Goal: Task Accomplishment & Management: Use online tool/utility

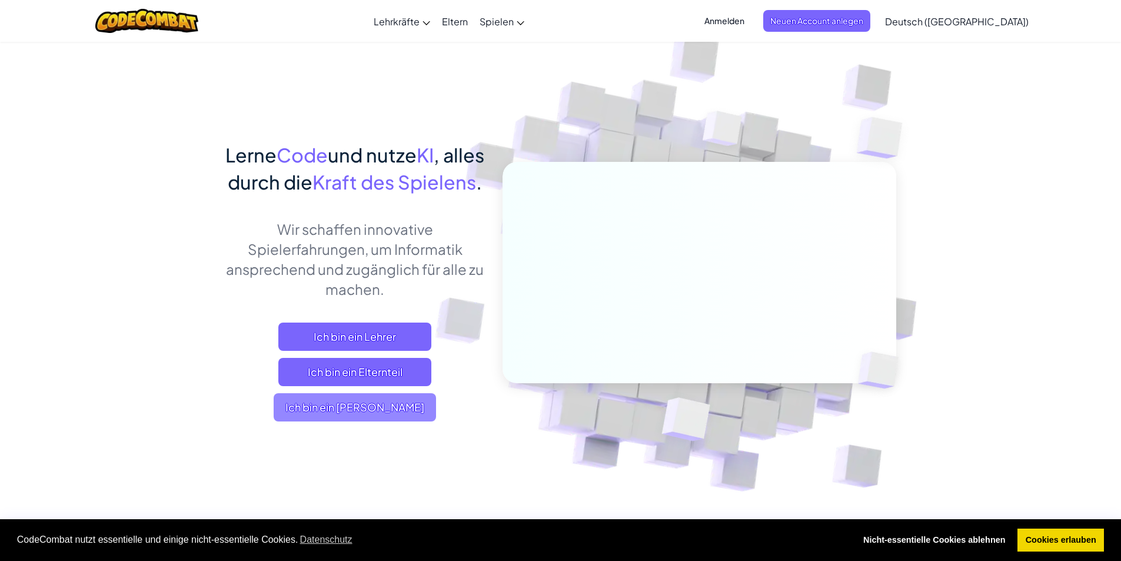
click at [390, 421] on span "Ich bin ein [PERSON_NAME]" at bounding box center [355, 407] width 162 height 28
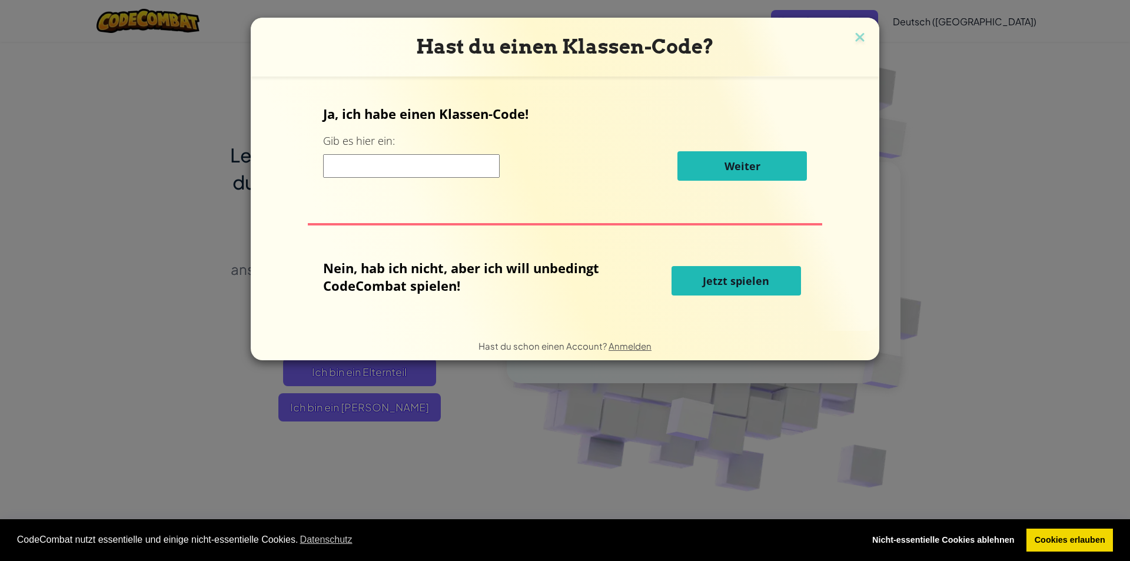
click at [398, 171] on input at bounding box center [411, 166] width 177 height 24
click at [686, 283] on button "Jetzt spielen" at bounding box center [735, 280] width 129 height 29
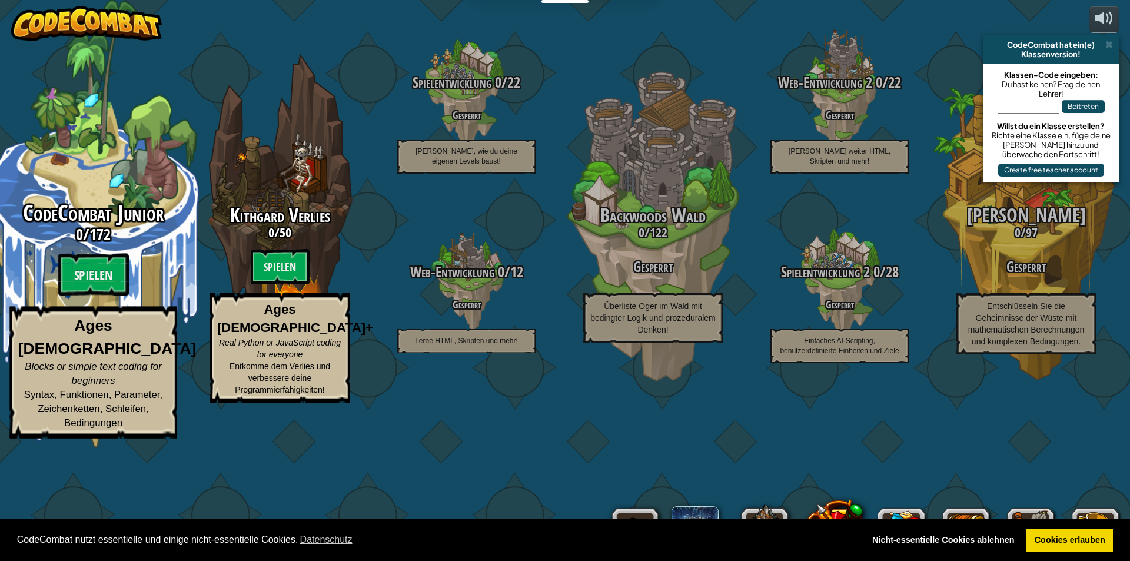
select select "de-DE"
click at [80, 296] on btn "Spielen" at bounding box center [93, 275] width 71 height 42
select select "de-DE"
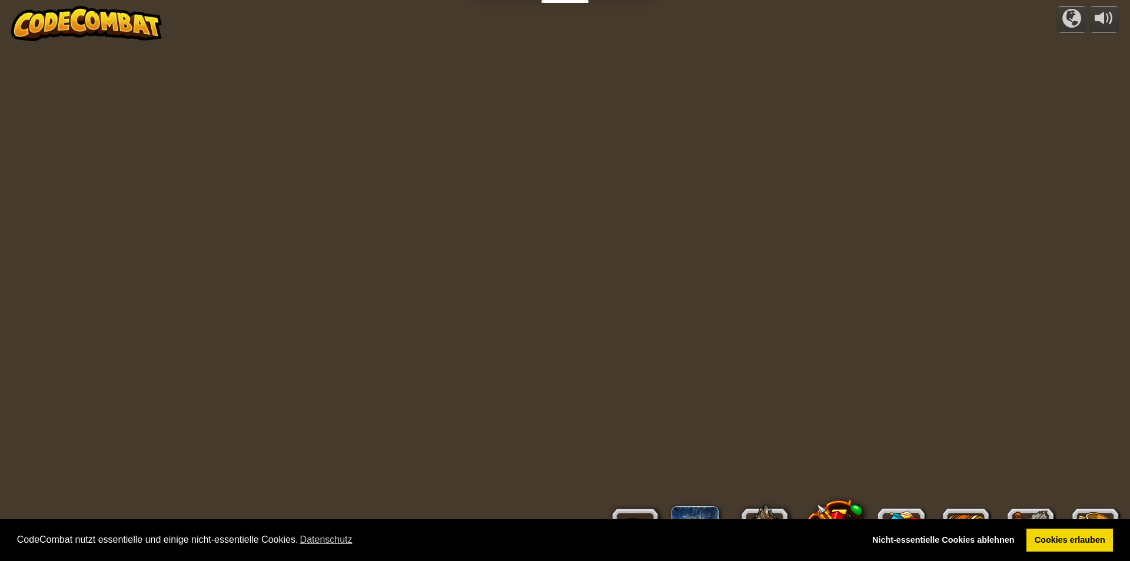
select select "de-DE"
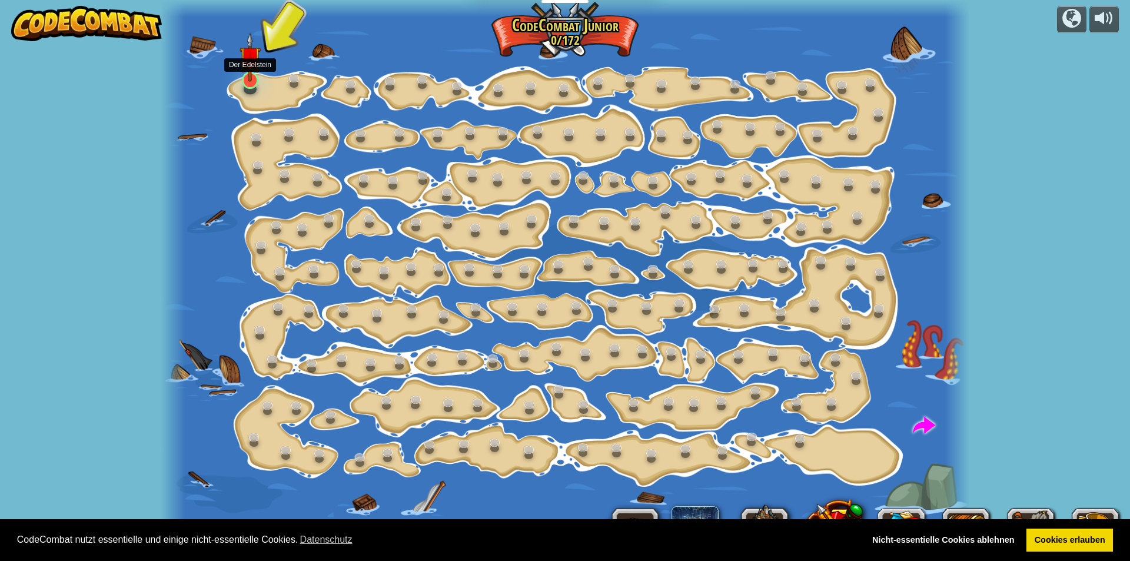
click at [244, 78] on img at bounding box center [250, 56] width 21 height 49
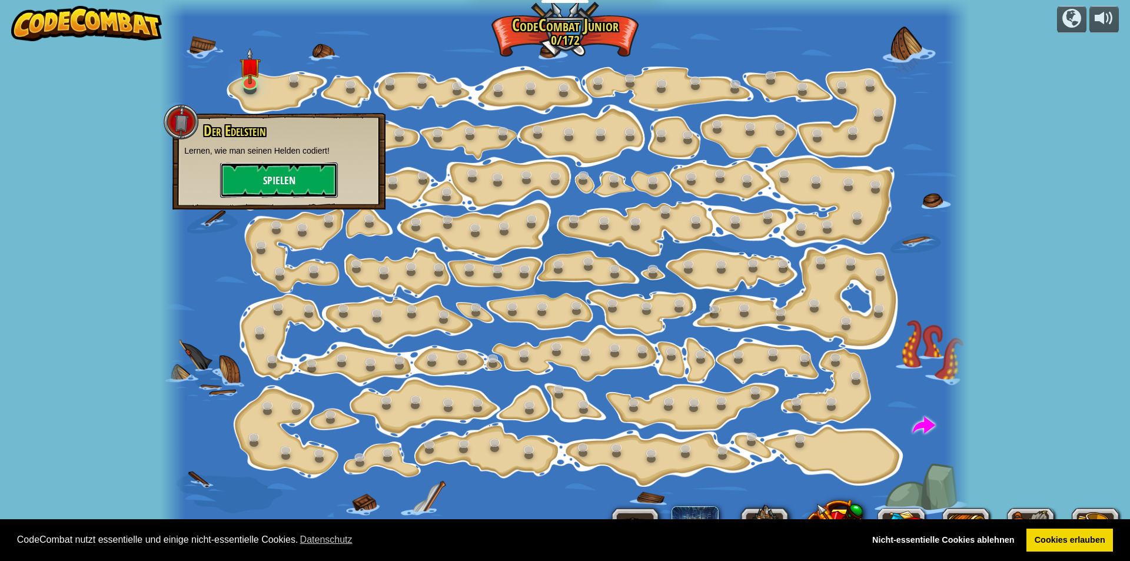
click at [272, 182] on button "Spielen" at bounding box center [279, 179] width 118 height 35
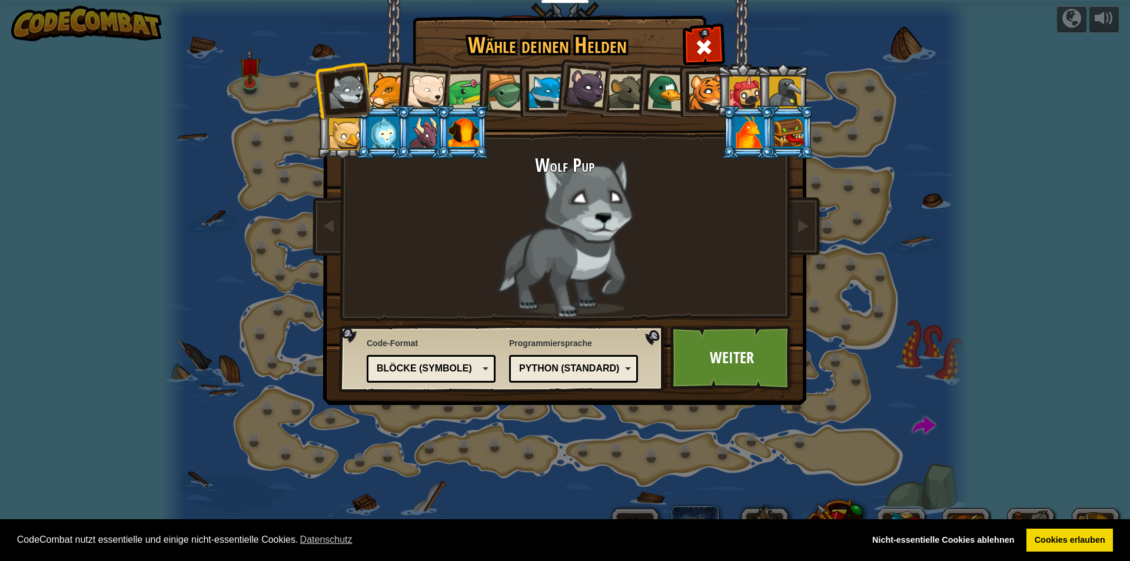
click at [377, 84] on div at bounding box center [386, 90] width 36 height 36
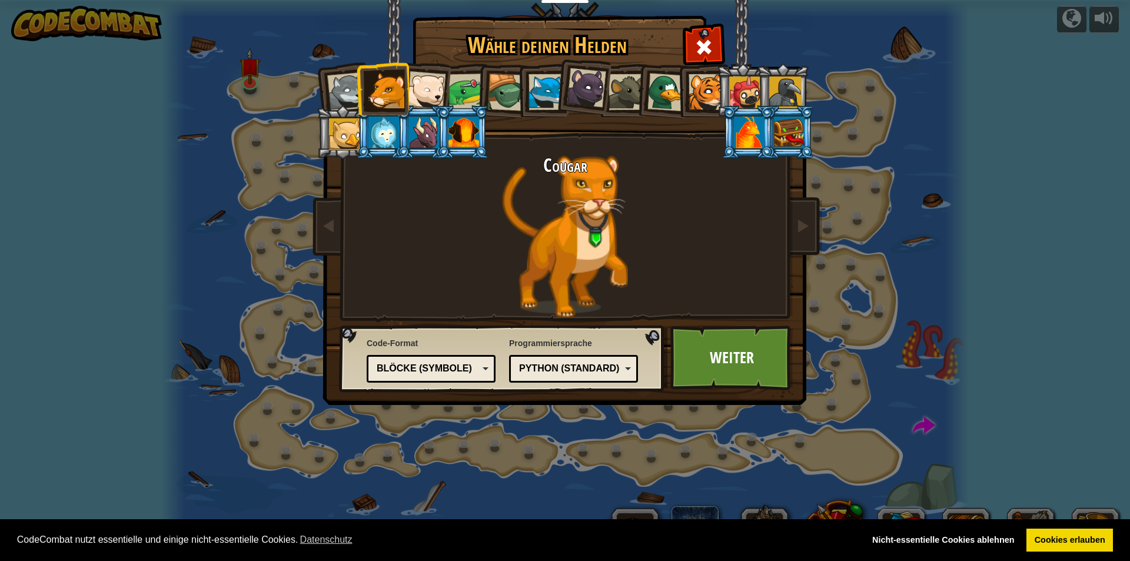
click at [462, 124] on div at bounding box center [463, 133] width 31 height 32
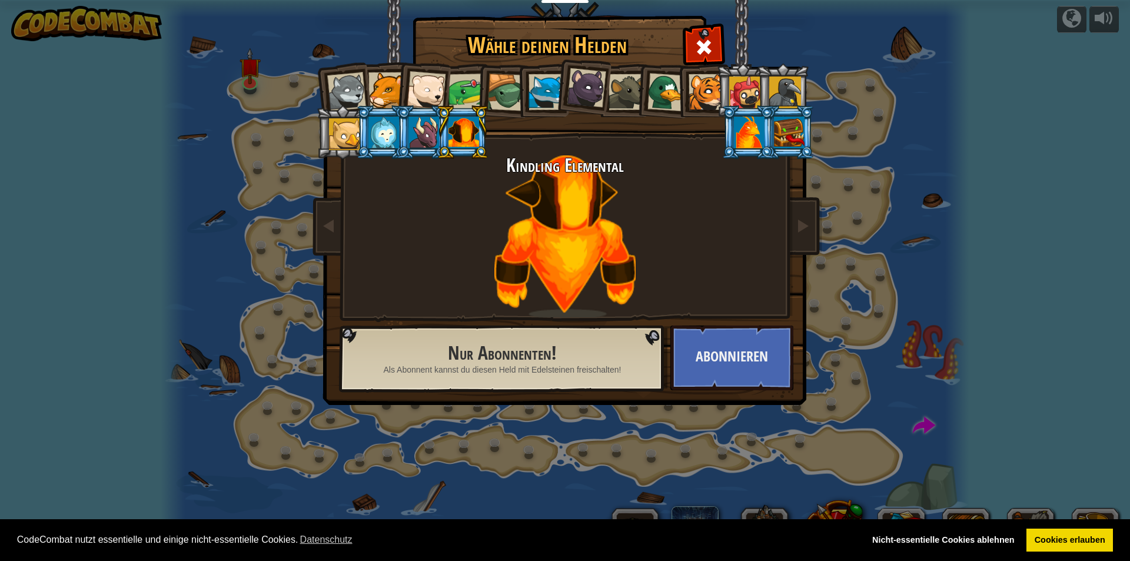
click at [428, 82] on div at bounding box center [426, 90] width 39 height 39
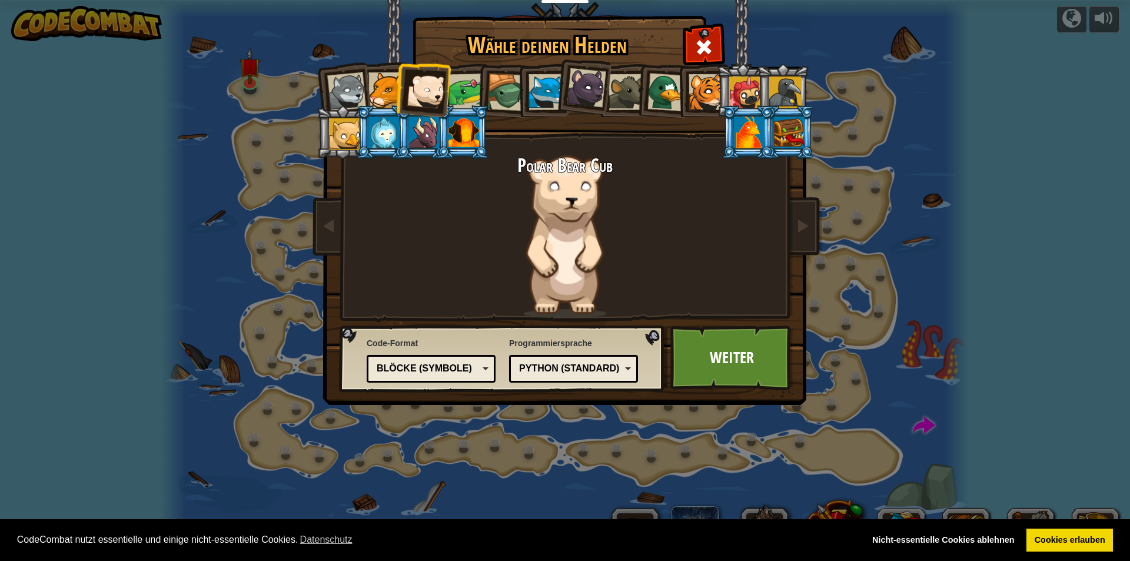
click at [474, 85] on div at bounding box center [466, 92] width 36 height 36
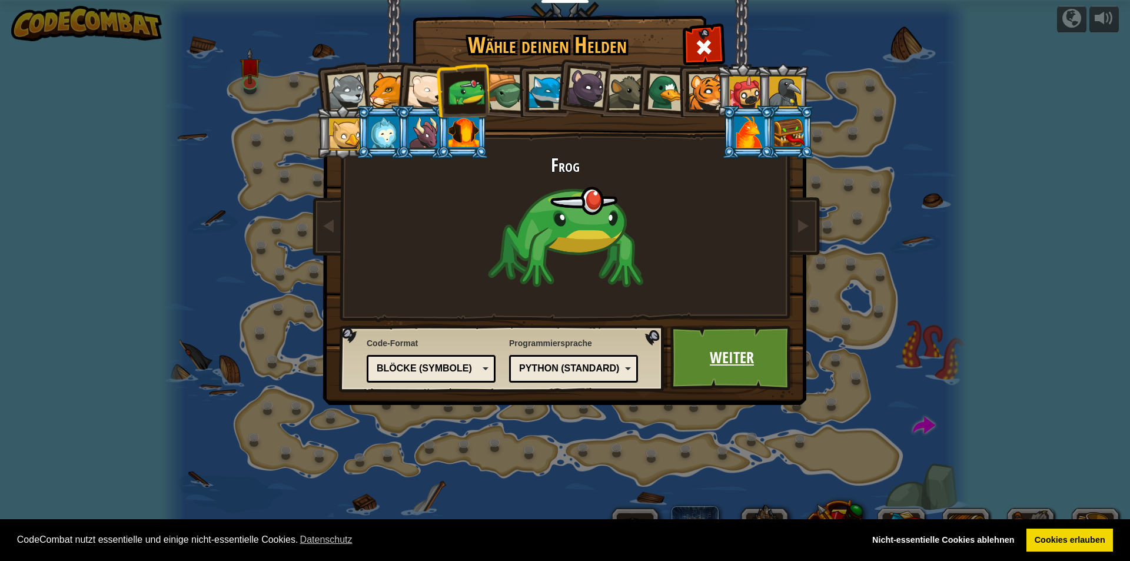
click at [724, 357] on link "Weiter" at bounding box center [731, 357] width 123 height 65
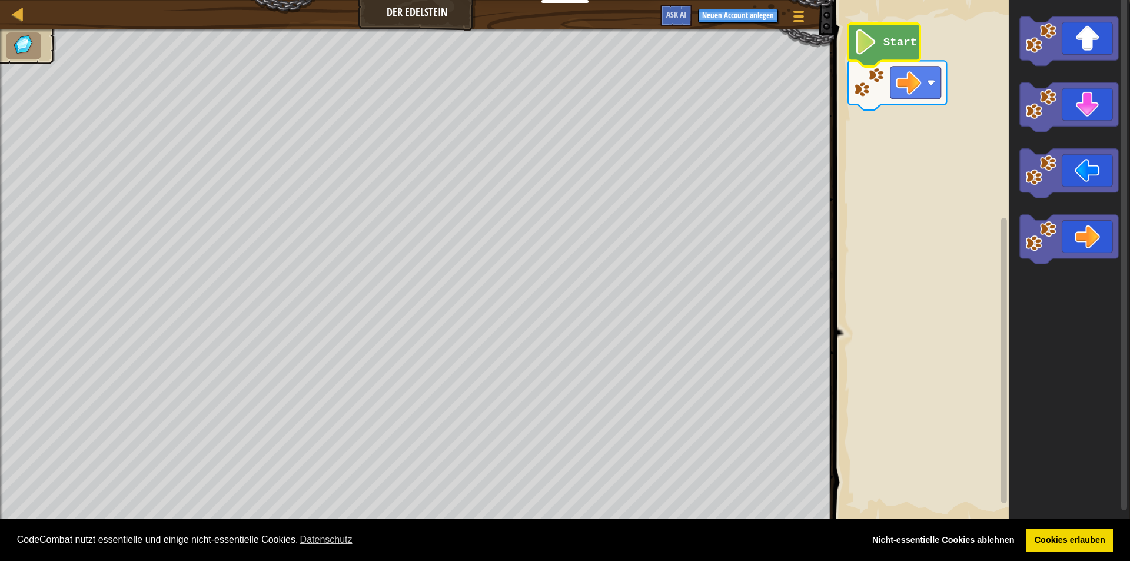
click at [862, 46] on image "Blockly Arbeitsbereich" at bounding box center [865, 41] width 24 height 25
click at [896, 89] on image "Blockly Arbeitsbereich" at bounding box center [908, 82] width 25 height 25
click at [903, 215] on rect "Blockly Arbeitsbereich" at bounding box center [980, 261] width 300 height 534
click at [861, 40] on image "Blockly Arbeitsbereich" at bounding box center [865, 41] width 24 height 25
click at [862, 40] on image "Blockly Arbeitsbereich" at bounding box center [865, 41] width 24 height 25
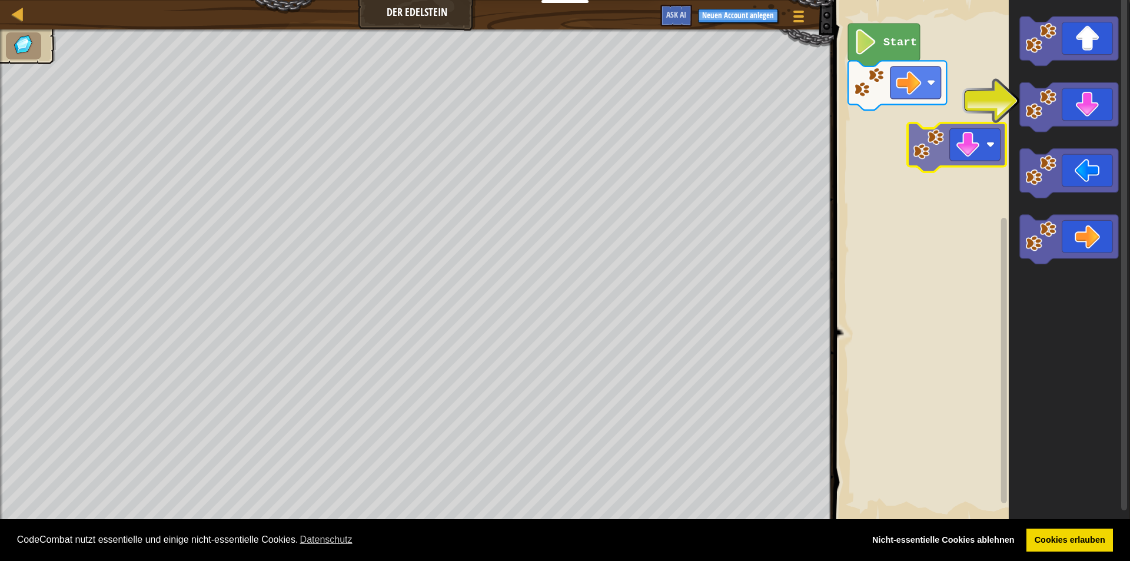
click at [979, 162] on div "Start" at bounding box center [980, 261] width 300 height 534
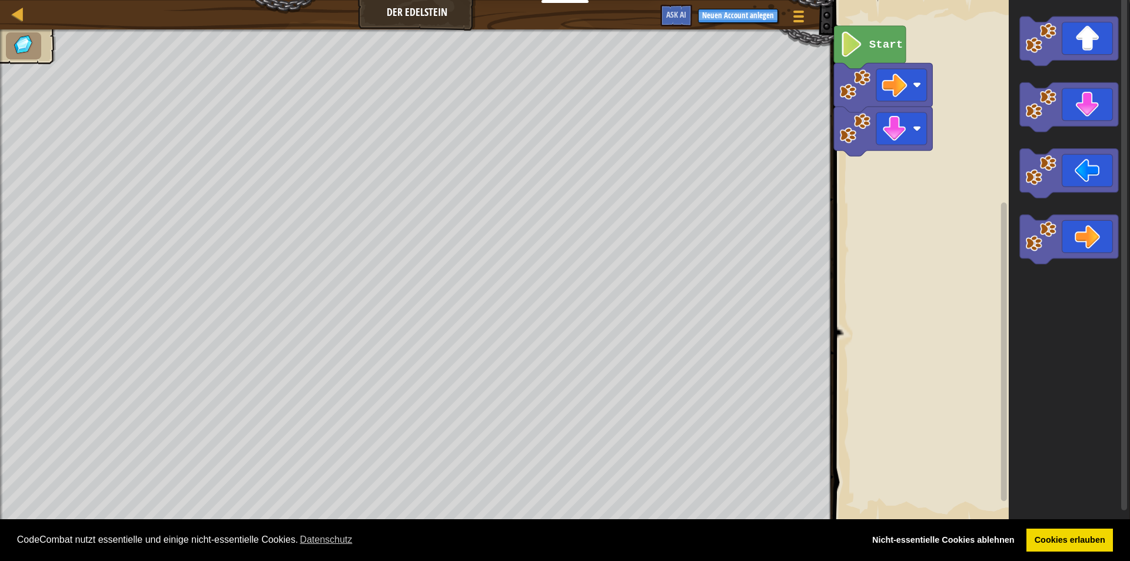
click at [940, 149] on rect "Blockly Arbeitsbereich" at bounding box center [980, 261] width 300 height 534
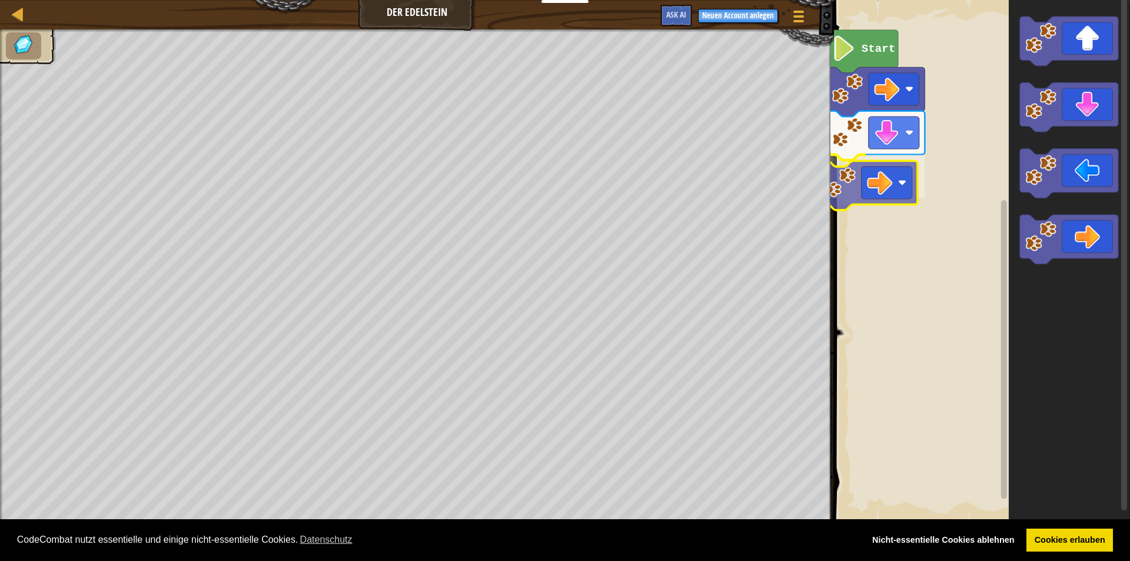
click at [874, 203] on div "Start" at bounding box center [980, 261] width 300 height 534
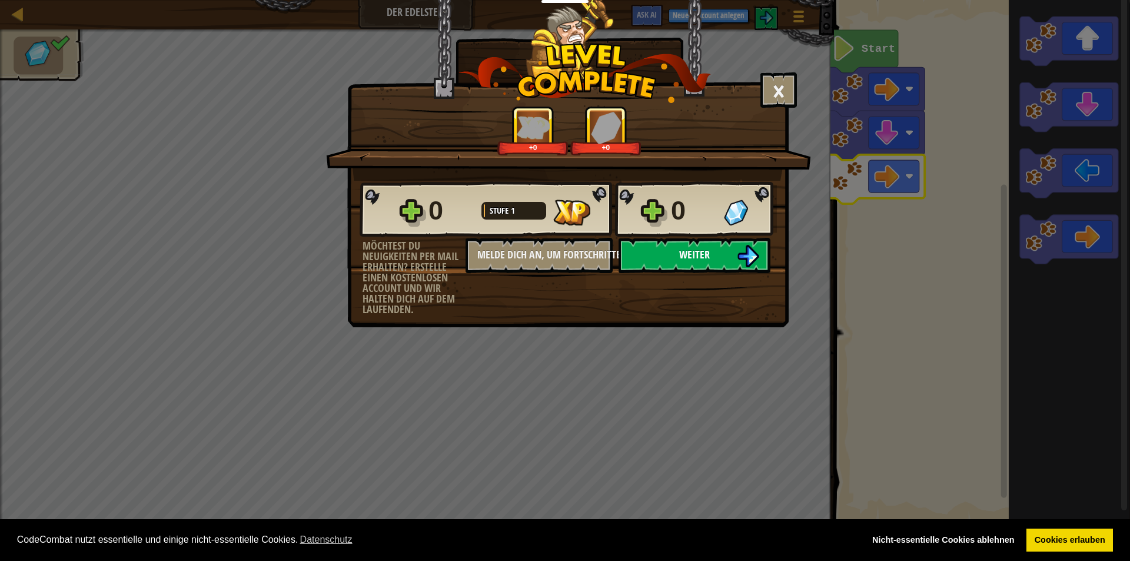
click at [685, 259] on span "Weiter" at bounding box center [694, 254] width 31 height 15
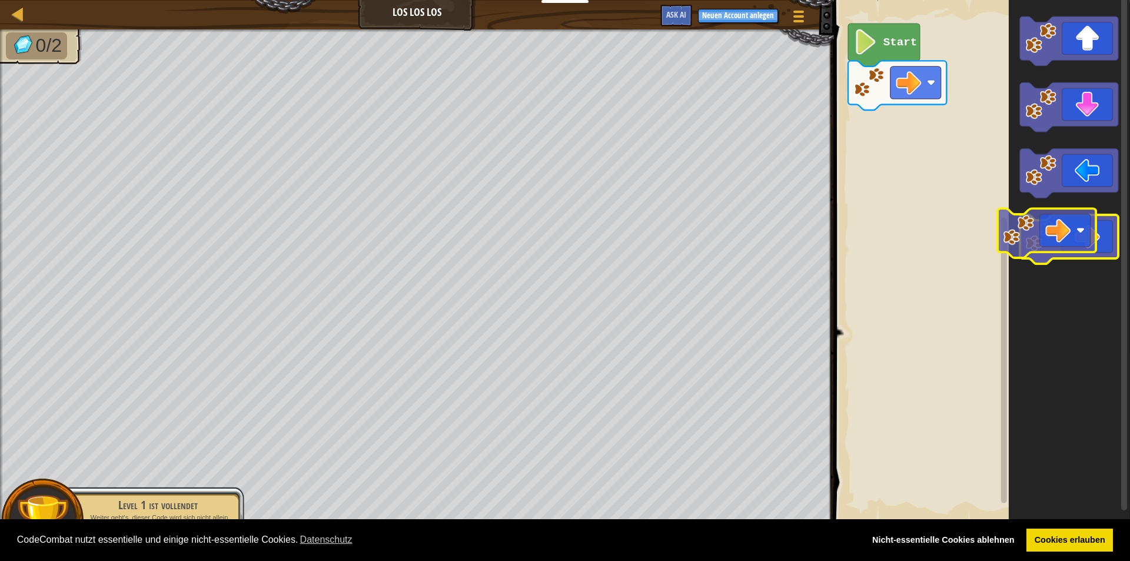
click at [1065, 240] on icon "Blockly Arbeitsbereich" at bounding box center [1068, 239] width 98 height 49
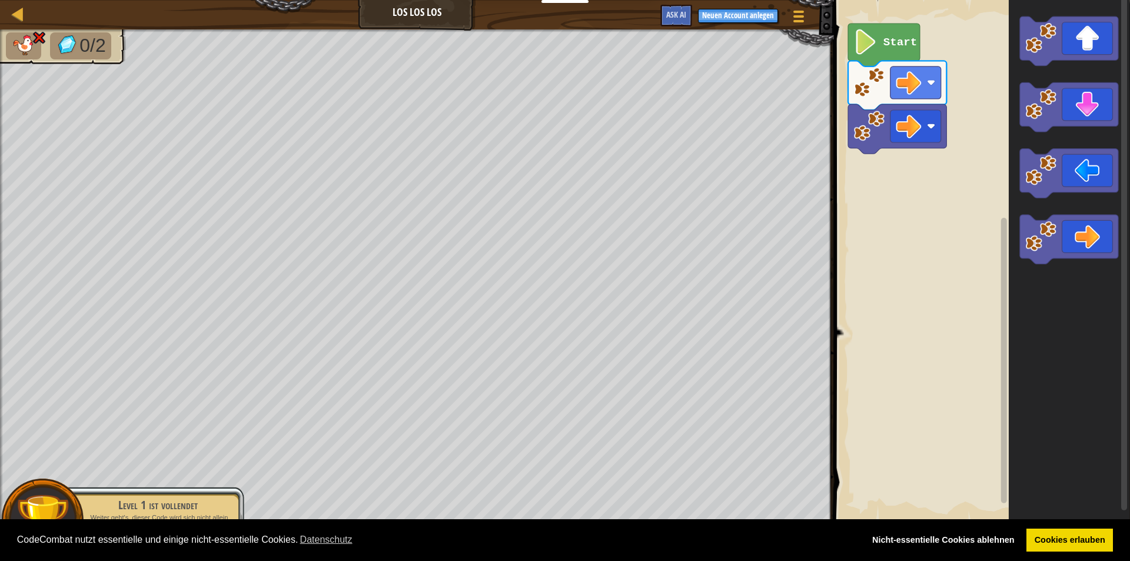
click at [995, 137] on div "Start" at bounding box center [980, 261] width 300 height 534
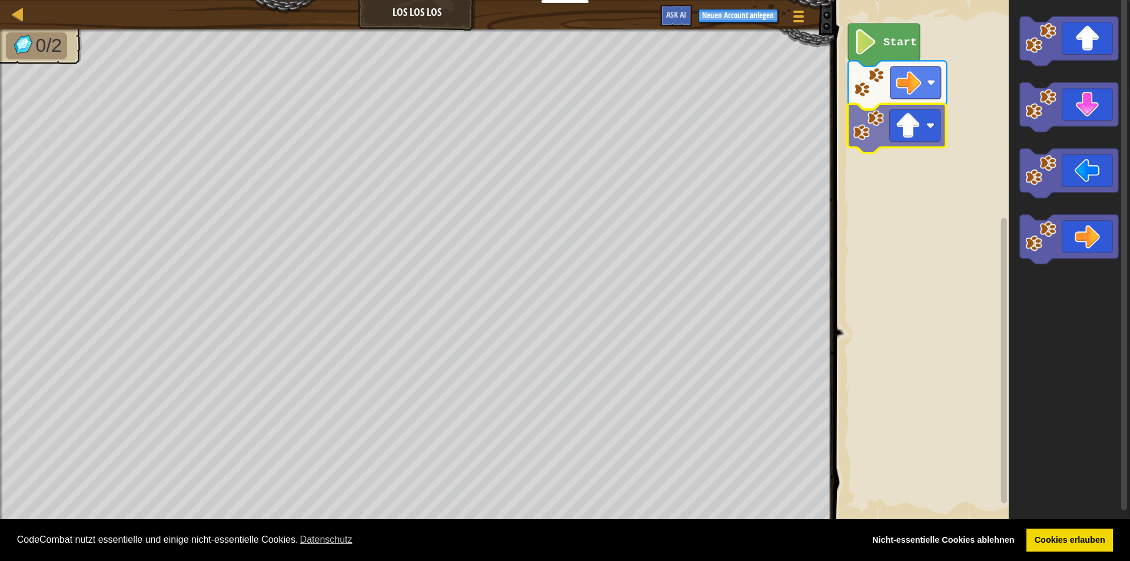
click at [901, 128] on div "Start" at bounding box center [980, 261] width 300 height 534
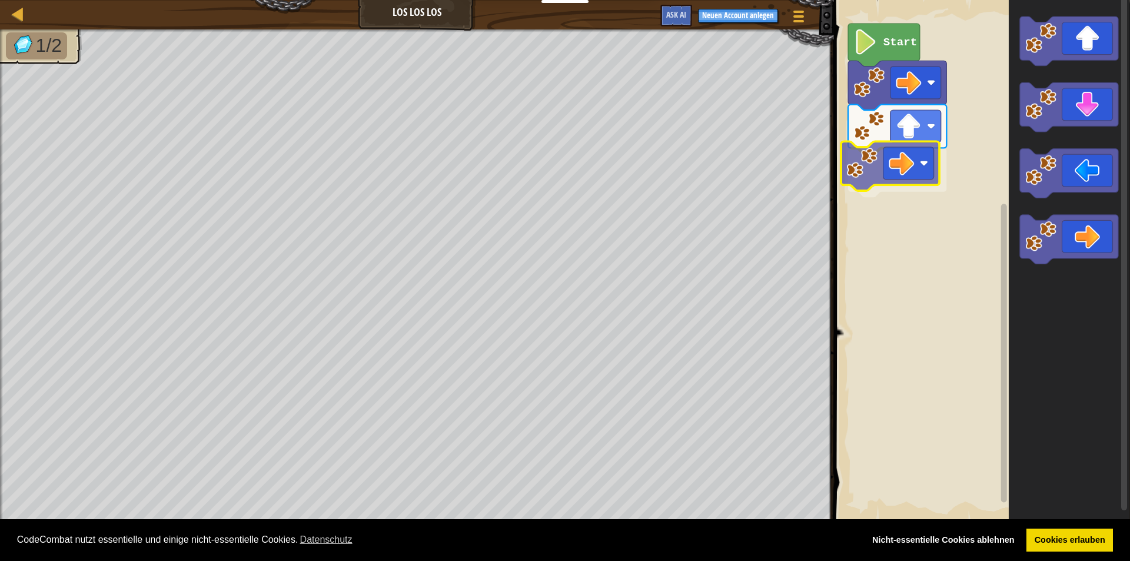
click at [885, 175] on div "Start" at bounding box center [980, 261] width 300 height 534
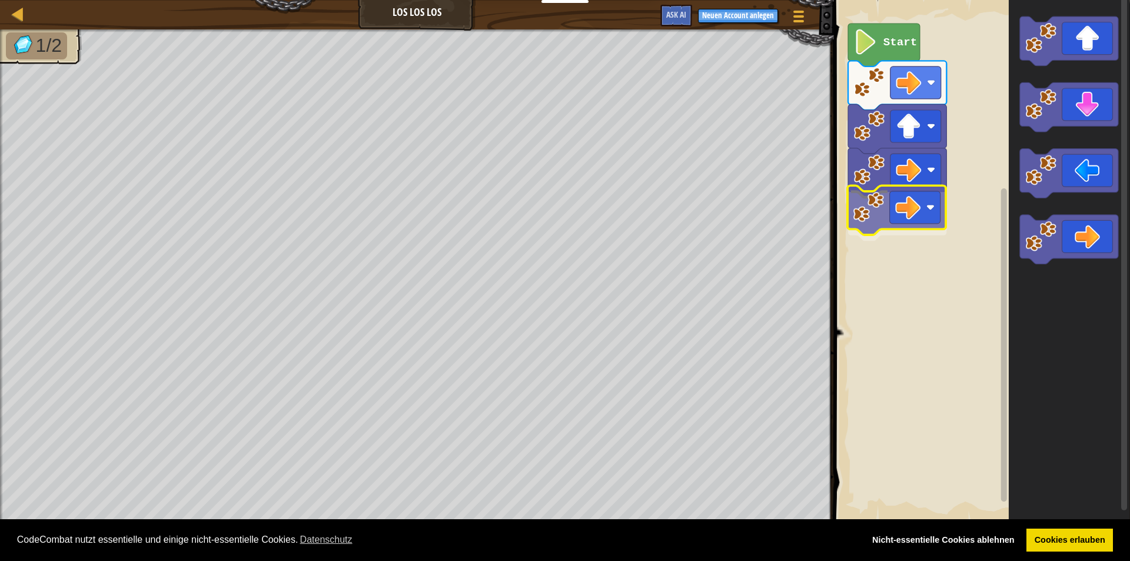
click at [926, 208] on div "Start" at bounding box center [980, 261] width 300 height 534
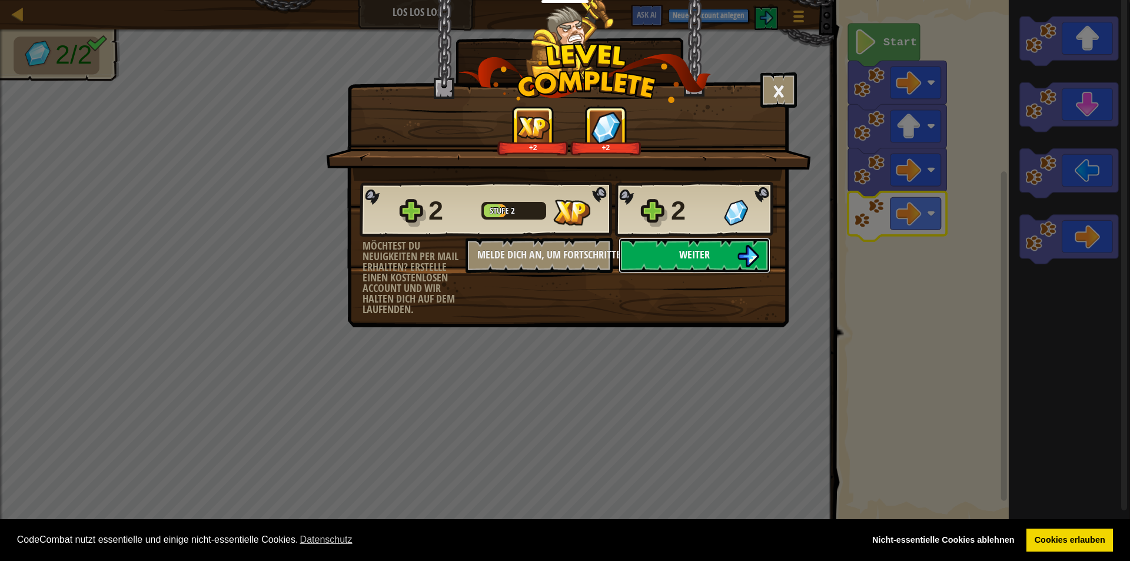
click at [700, 253] on span "Weiter" at bounding box center [694, 254] width 31 height 15
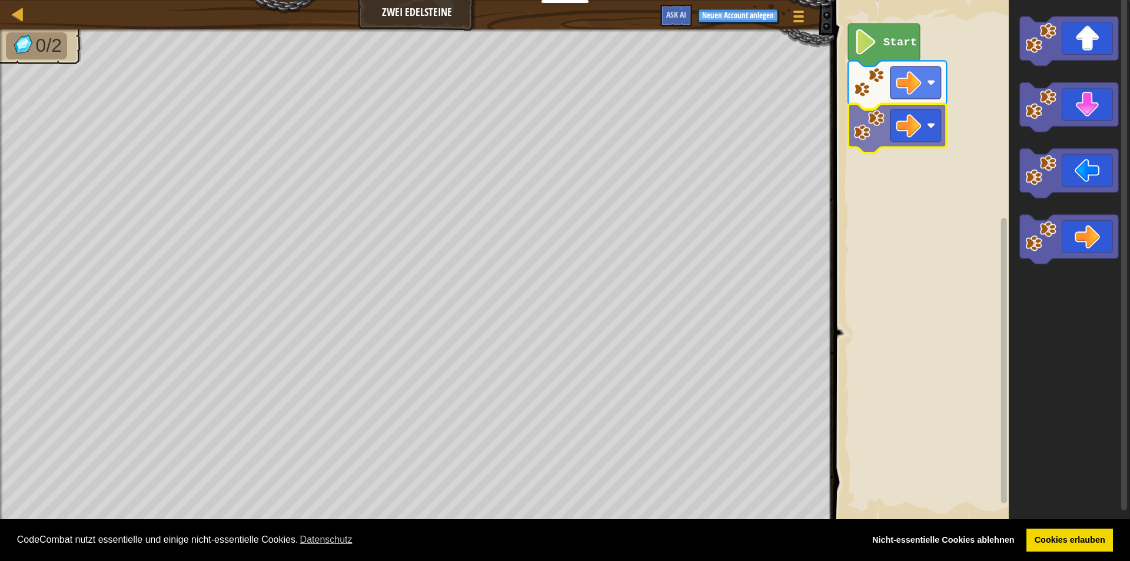
click at [911, 121] on div "Start" at bounding box center [980, 261] width 300 height 534
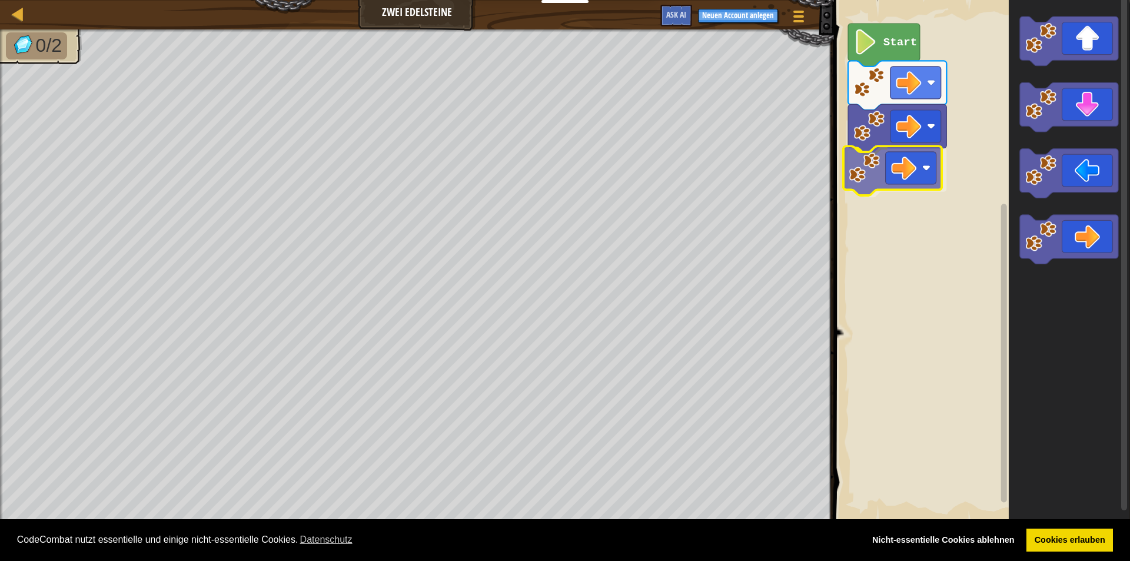
click at [917, 152] on div "Start" at bounding box center [980, 261] width 300 height 534
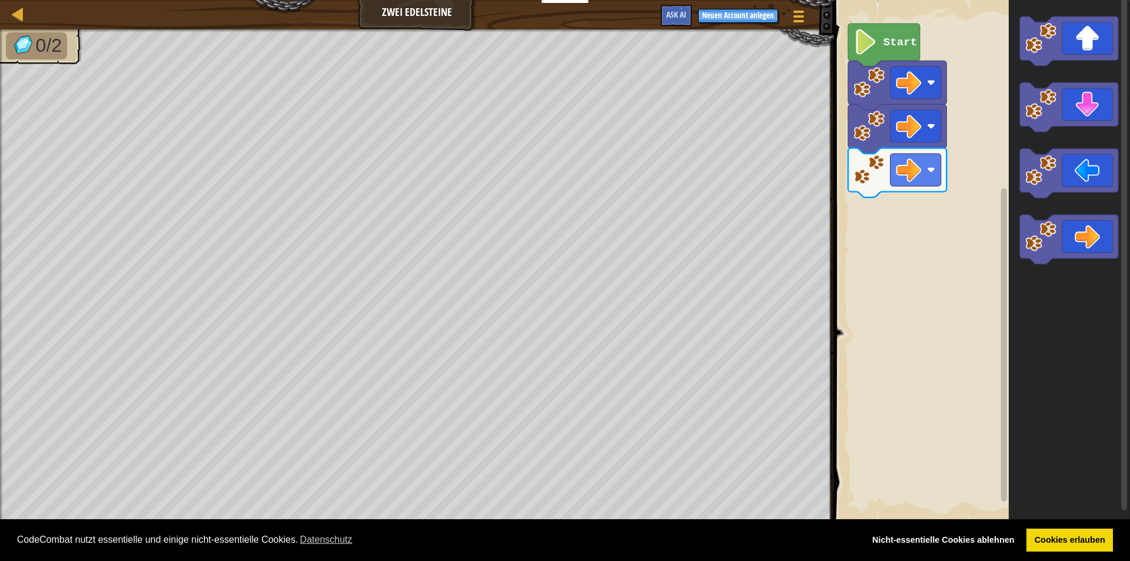
click at [947, 187] on div "Start" at bounding box center [980, 261] width 300 height 534
click at [978, 155] on div "Start" at bounding box center [980, 261] width 300 height 534
click at [892, 230] on div "Start" at bounding box center [980, 261] width 300 height 534
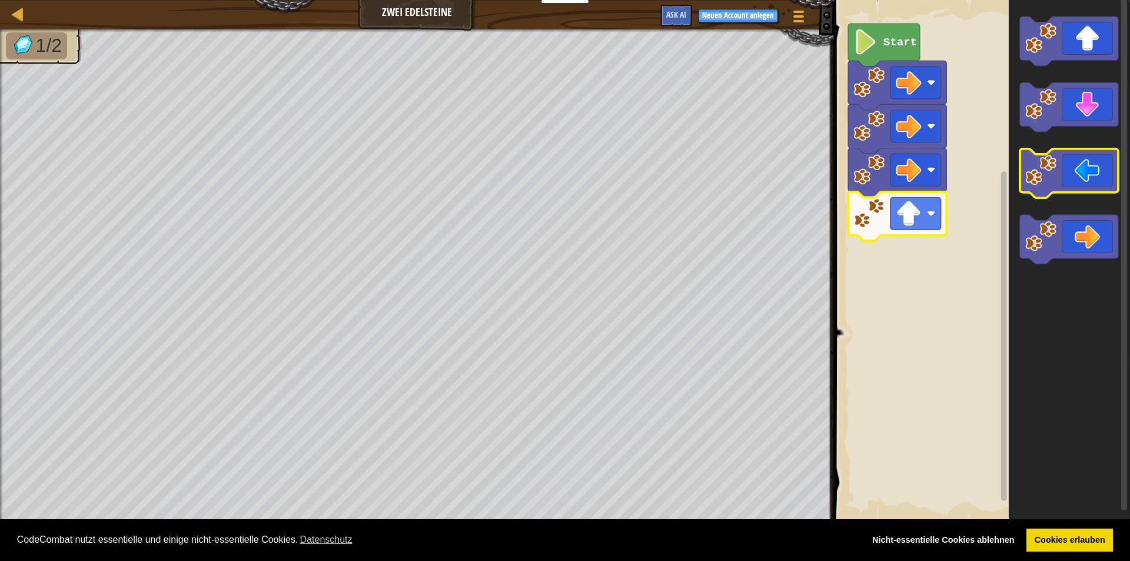
click at [1043, 163] on image "Blockly Arbeitsbereich" at bounding box center [1040, 170] width 31 height 31
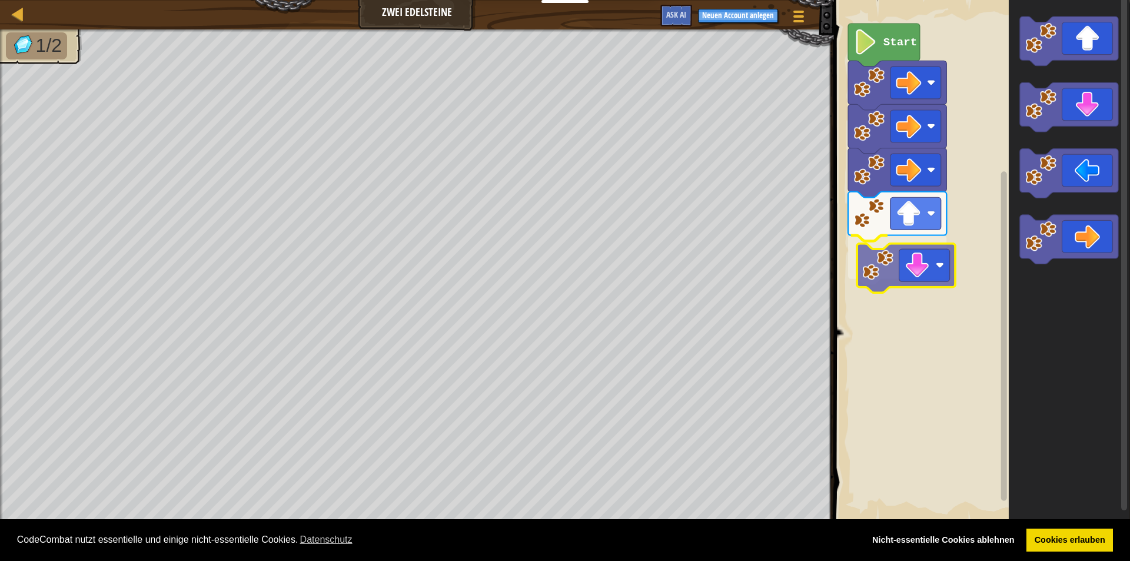
click at [920, 254] on div "Start" at bounding box center [980, 261] width 300 height 534
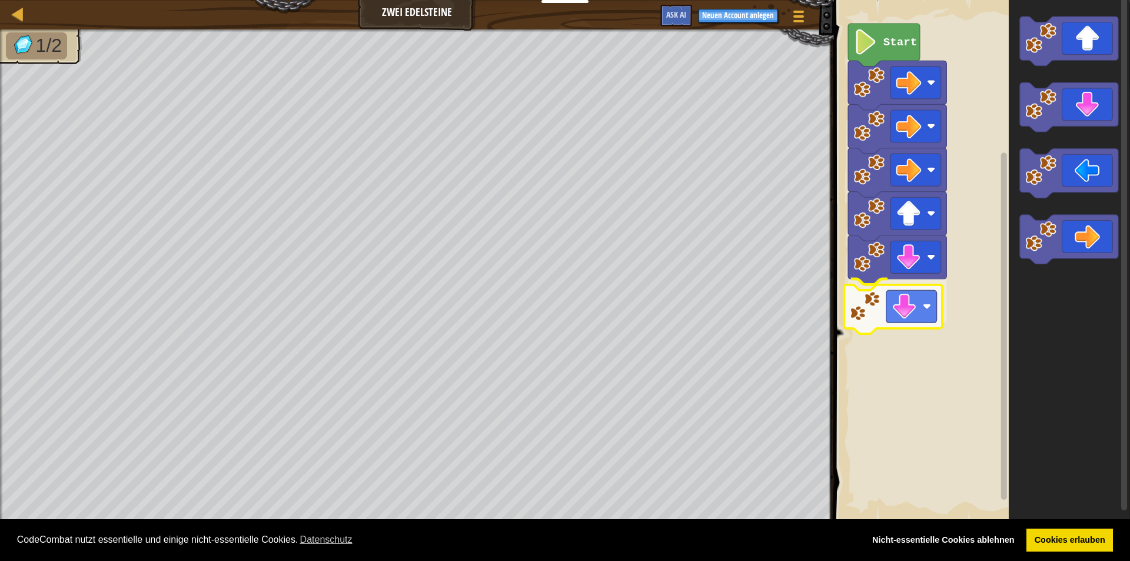
click at [917, 310] on div "Start" at bounding box center [980, 261] width 300 height 534
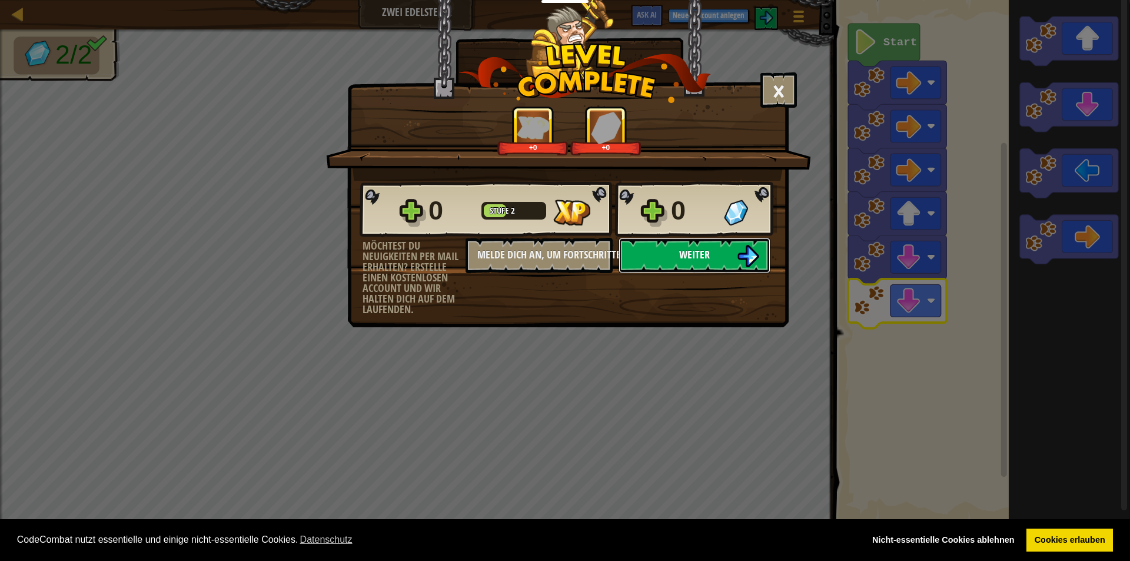
click at [713, 253] on button "Weiter" at bounding box center [695, 255] width 152 height 35
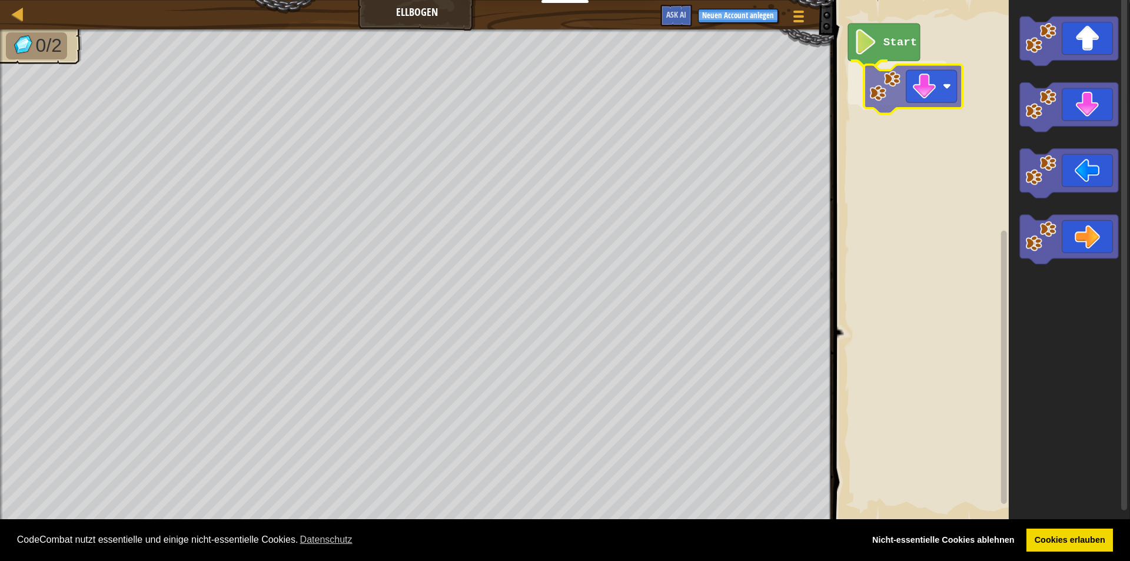
click at [883, 69] on div "Start" at bounding box center [980, 261] width 300 height 534
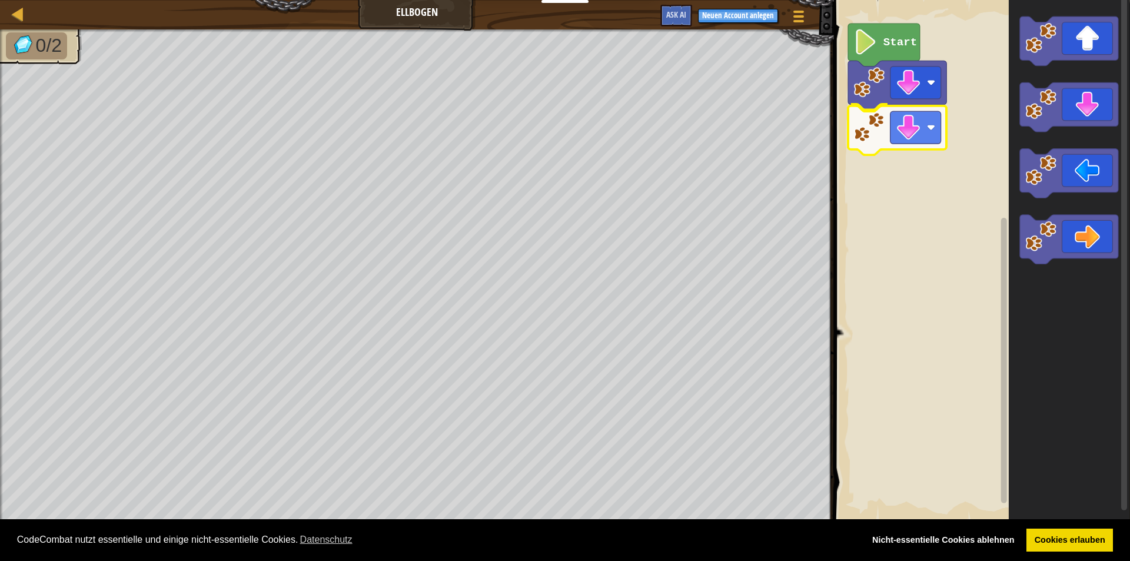
click at [900, 124] on div "Start" at bounding box center [980, 261] width 300 height 534
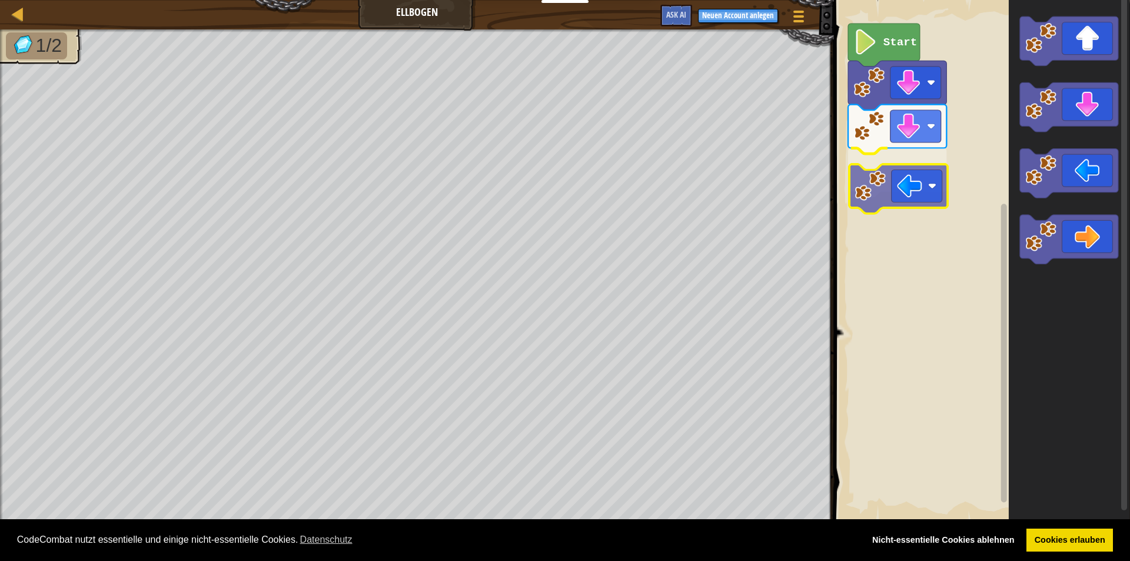
click at [909, 191] on div "Start" at bounding box center [980, 261] width 300 height 534
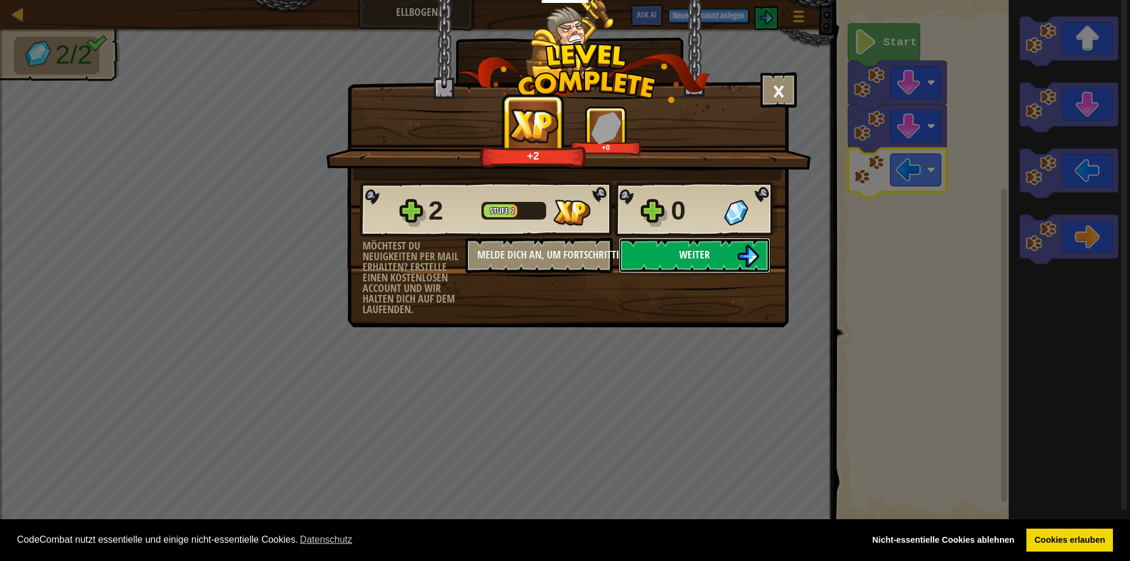
click at [683, 248] on span "Weiter" at bounding box center [694, 254] width 31 height 15
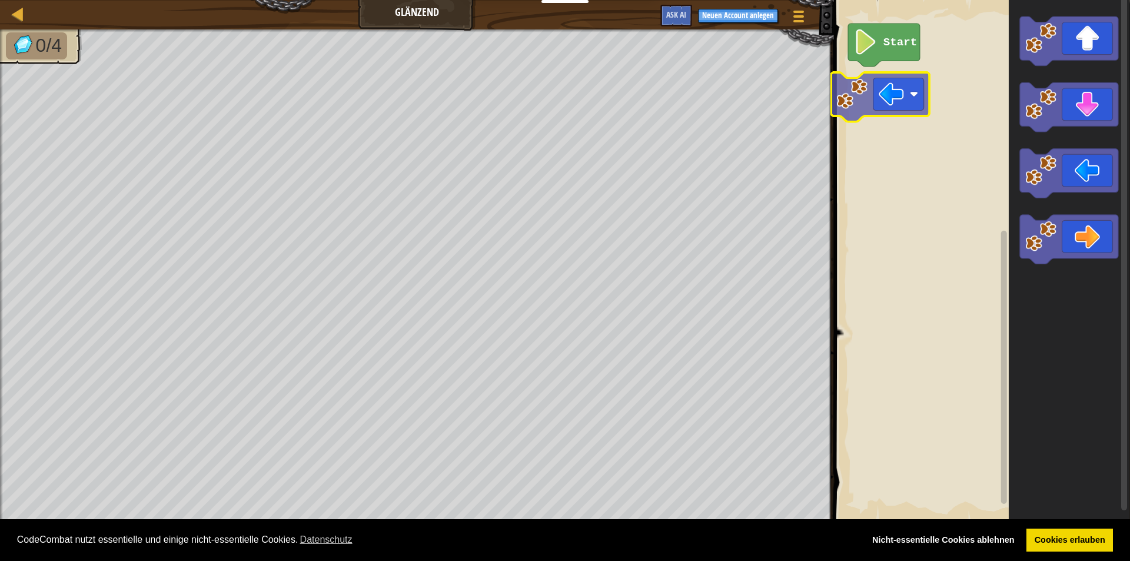
click at [909, 88] on div "Start" at bounding box center [980, 261] width 300 height 534
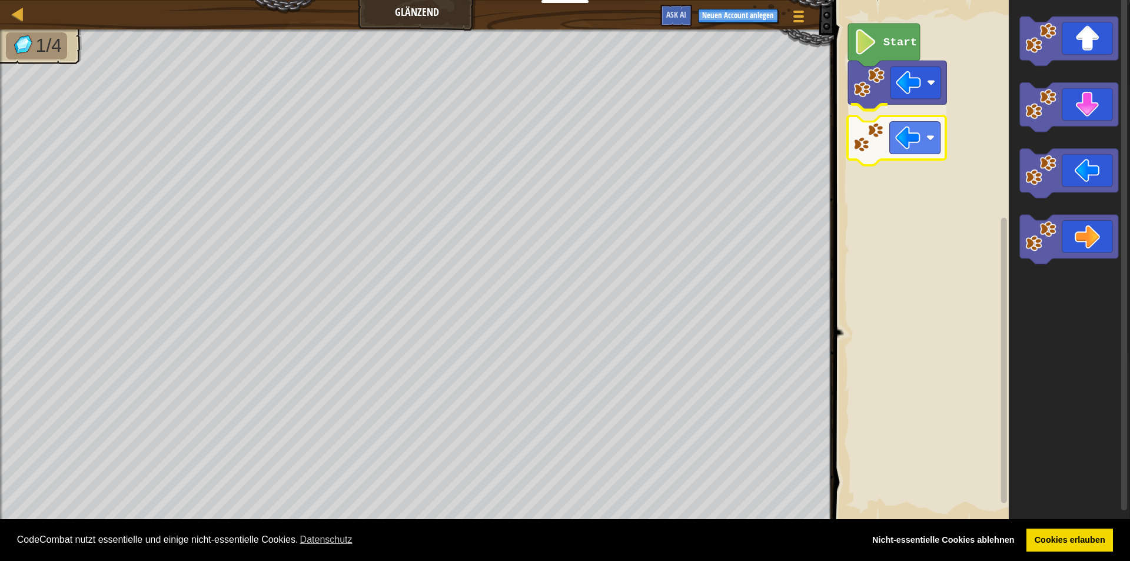
click at [882, 147] on div "Start" at bounding box center [980, 261] width 300 height 534
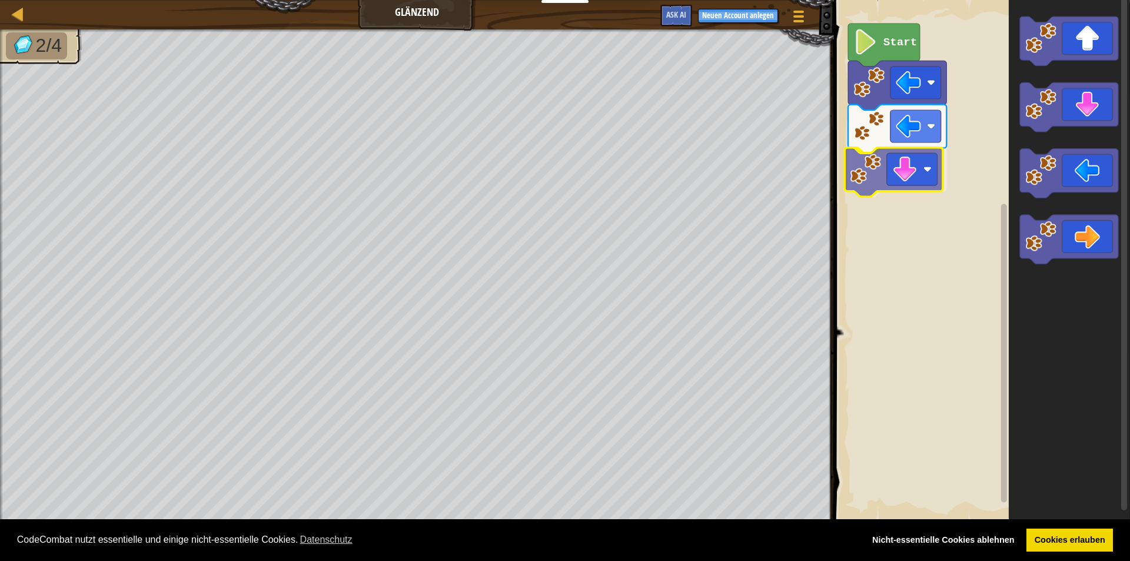
click at [927, 188] on div "Start" at bounding box center [980, 261] width 300 height 534
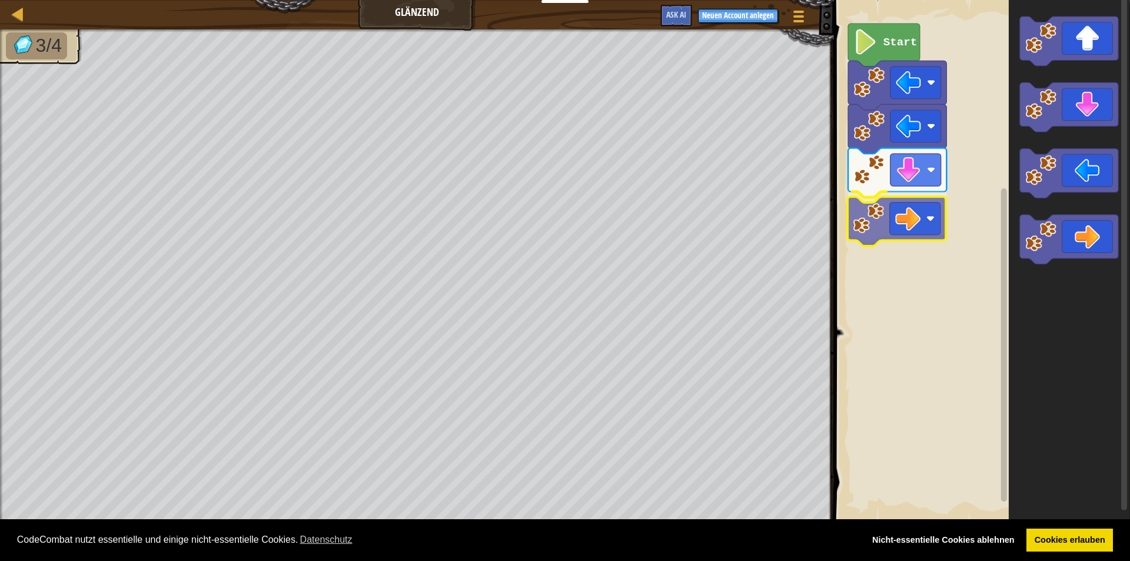
click at [895, 224] on div "Start" at bounding box center [980, 261] width 300 height 534
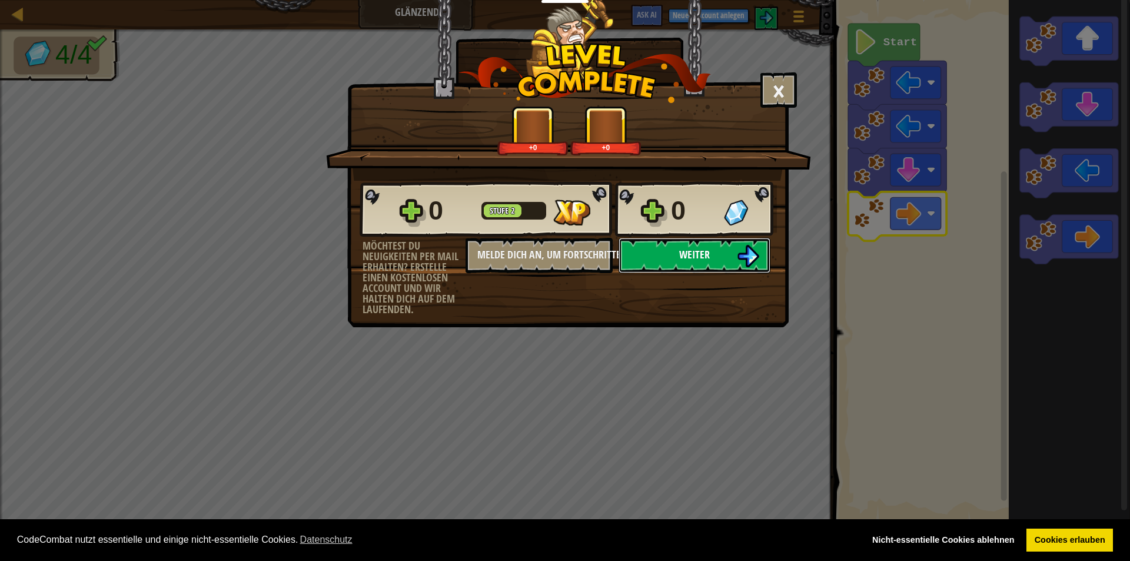
click at [674, 246] on button "Weiter" at bounding box center [695, 255] width 152 height 35
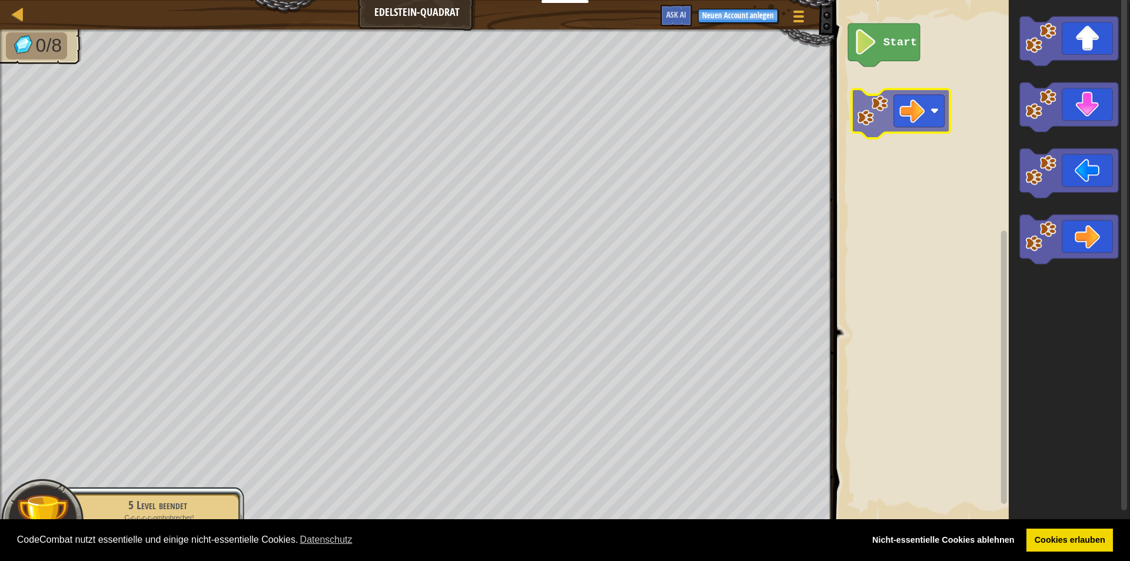
click at [863, 109] on div "Start" at bounding box center [980, 261] width 300 height 534
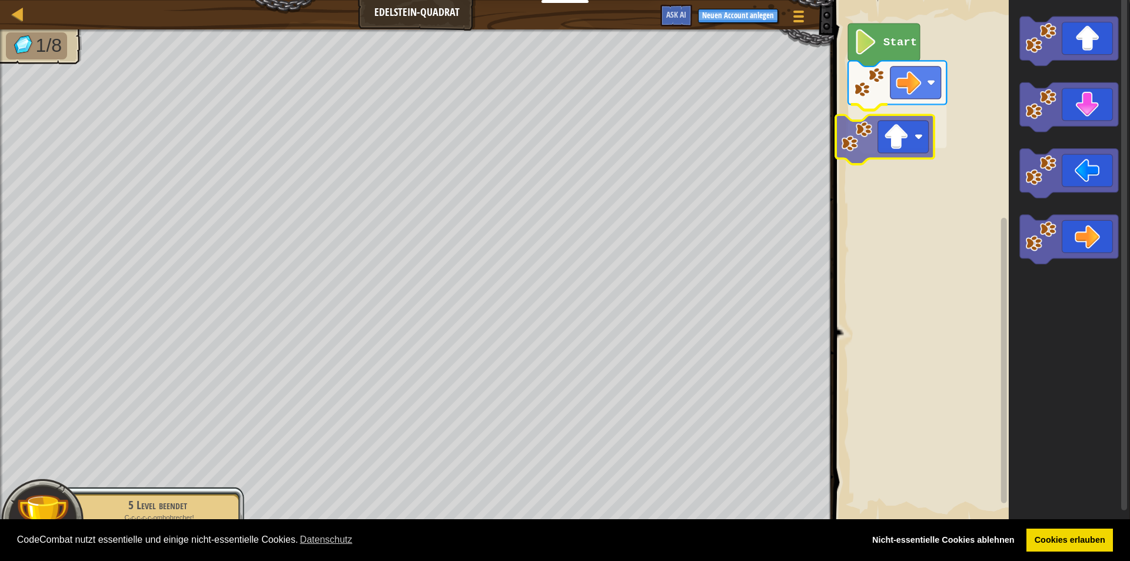
click at [871, 131] on div "Start" at bounding box center [980, 261] width 300 height 534
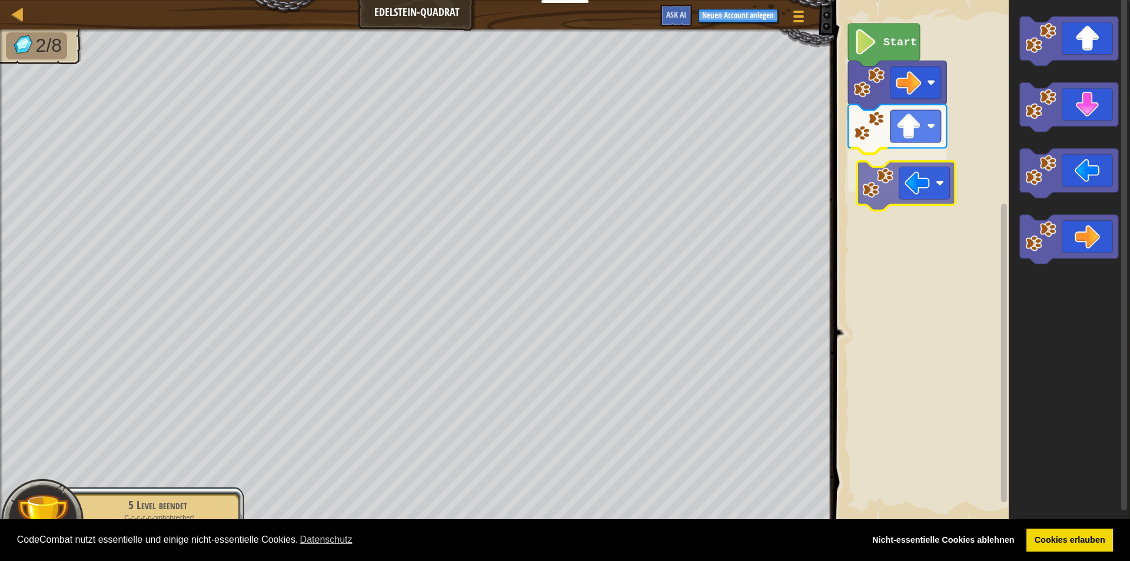
click at [892, 165] on div "Start" at bounding box center [980, 261] width 300 height 534
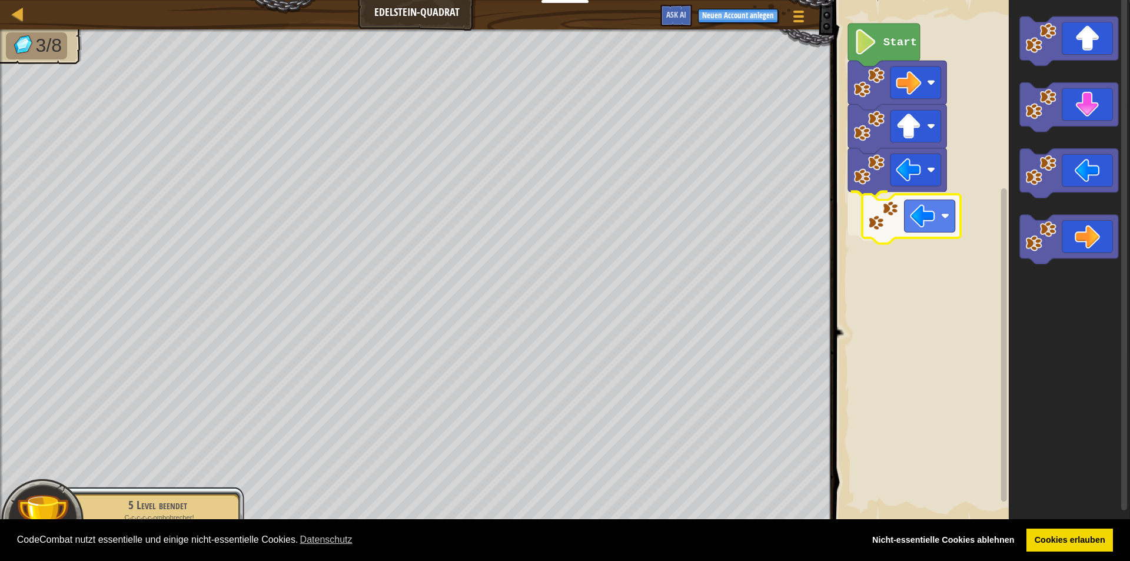
click at [906, 217] on div "Start" at bounding box center [980, 261] width 300 height 534
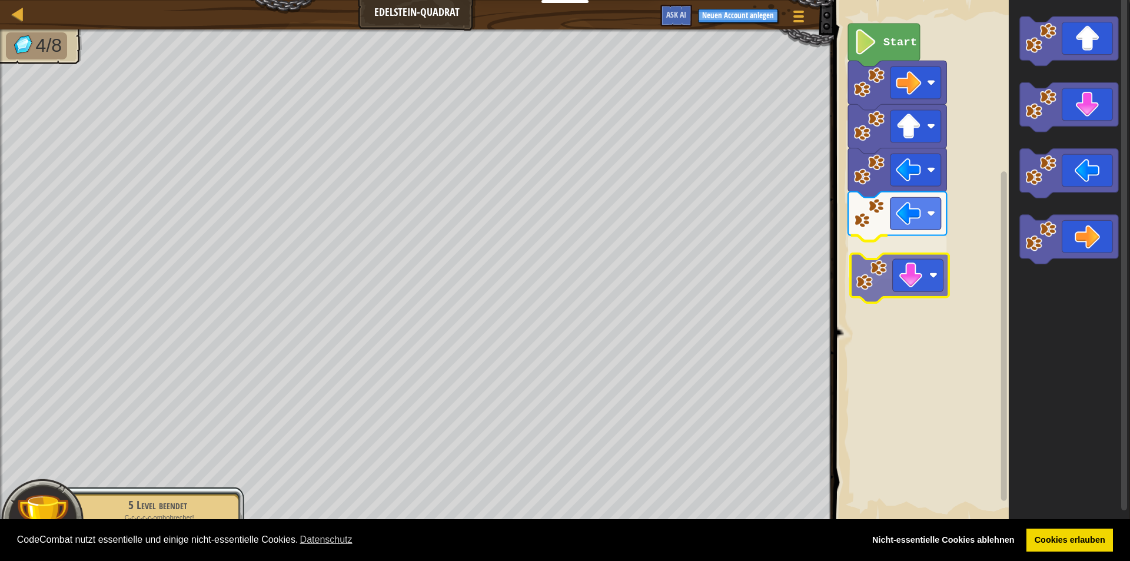
click at [897, 281] on div "Start" at bounding box center [980, 261] width 300 height 534
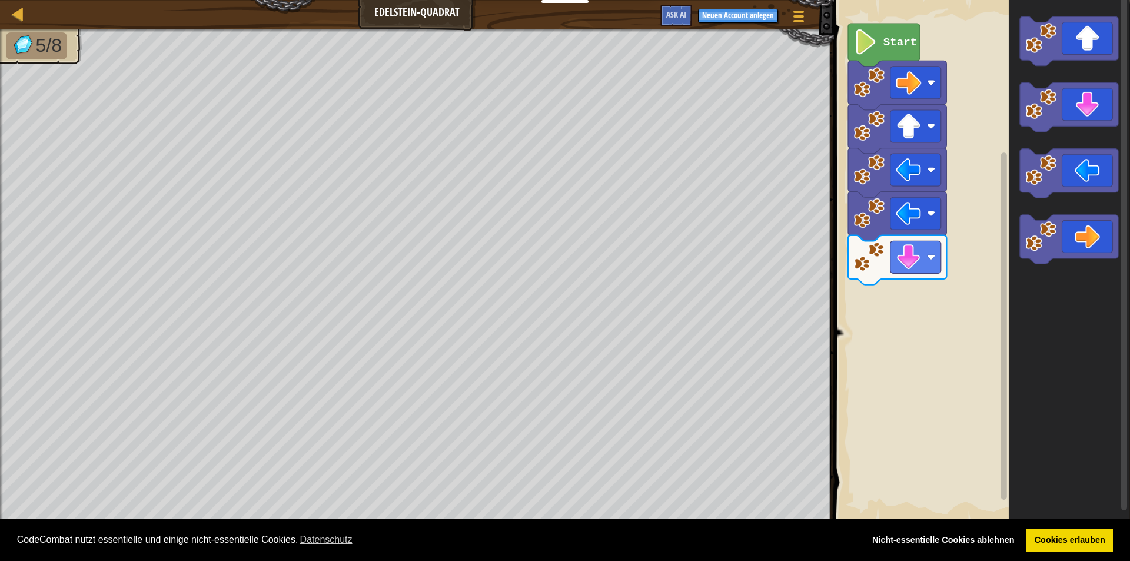
click at [901, 278] on div "Start" at bounding box center [980, 261] width 300 height 534
click at [955, 259] on div "Start" at bounding box center [980, 261] width 300 height 534
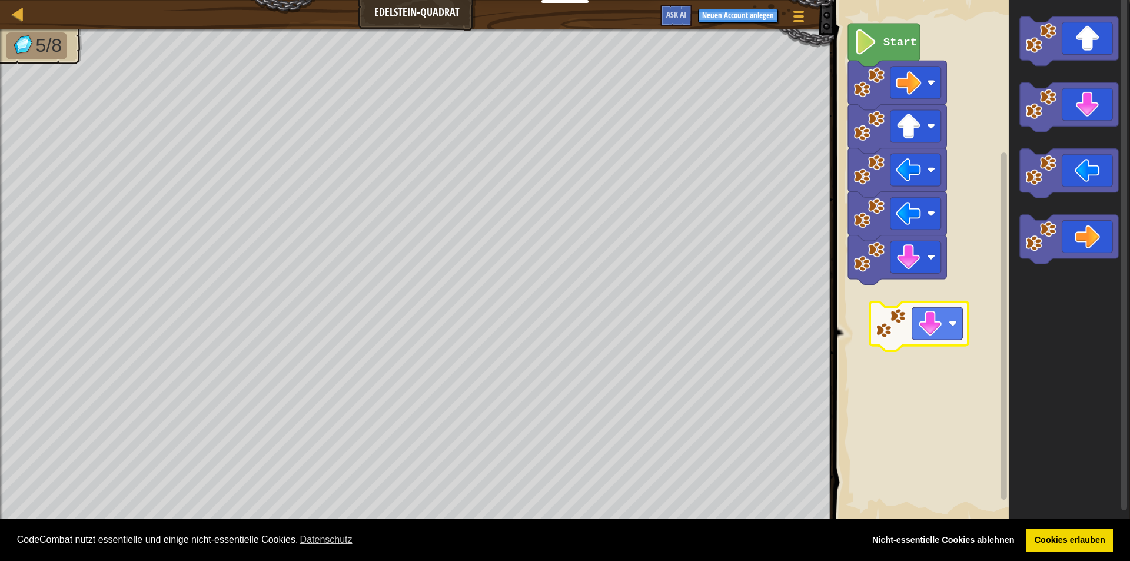
click at [910, 303] on div "Start" at bounding box center [980, 261] width 300 height 534
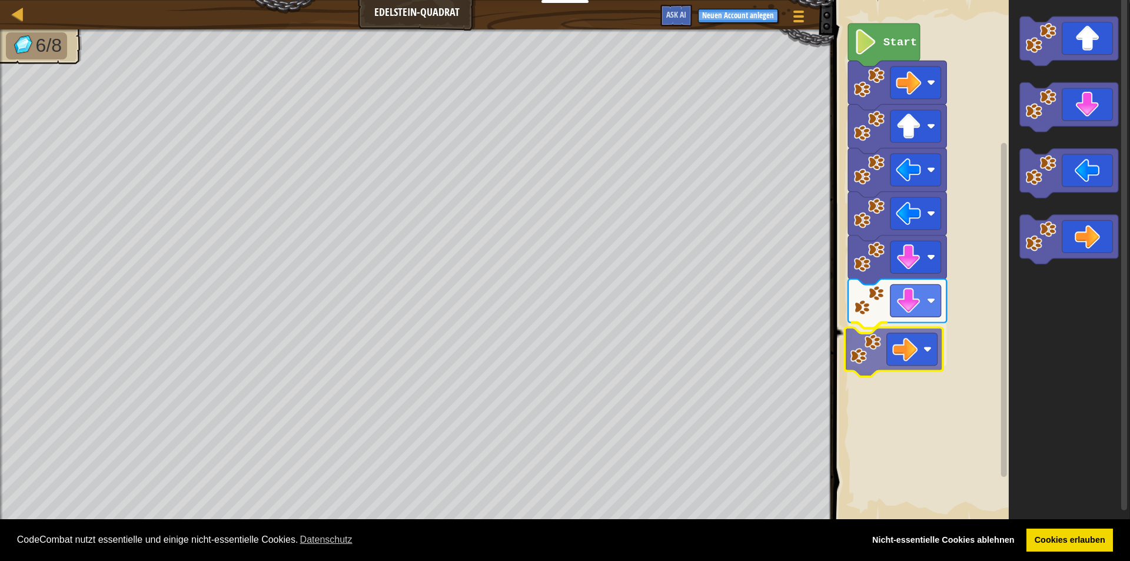
click at [878, 335] on div "Start" at bounding box center [980, 261] width 300 height 534
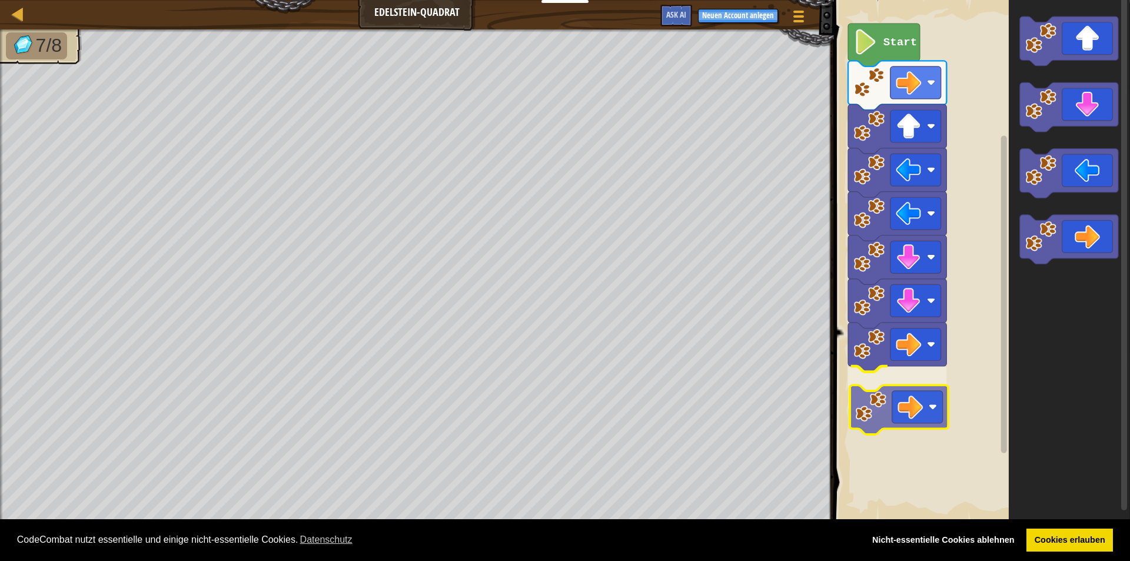
click at [910, 397] on div "Start" at bounding box center [980, 261] width 300 height 534
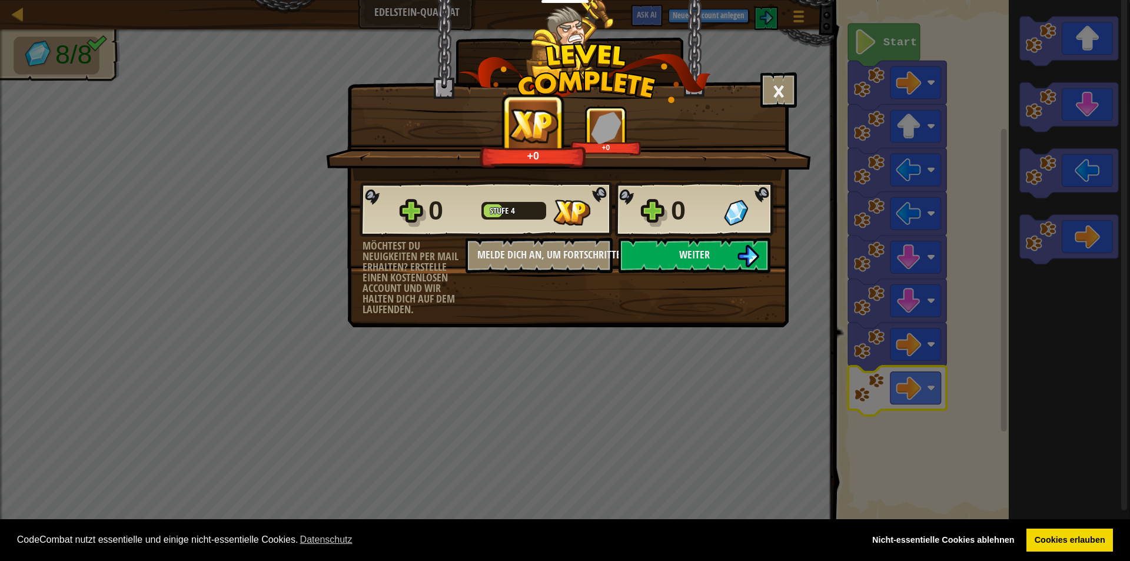
click at [673, 237] on div "0 Stufe 4 0" at bounding box center [568, 209] width 417 height 56
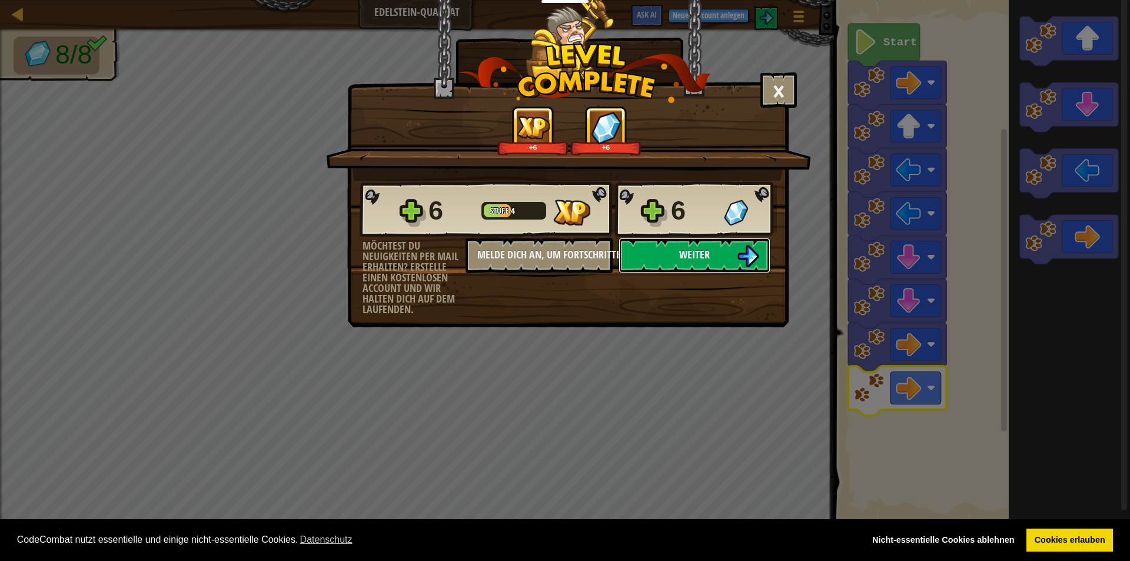
click at [632, 260] on button "Weiter" at bounding box center [695, 255] width 152 height 35
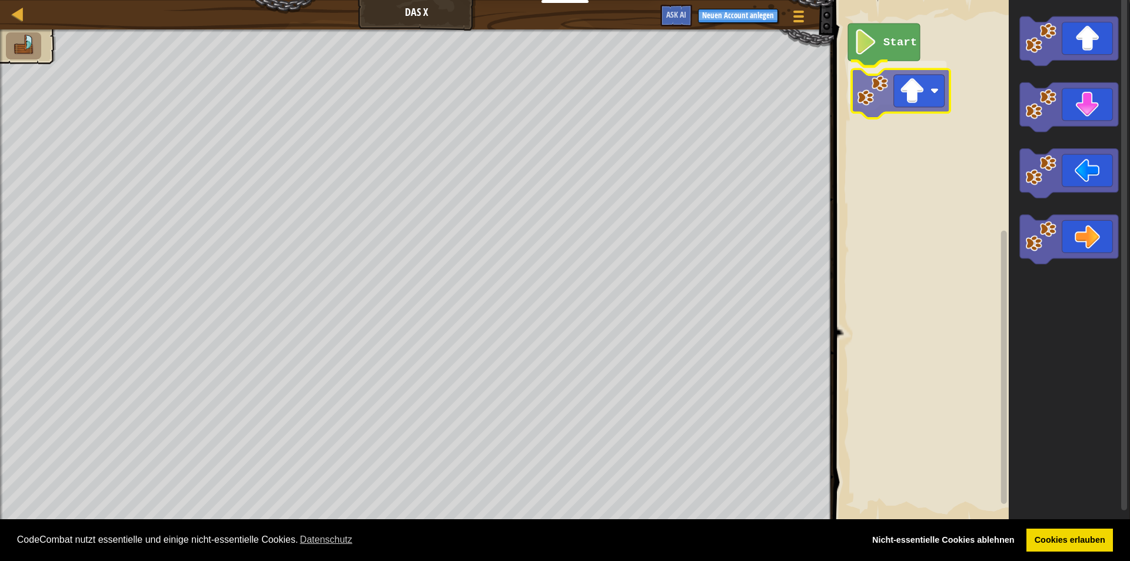
click at [899, 111] on div "Start" at bounding box center [980, 261] width 300 height 534
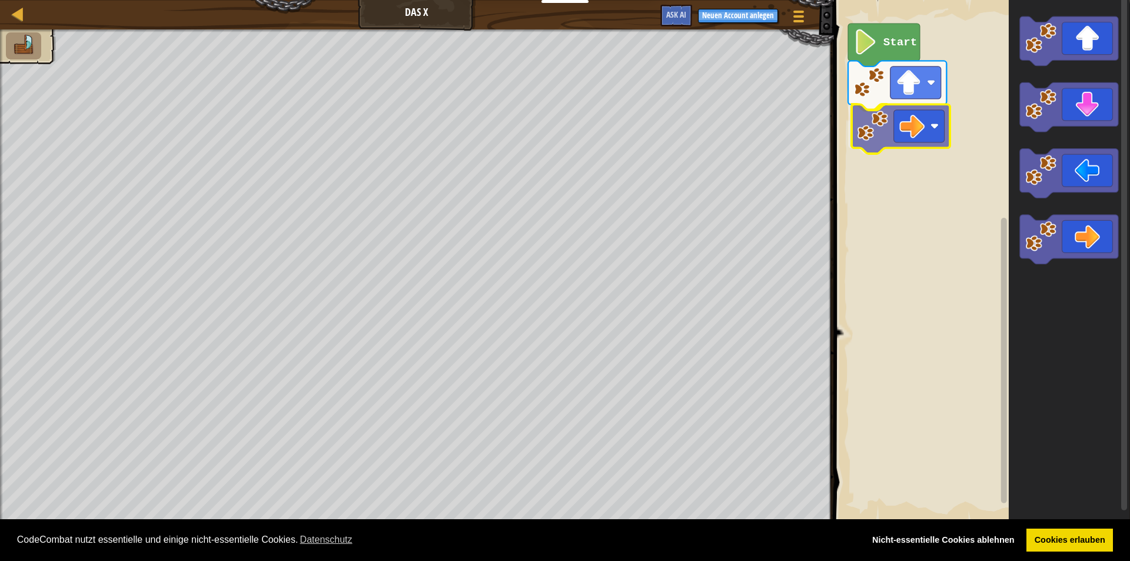
click at [912, 134] on div "Start" at bounding box center [980, 261] width 300 height 534
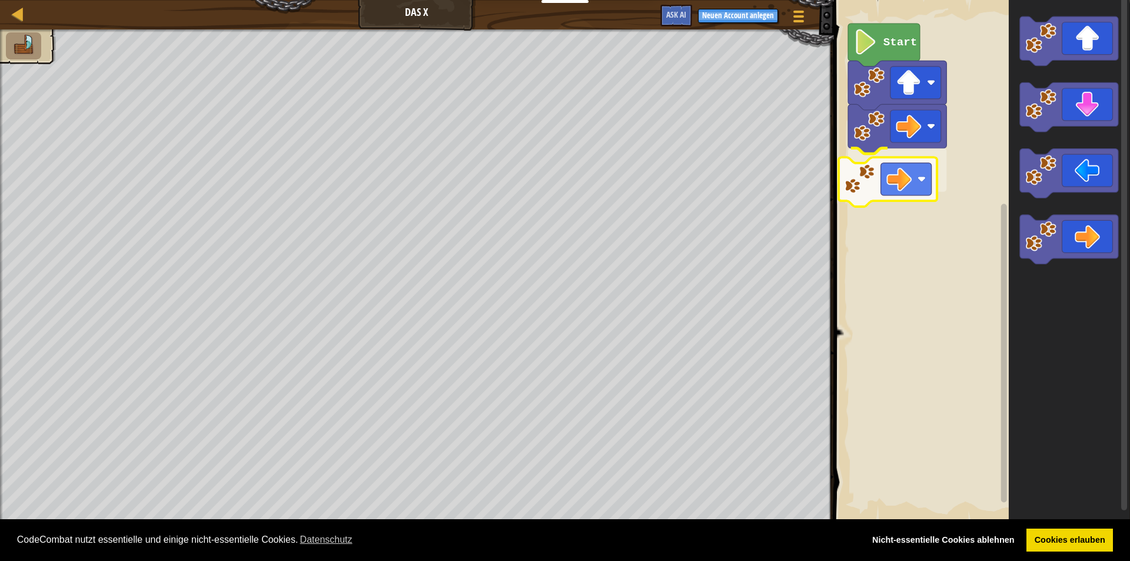
click at [879, 197] on div "Start" at bounding box center [980, 261] width 300 height 534
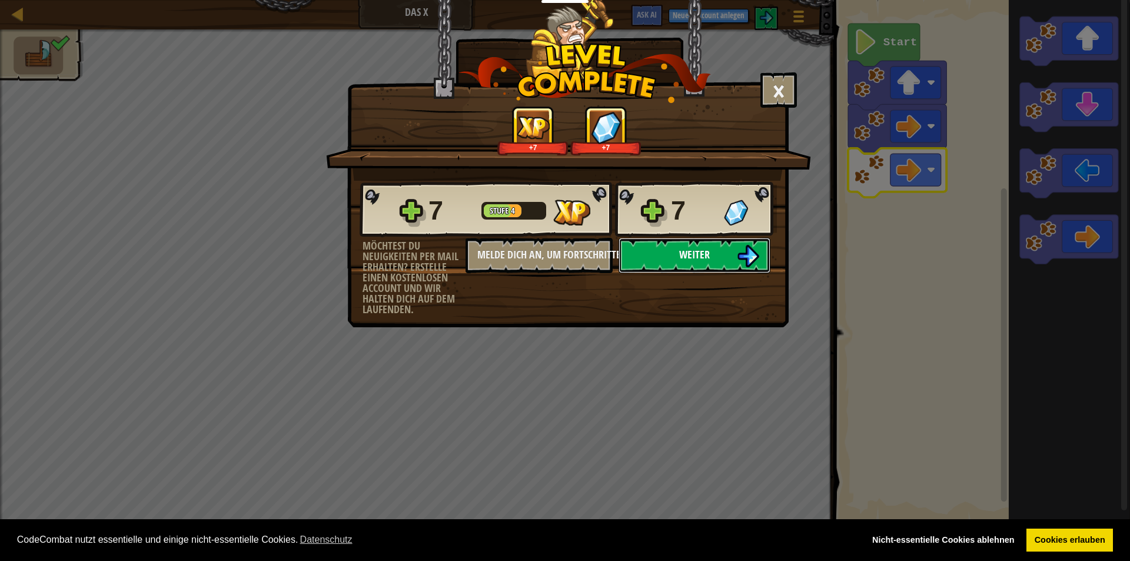
click at [668, 250] on button "Weiter" at bounding box center [695, 255] width 152 height 35
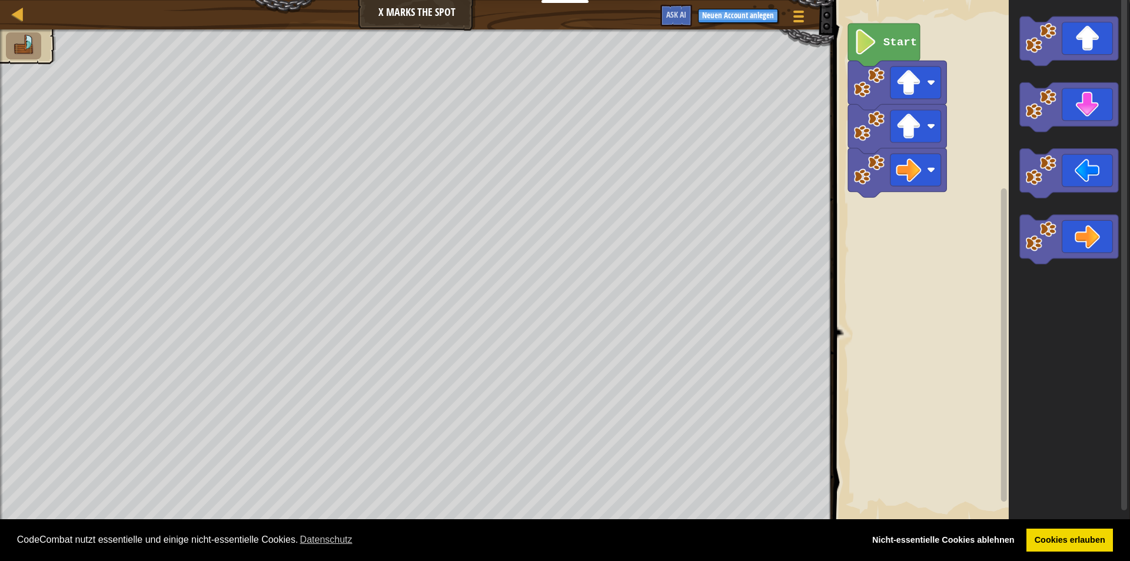
click at [949, 319] on rect "Blockly Arbeitsbereich" at bounding box center [980, 261] width 300 height 534
click at [1098, 29] on icon "Blockly Arbeitsbereich" at bounding box center [1068, 40] width 98 height 49
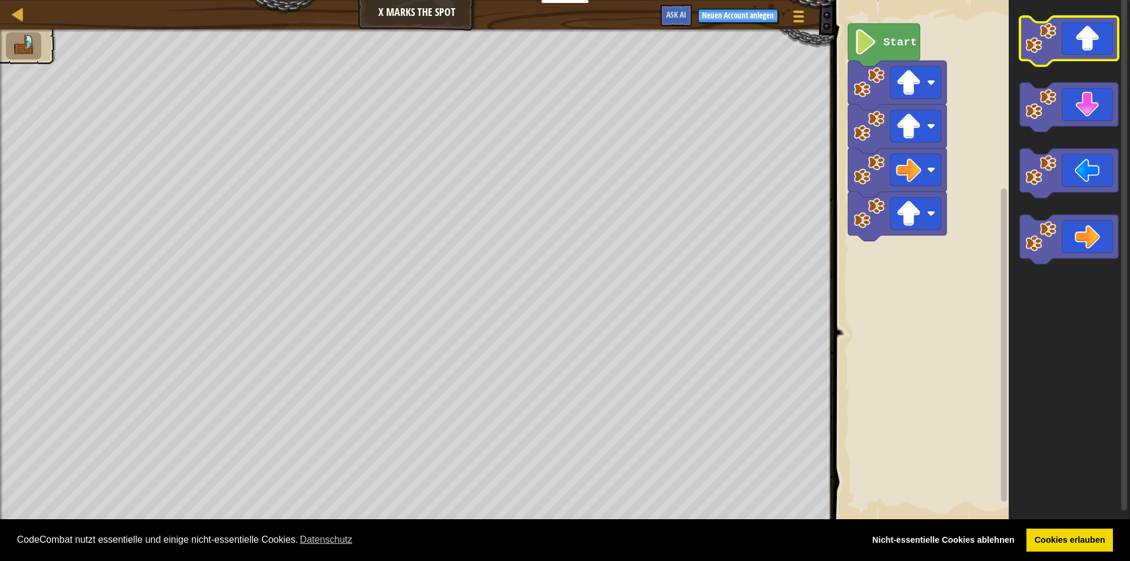
click at [1088, 64] on g "Blockly Arbeitsbereich" at bounding box center [1068, 140] width 98 height 248
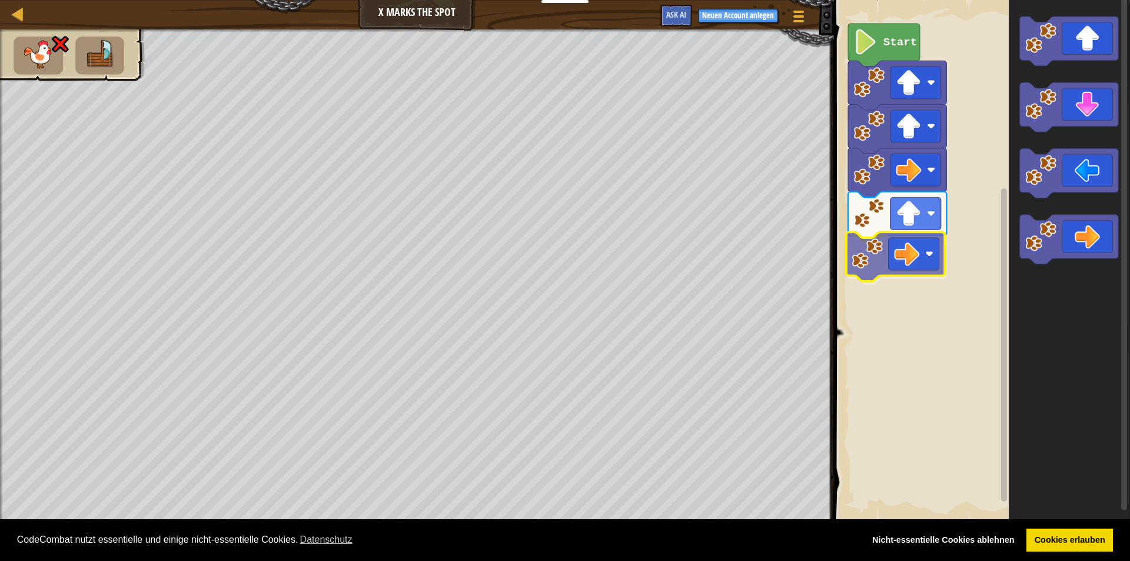
click at [906, 265] on div "Start" at bounding box center [980, 261] width 300 height 534
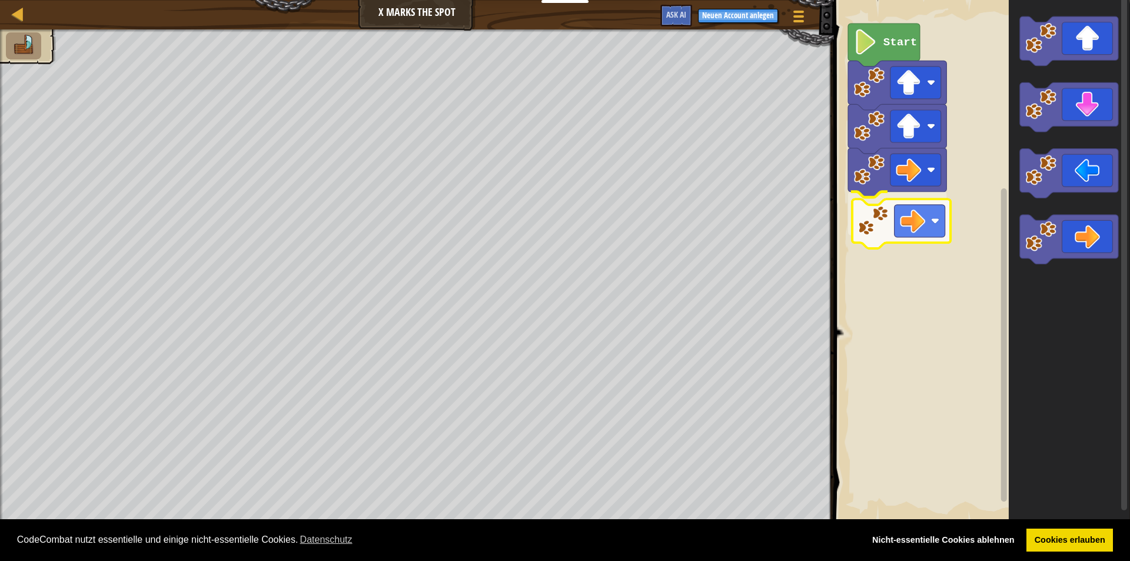
click at [878, 239] on div "Start" at bounding box center [980, 261] width 300 height 534
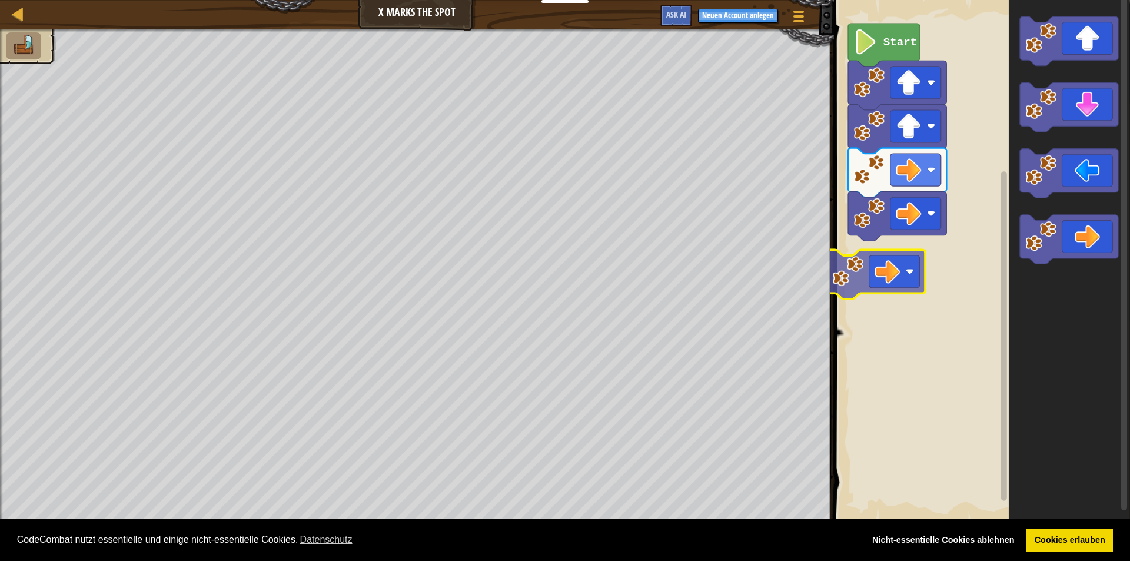
click at [889, 281] on div "Start" at bounding box center [980, 261] width 300 height 534
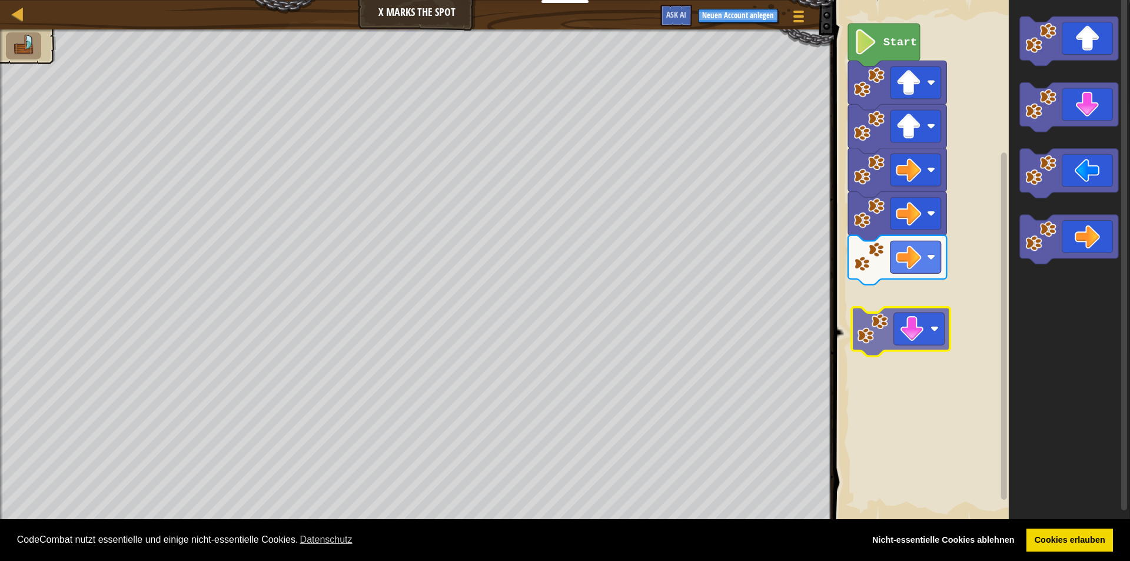
click at [897, 313] on div "Start" at bounding box center [980, 261] width 300 height 534
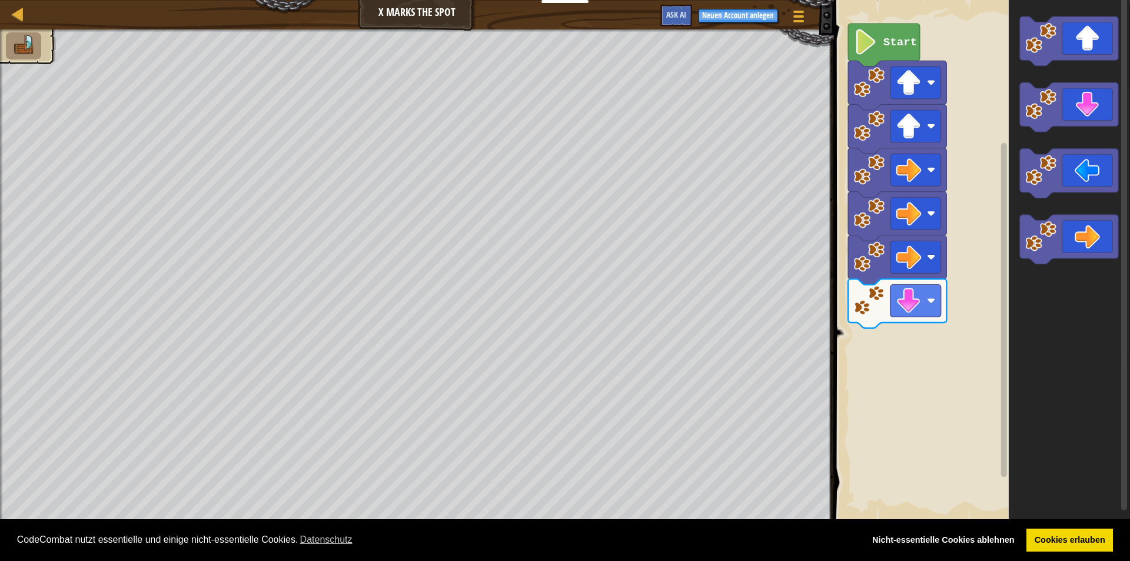
click at [904, 347] on div "Start" at bounding box center [980, 261] width 300 height 534
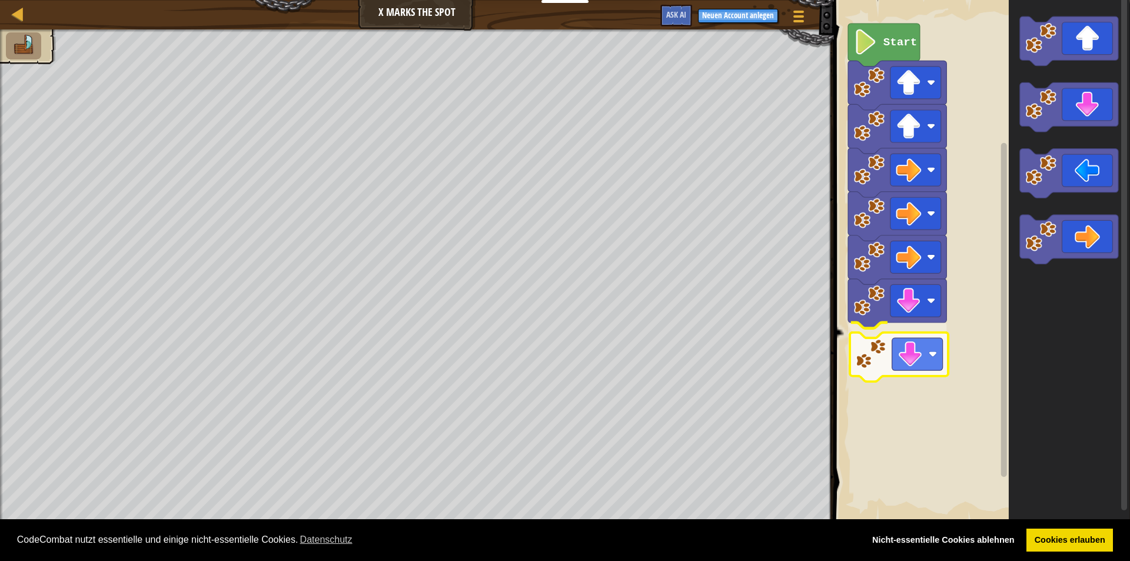
click at [885, 359] on div "Start" at bounding box center [980, 261] width 300 height 534
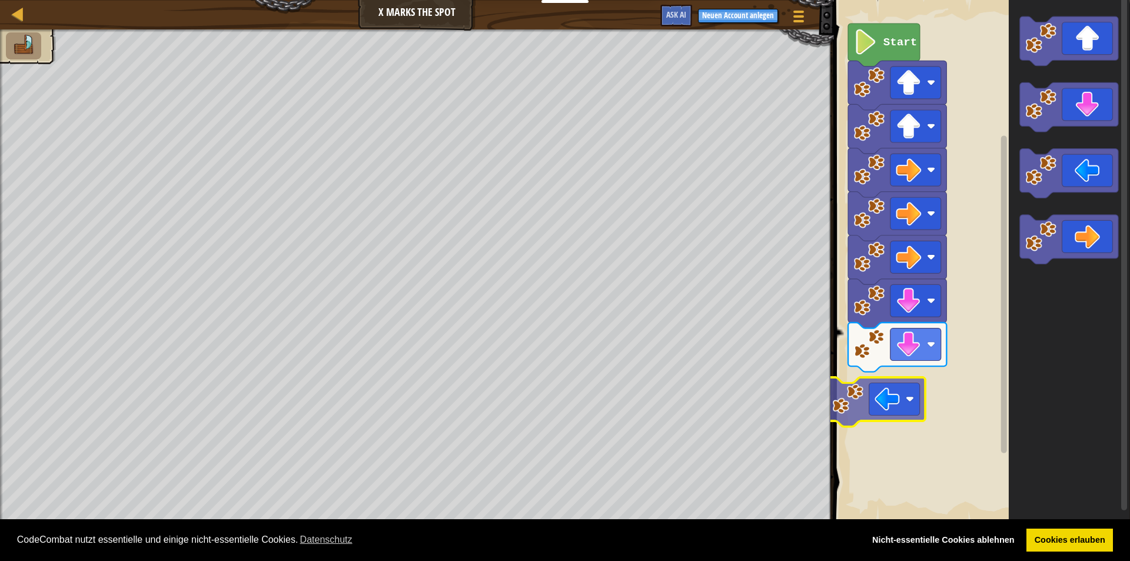
click at [867, 418] on div "Start" at bounding box center [980, 261] width 300 height 534
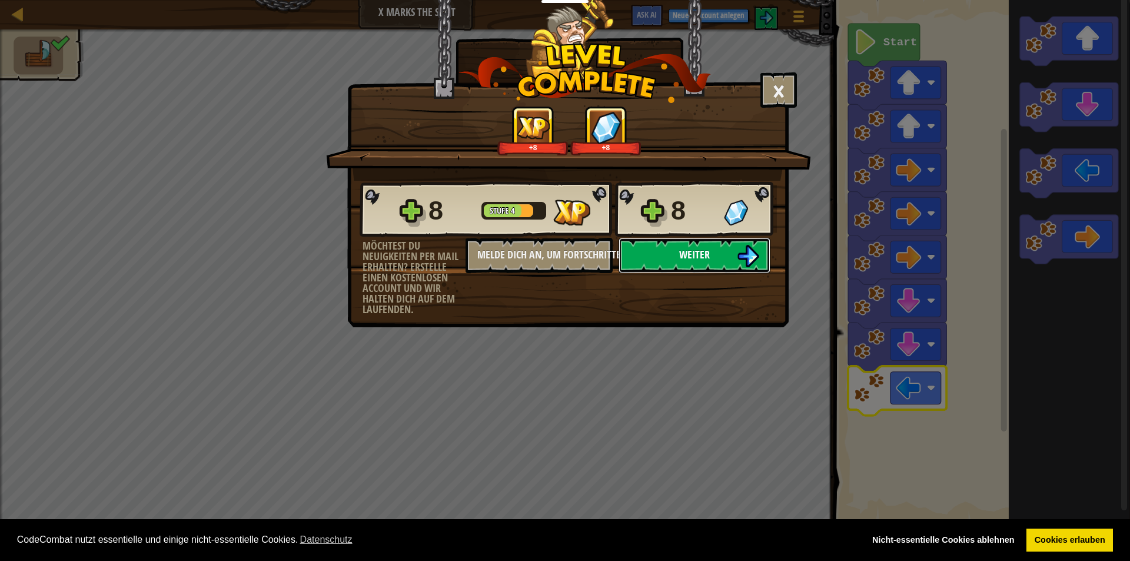
click at [681, 254] on span "Weiter" at bounding box center [694, 254] width 31 height 15
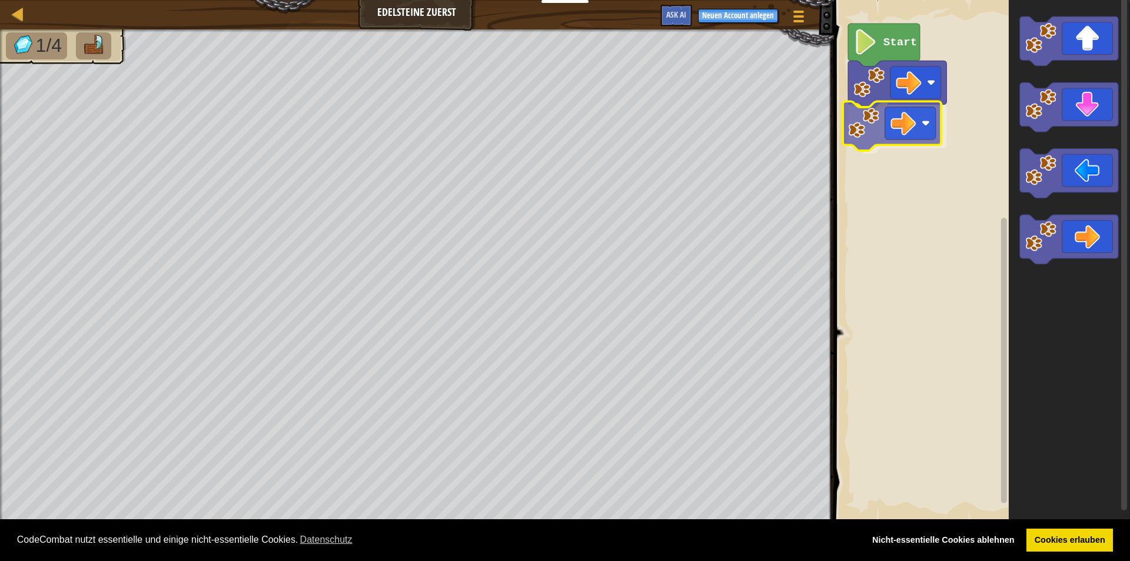
click at [894, 137] on div "Start" at bounding box center [980, 261] width 300 height 534
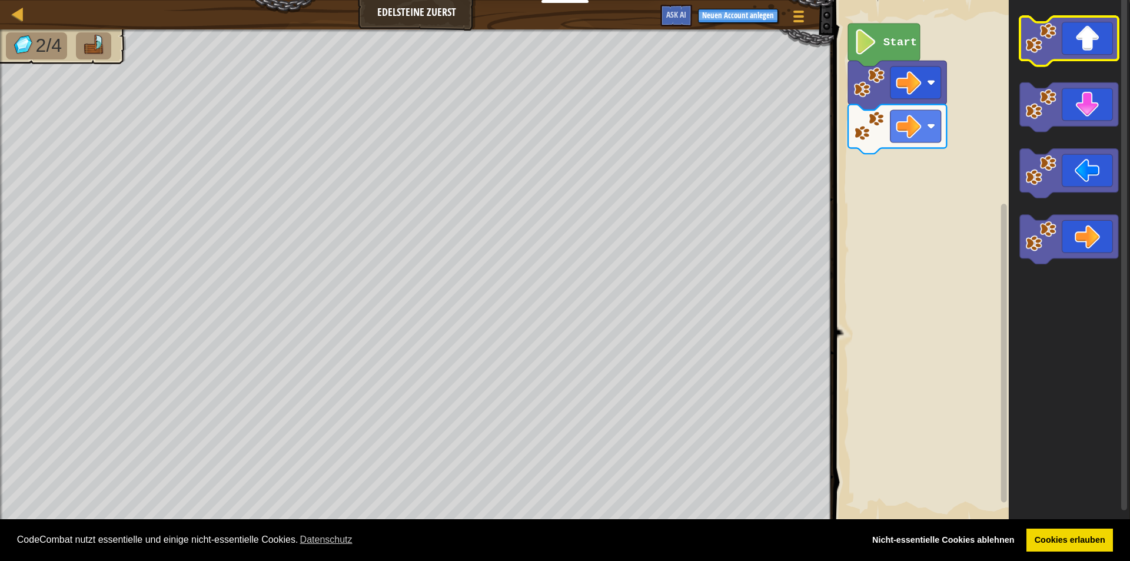
click at [1073, 21] on icon "Blockly Arbeitsbereich" at bounding box center [1068, 261] width 121 height 534
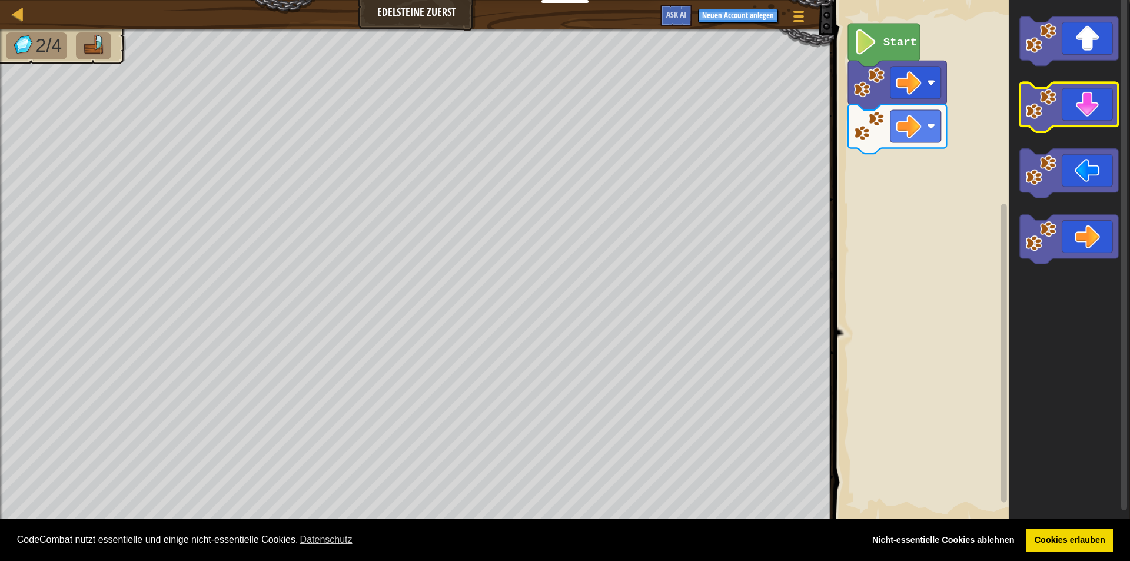
click at [1016, 108] on icon "Blockly Arbeitsbereich" at bounding box center [1068, 261] width 121 height 534
click at [964, 132] on div "Start" at bounding box center [980, 261] width 300 height 534
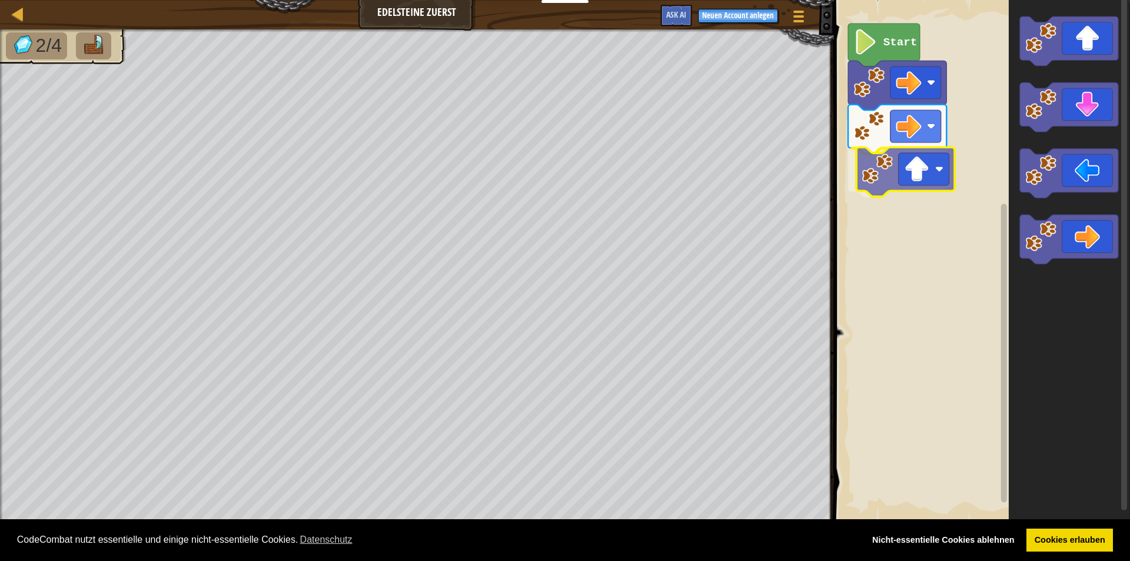
click at [901, 162] on div "Start" at bounding box center [980, 261] width 300 height 534
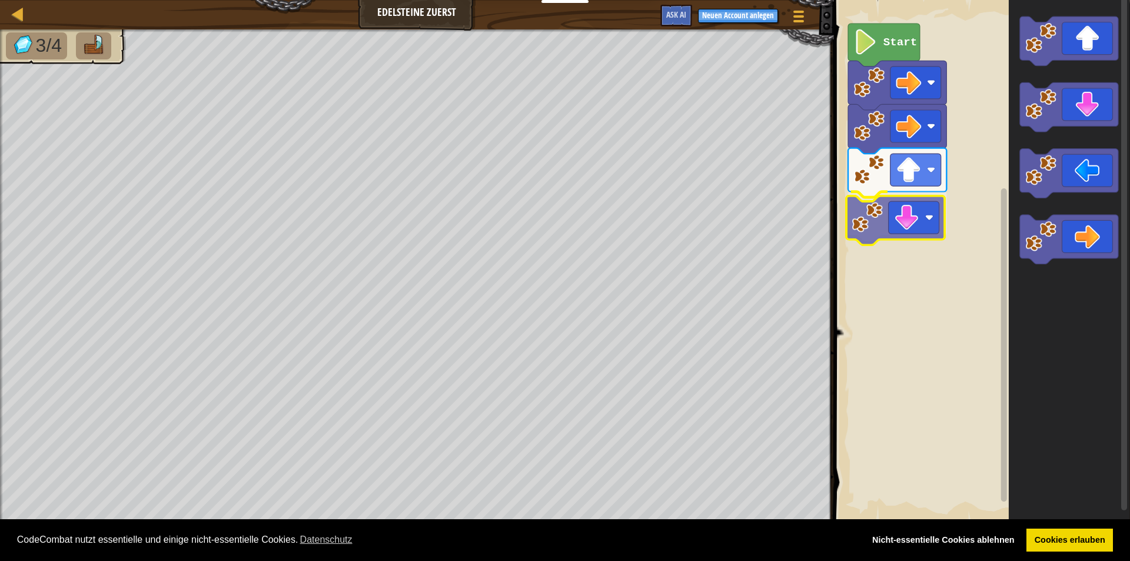
click at [910, 231] on div "Start" at bounding box center [980, 261] width 300 height 534
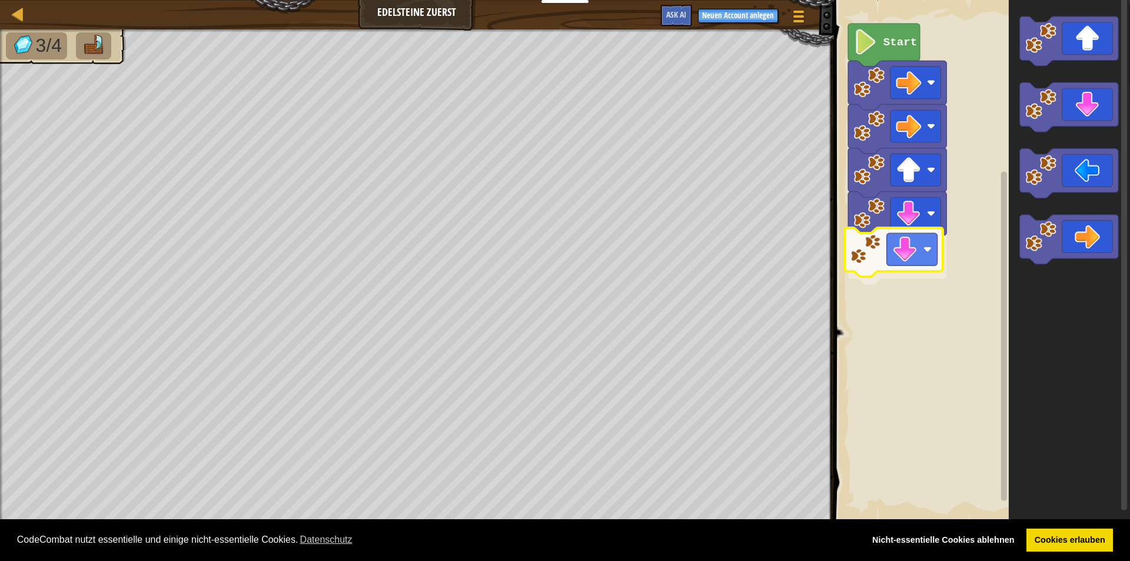
click at [932, 268] on div "Start" at bounding box center [980, 261] width 300 height 534
click at [1001, 202] on div "Start" at bounding box center [980, 261] width 300 height 534
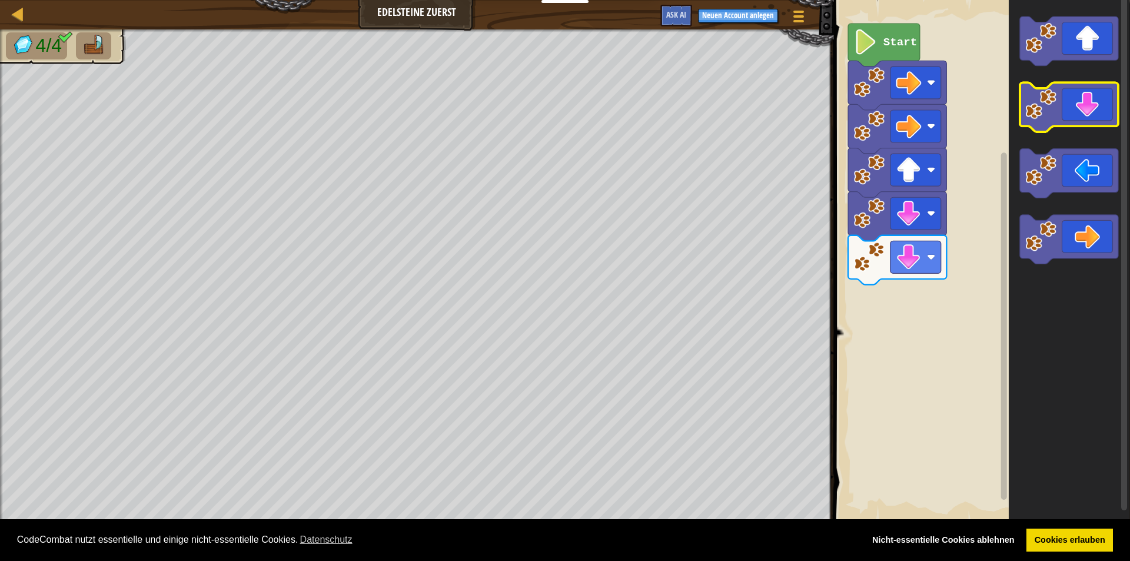
click at [990, 131] on div "Start" at bounding box center [980, 261] width 300 height 534
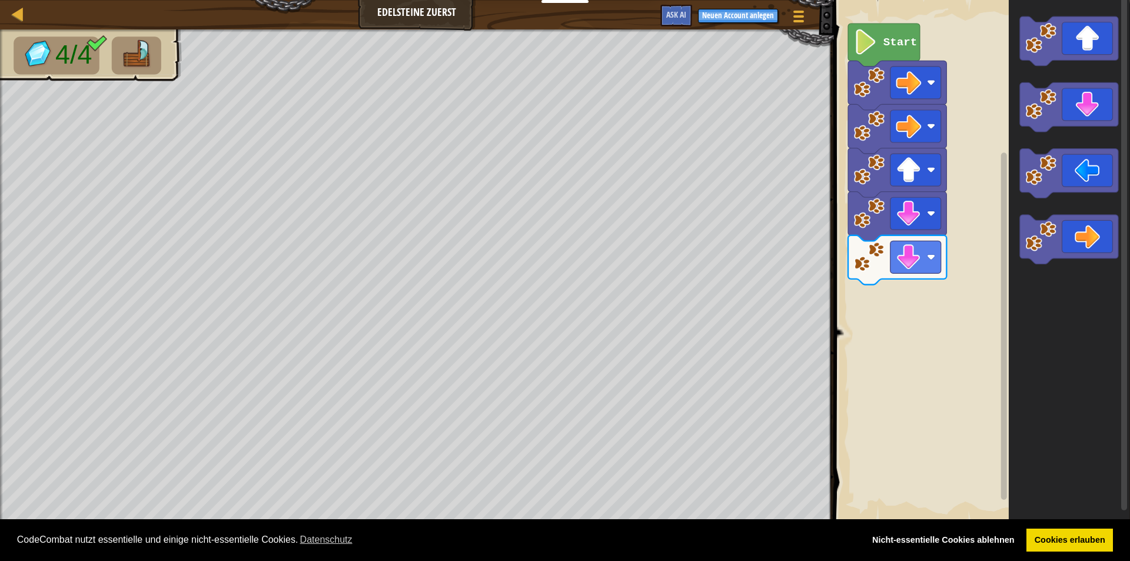
click at [996, 144] on div "Start" at bounding box center [980, 261] width 300 height 534
click at [932, 314] on div "Start" at bounding box center [980, 261] width 300 height 534
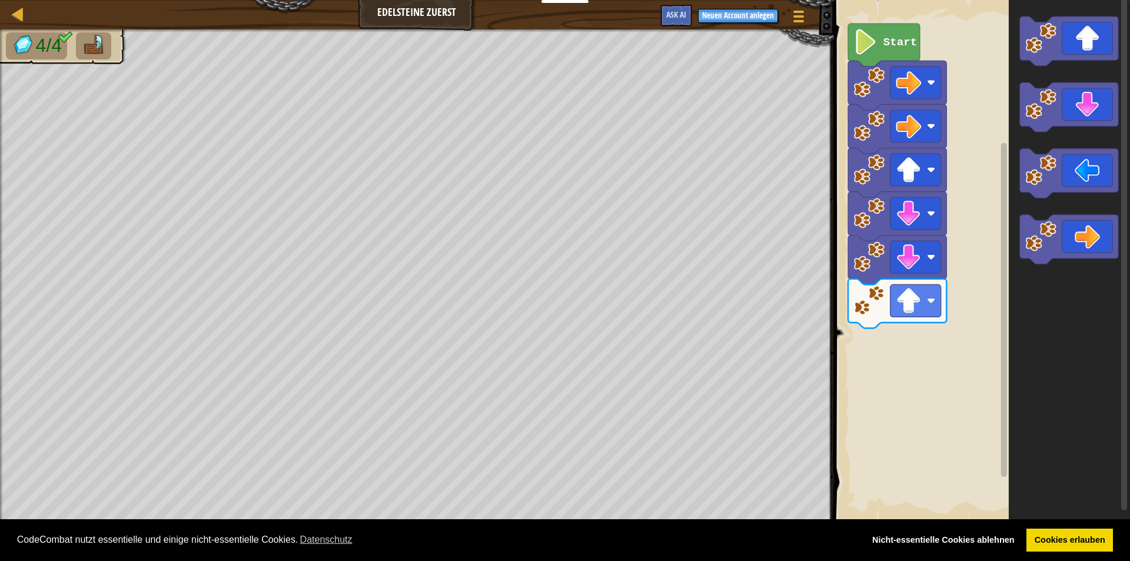
click at [1042, 295] on icon "Blockly Arbeitsbereich" at bounding box center [1068, 261] width 121 height 534
click at [1020, 278] on icon "Blockly Arbeitsbereich" at bounding box center [1068, 261] width 121 height 534
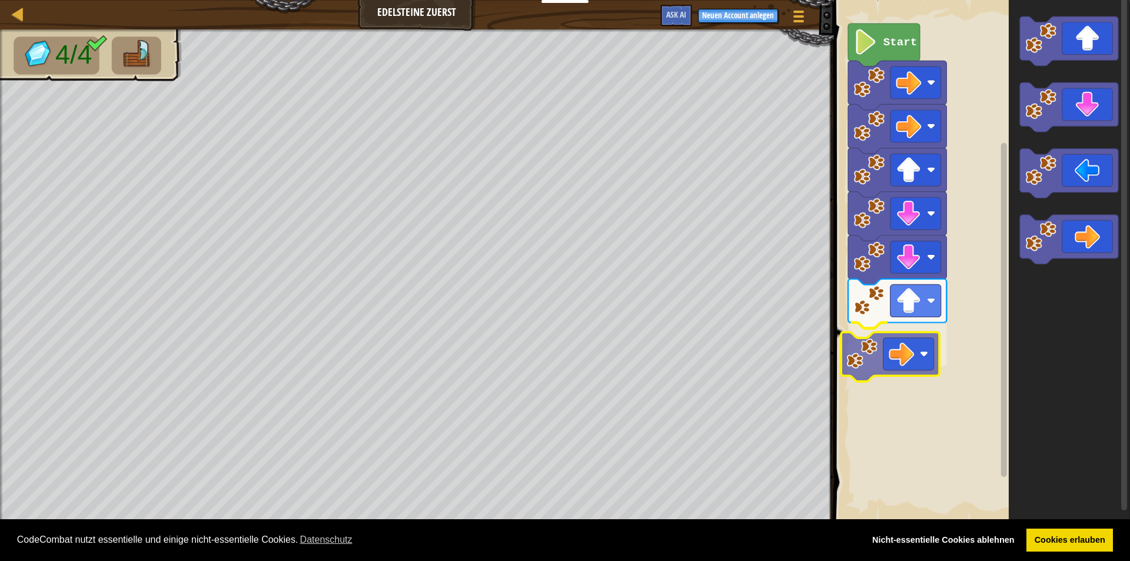
click at [900, 353] on div "Start" at bounding box center [980, 261] width 300 height 534
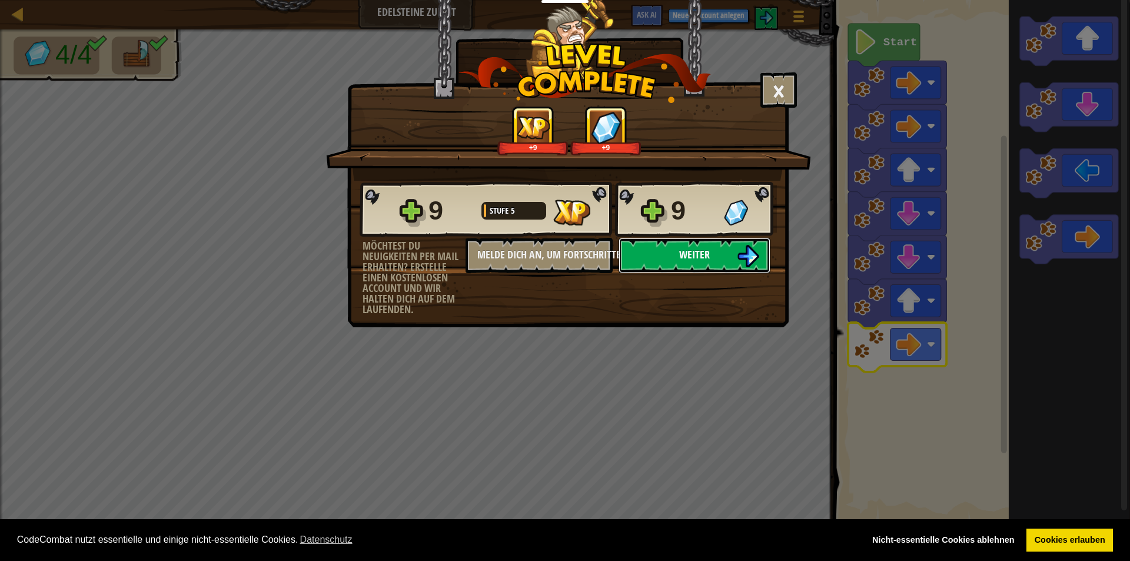
click at [684, 255] on span "Weiter" at bounding box center [694, 254] width 31 height 15
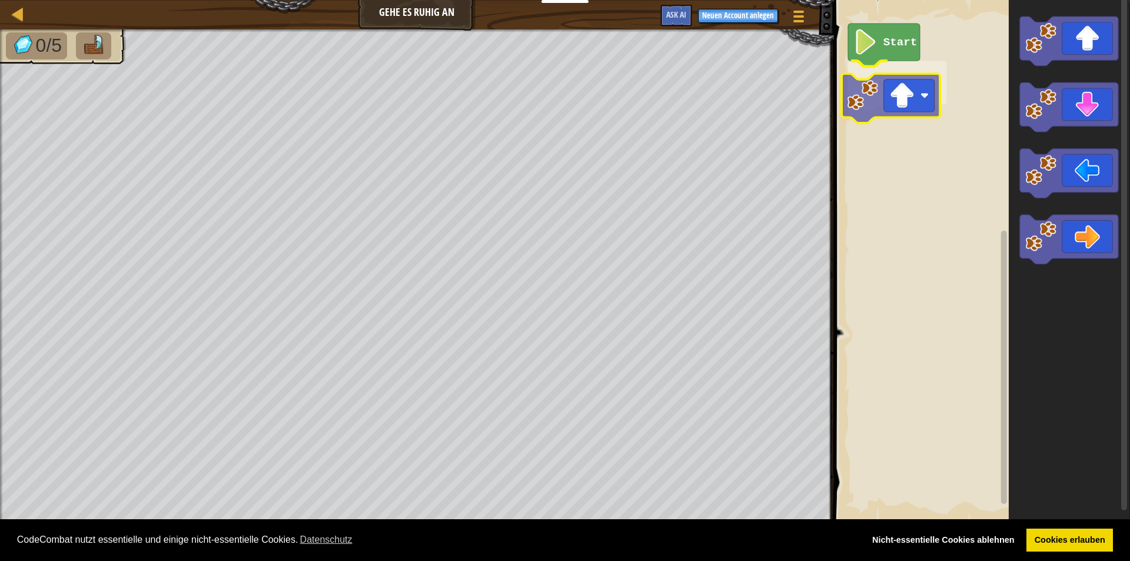
click at [900, 100] on div "Start" at bounding box center [980, 261] width 300 height 534
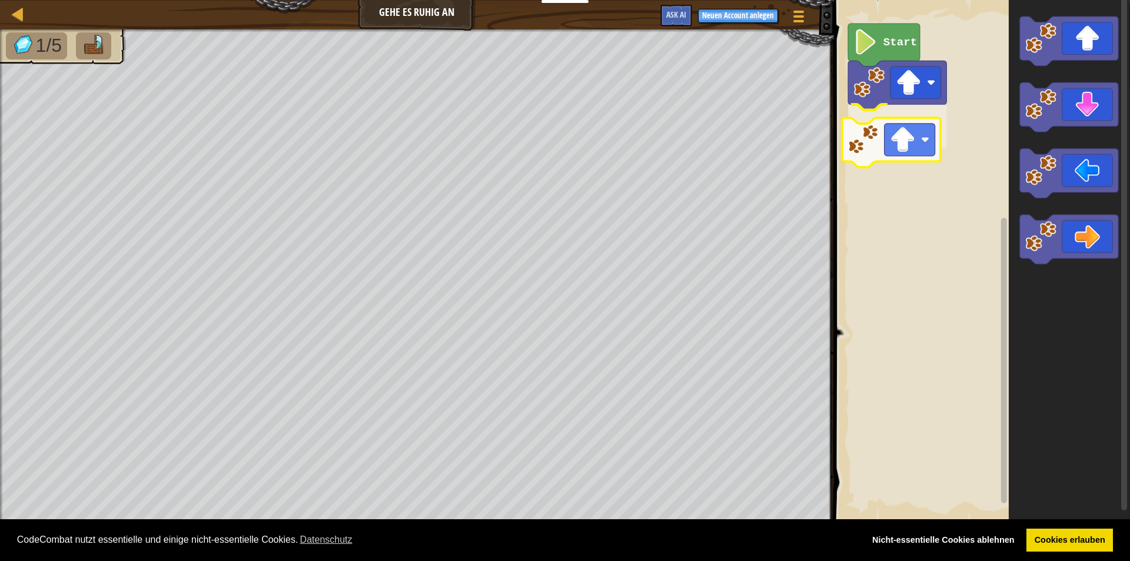
click at [925, 148] on div "Start" at bounding box center [980, 261] width 300 height 534
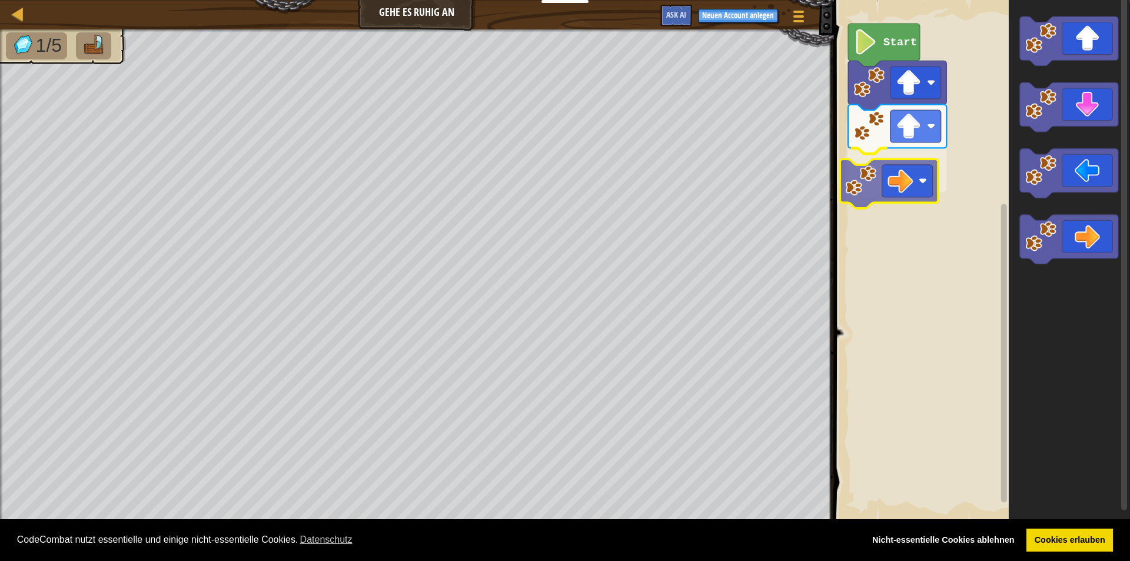
click at [864, 177] on div "Start" at bounding box center [980, 261] width 300 height 534
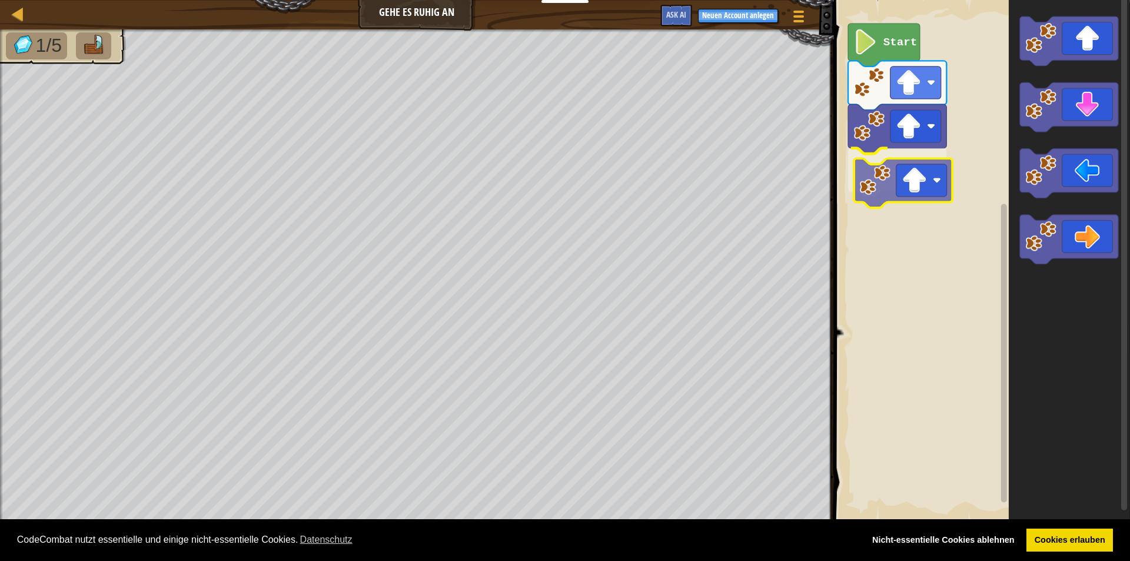
click at [909, 168] on div "Start" at bounding box center [980, 261] width 300 height 534
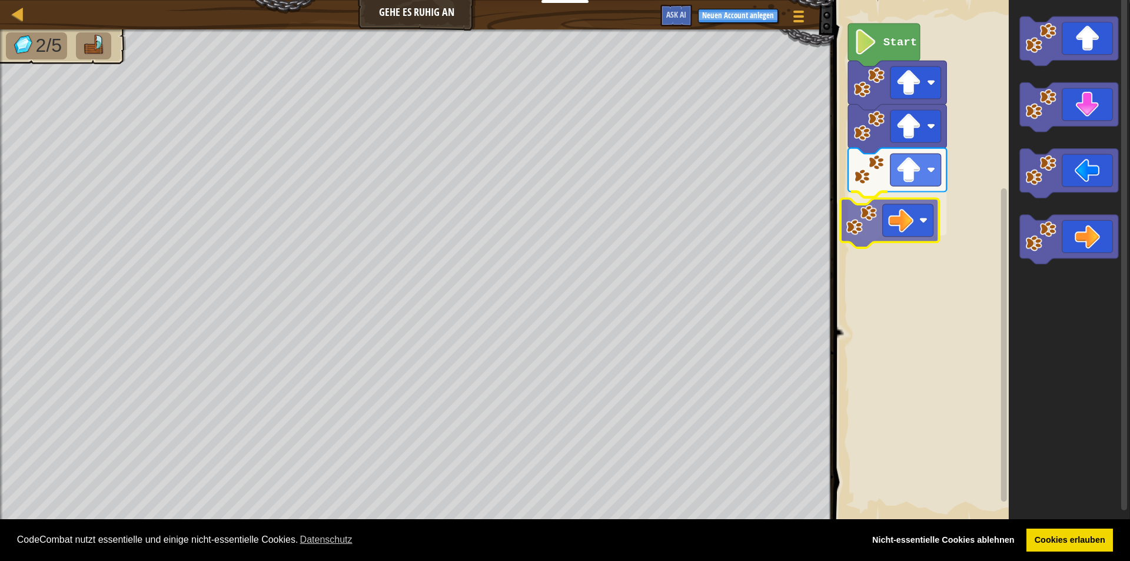
click at [888, 232] on div "Start" at bounding box center [980, 261] width 300 height 534
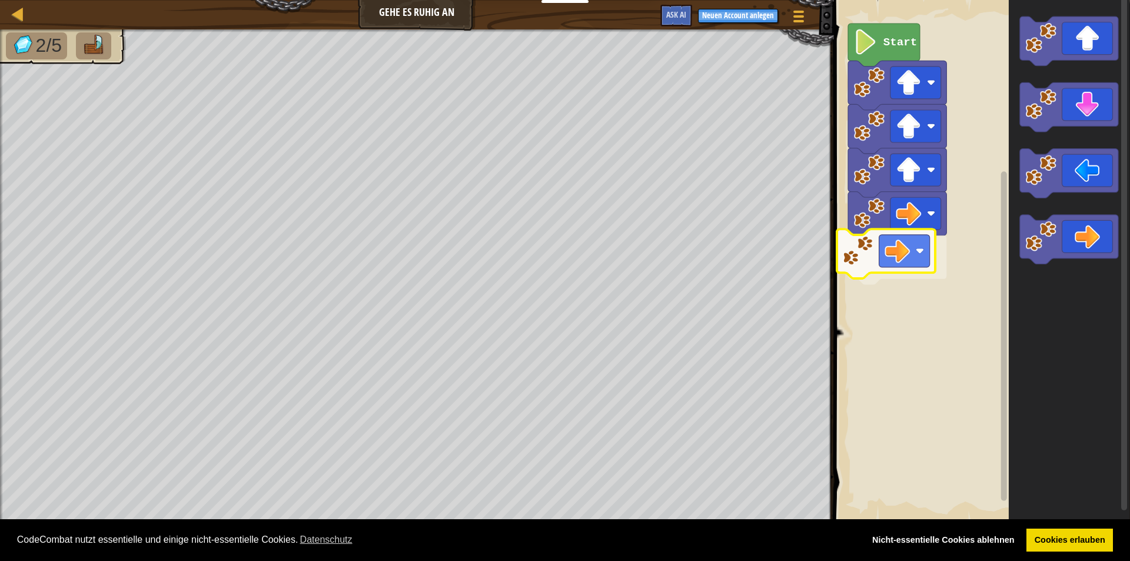
click at [899, 258] on div "Start" at bounding box center [980, 261] width 300 height 534
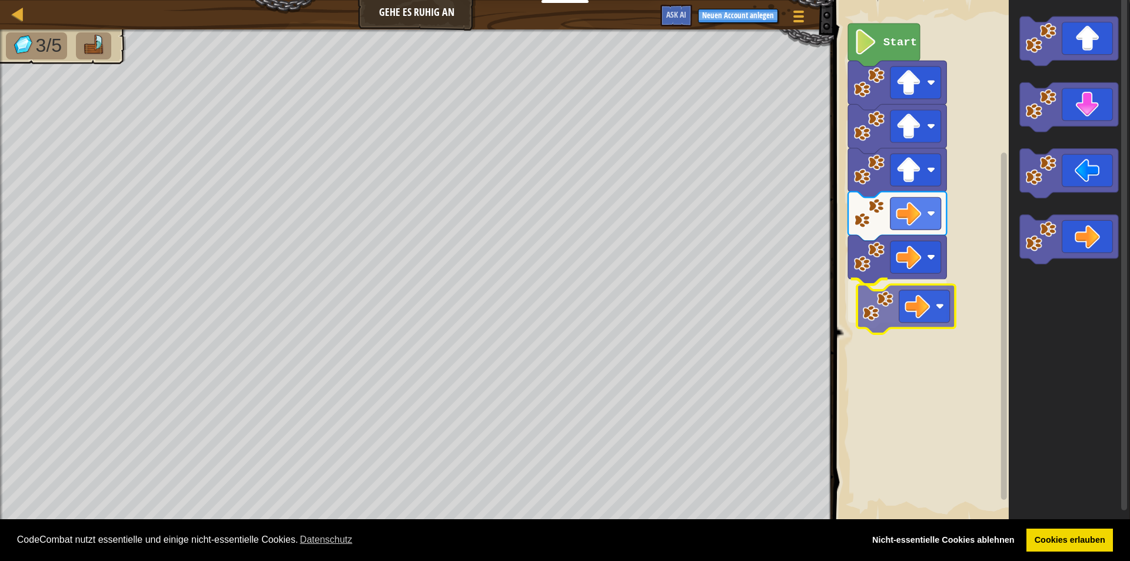
click at [943, 314] on div "Start" at bounding box center [980, 261] width 300 height 534
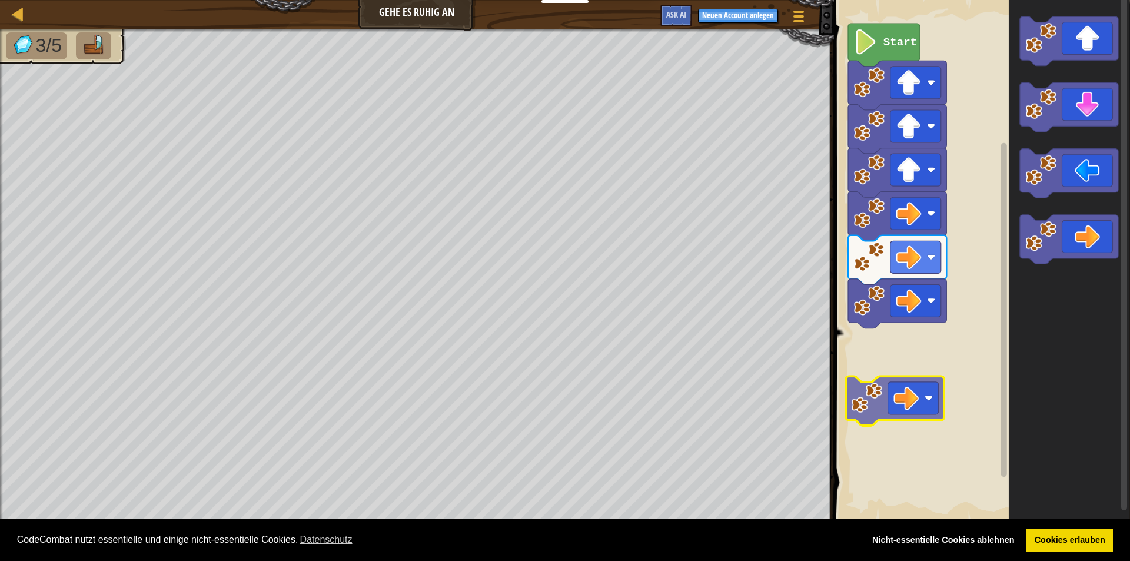
click at [934, 384] on div "Start" at bounding box center [980, 261] width 300 height 534
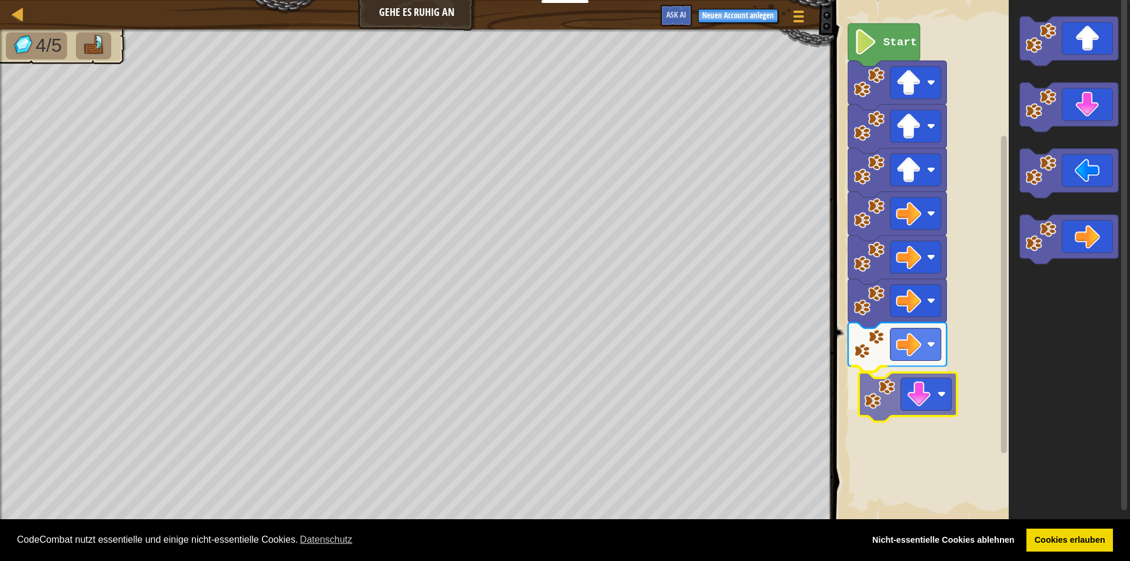
click at [900, 393] on div "Start" at bounding box center [980, 261] width 300 height 534
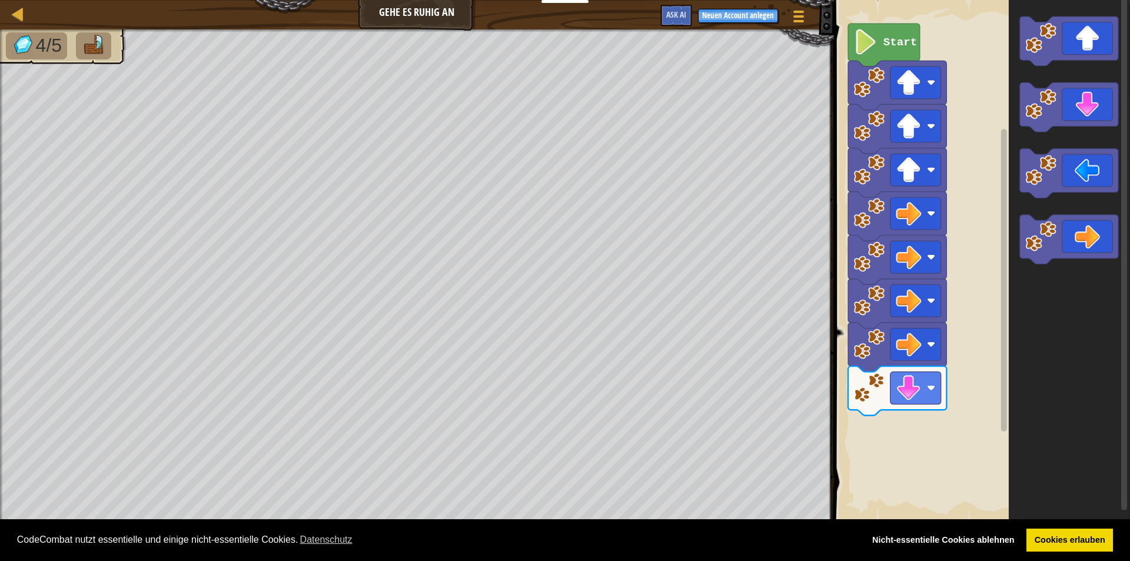
click at [934, 394] on div "Start" at bounding box center [980, 261] width 300 height 534
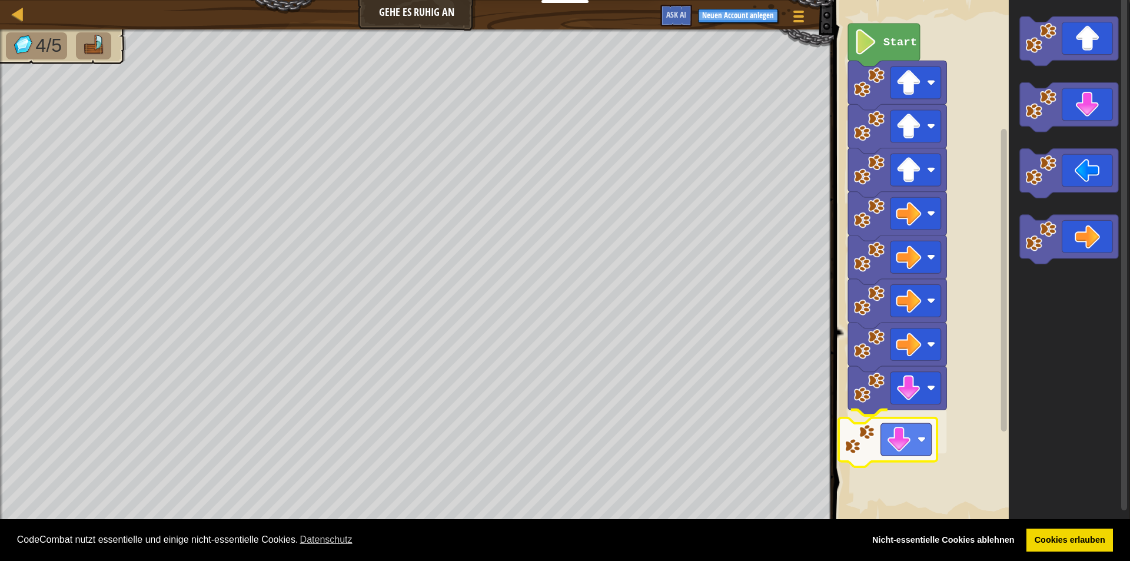
click at [880, 431] on div "Start" at bounding box center [980, 261] width 300 height 534
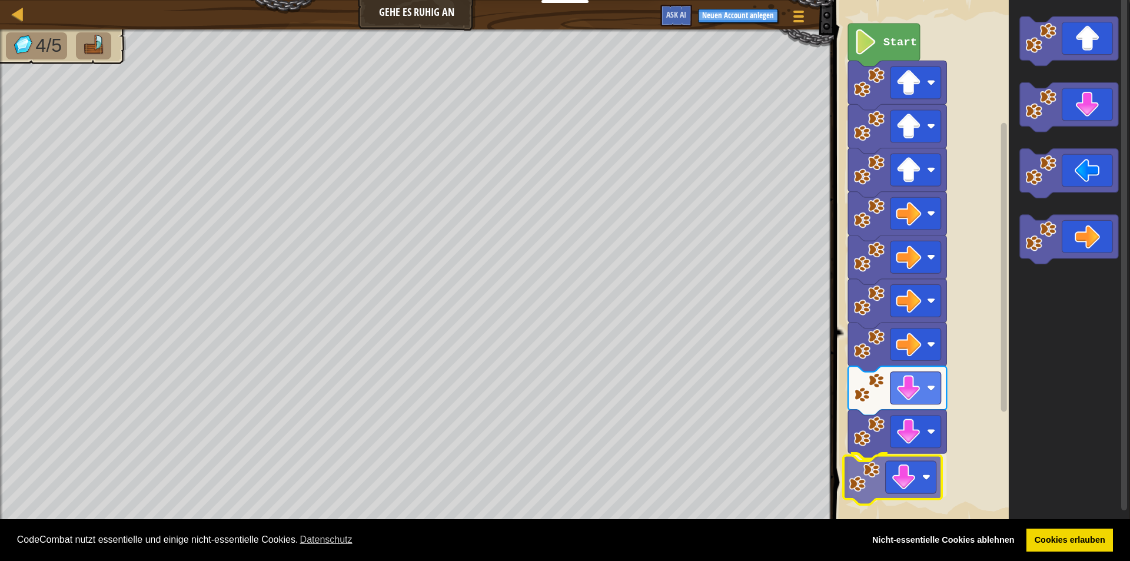
click at [882, 477] on div "Start" at bounding box center [980, 261] width 300 height 534
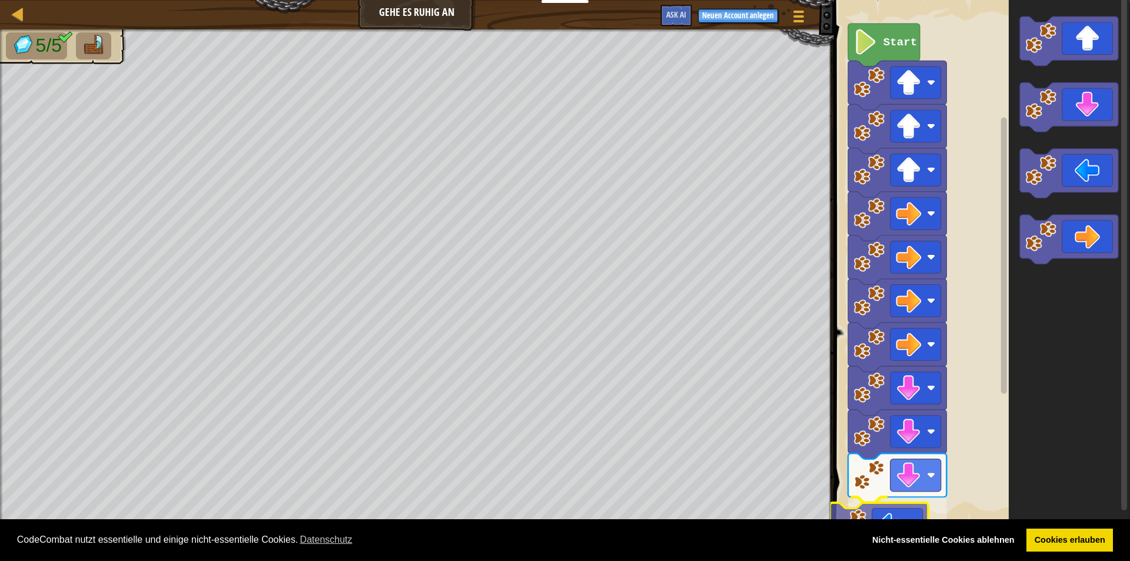
click at [856, 0] on body "Cookie Policy CodeCombat nutzt essentielle und einige nicht-essentielle Cookies…" at bounding box center [565, 0] width 1130 height 0
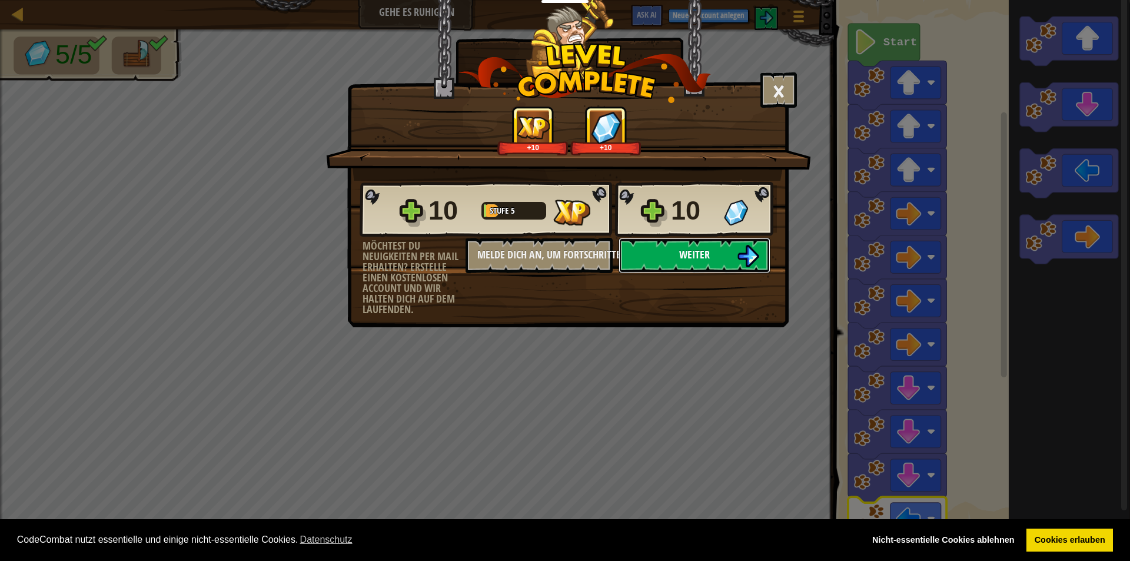
click at [710, 255] on button "Weiter" at bounding box center [695, 255] width 152 height 35
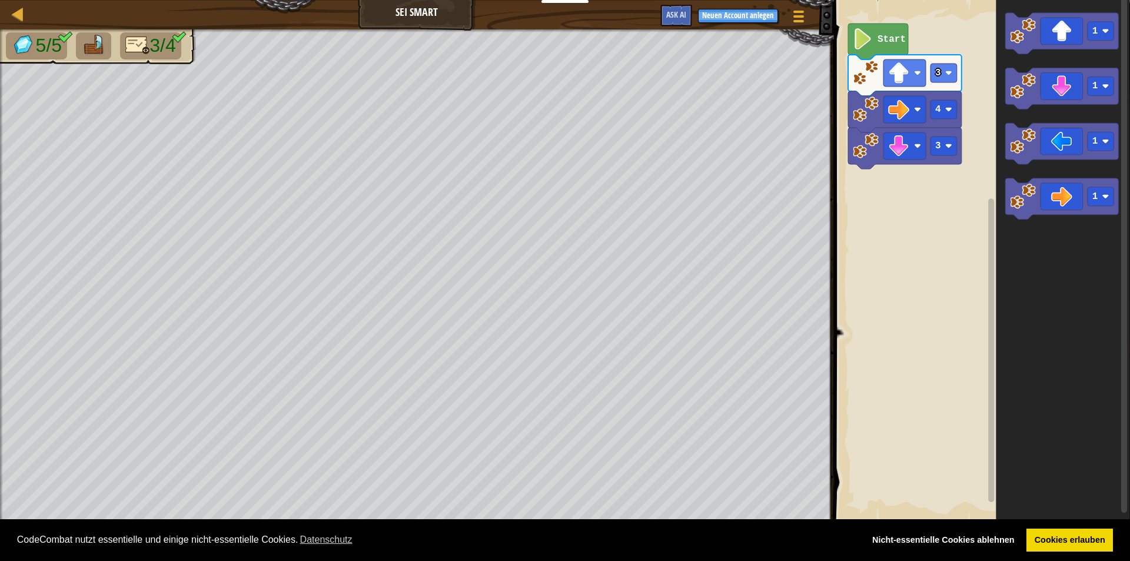
click at [890, 261] on rect "Blockly Arbeitsbereich" at bounding box center [980, 261] width 300 height 534
click at [952, 104] on div "3 4 3 Start 1 1 1 1" at bounding box center [980, 261] width 300 height 534
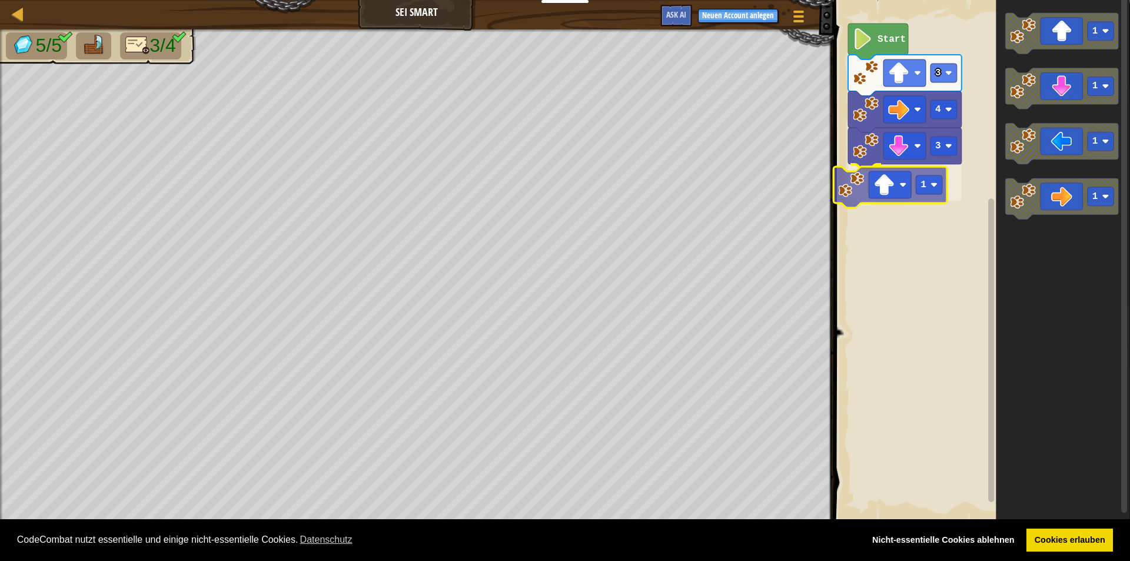
click at [898, 168] on div "4 3 1 3 Start 1 1 1 1 1" at bounding box center [980, 261] width 300 height 534
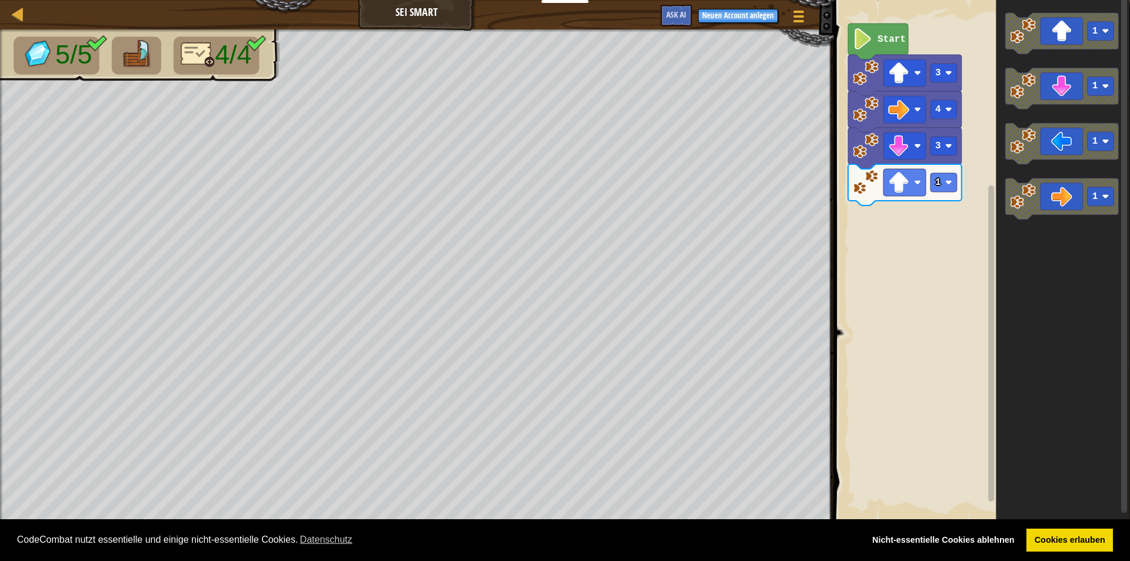
click at [1060, 127] on g "1 1 1 1" at bounding box center [1062, 116] width 114 height 207
click at [1023, 138] on g "1 1 1 1" at bounding box center [1062, 116] width 114 height 207
click at [999, 134] on icon "1 1 1 1" at bounding box center [1063, 261] width 134 height 534
click at [1048, 122] on icon "1 1 1 1" at bounding box center [1063, 261] width 134 height 534
click at [1070, 101] on icon "Blockly Arbeitsbereich" at bounding box center [1062, 88] width 114 height 41
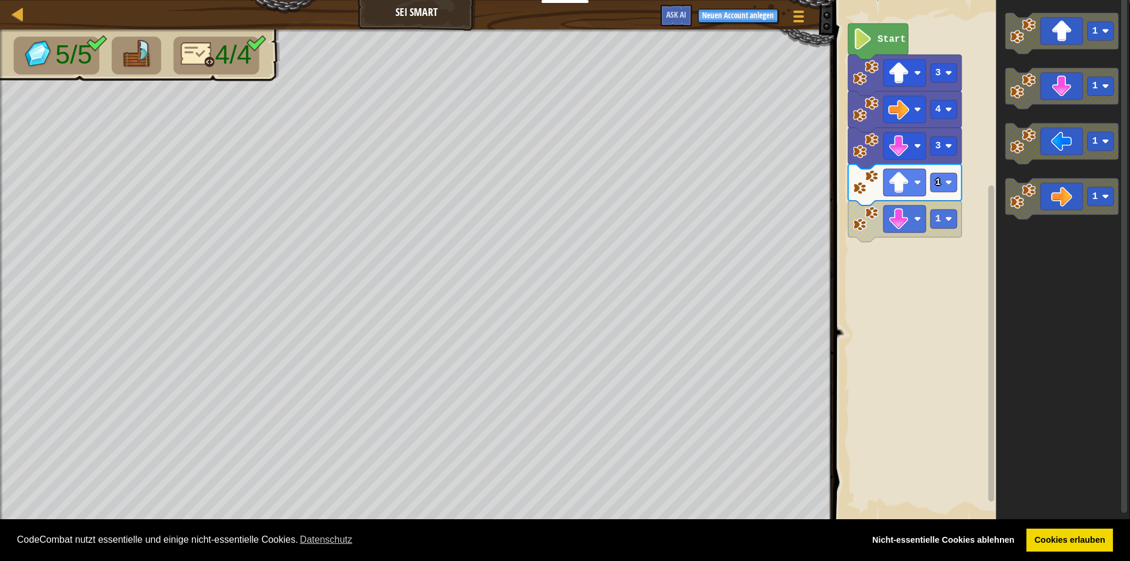
click at [1058, 110] on icon "1 1 1 1" at bounding box center [1063, 261] width 134 height 534
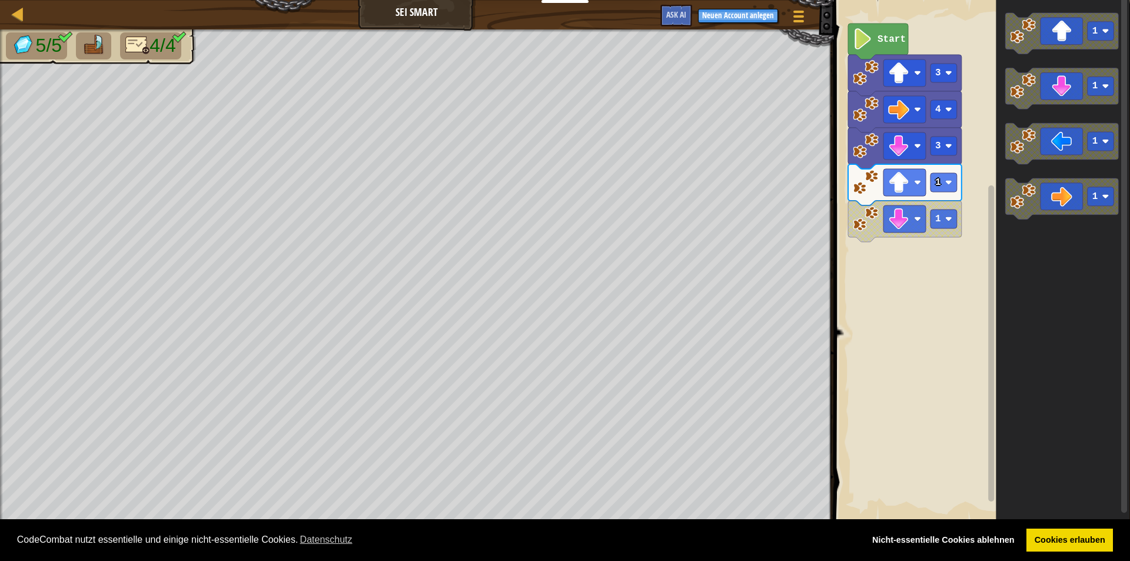
click at [913, 275] on div "4 3 1 1 3 Start 1 1 1 1" at bounding box center [980, 261] width 300 height 534
click at [1030, 139] on g "1 1 1 1" at bounding box center [1062, 116] width 114 height 207
click at [912, 242] on div "4 3 1 3 Start 1 1 1 1" at bounding box center [980, 261] width 300 height 534
click at [990, 155] on div "4 3 1 3 Start 1 1 1 1" at bounding box center [980, 261] width 300 height 534
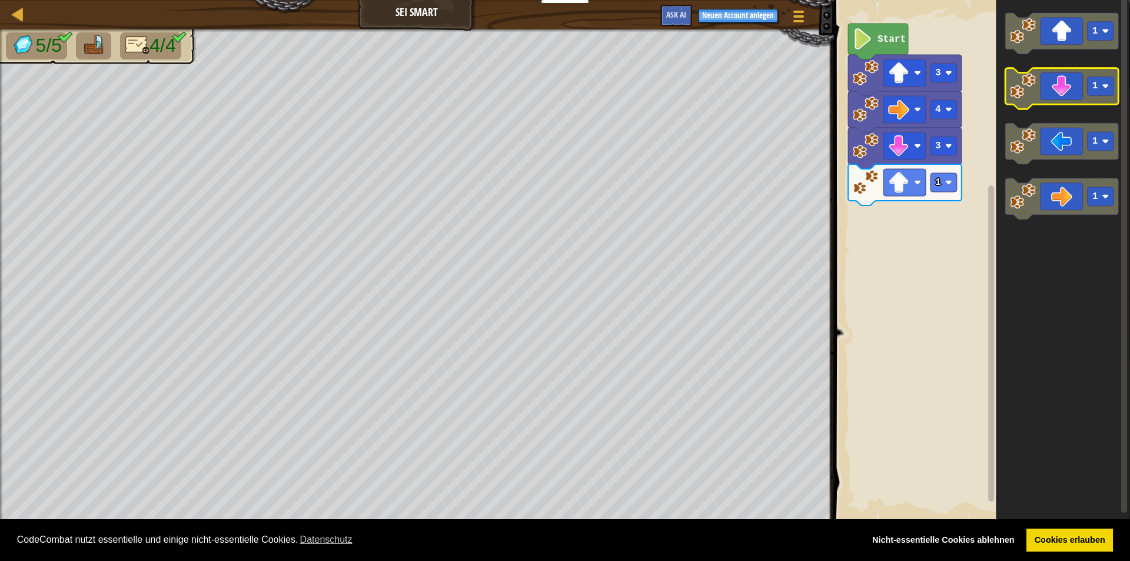
click at [1023, 99] on icon "Blockly Arbeitsbereich" at bounding box center [1062, 88] width 114 height 41
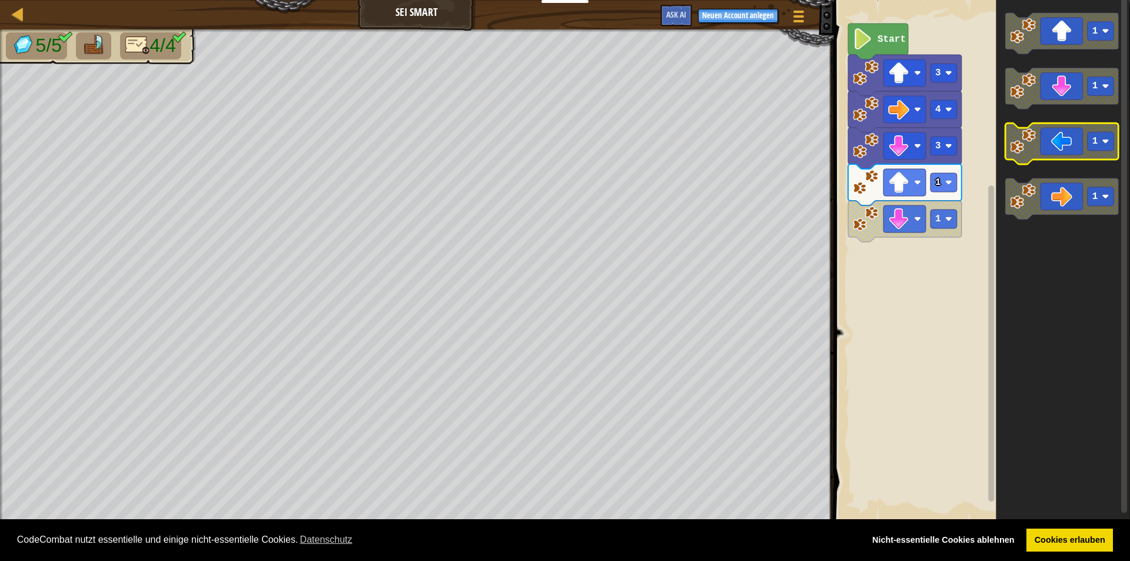
click at [1076, 143] on icon "Blockly Arbeitsbereich" at bounding box center [1062, 144] width 114 height 41
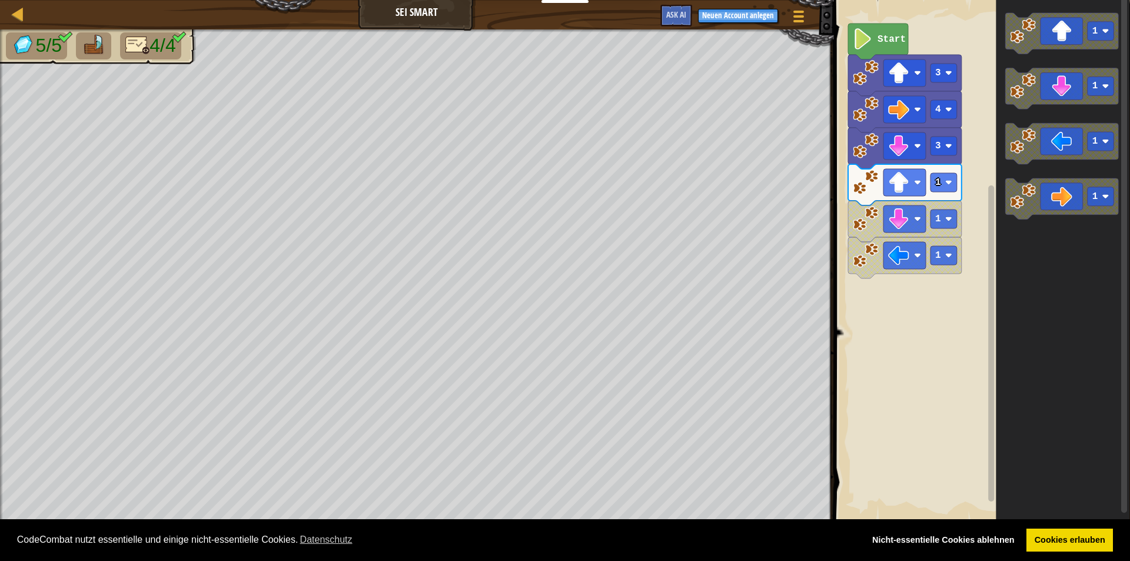
click at [910, 383] on rect "Blockly Arbeitsbereich" at bounding box center [980, 261] width 300 height 534
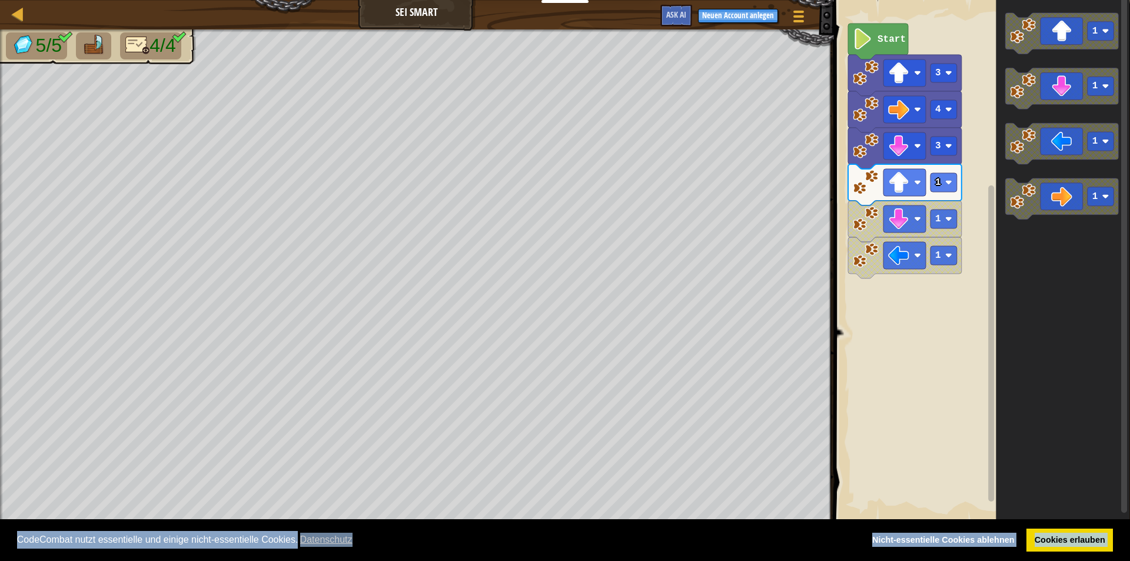
drag, startPoint x: 65, startPoint y: 550, endPoint x: 102, endPoint y: 529, distance: 41.9
click at [102, 529] on div "CodeCombat nutzt essentielle und einige nicht-essentielle Cookies. Datenschutz …" at bounding box center [565, 540] width 1130 height 42
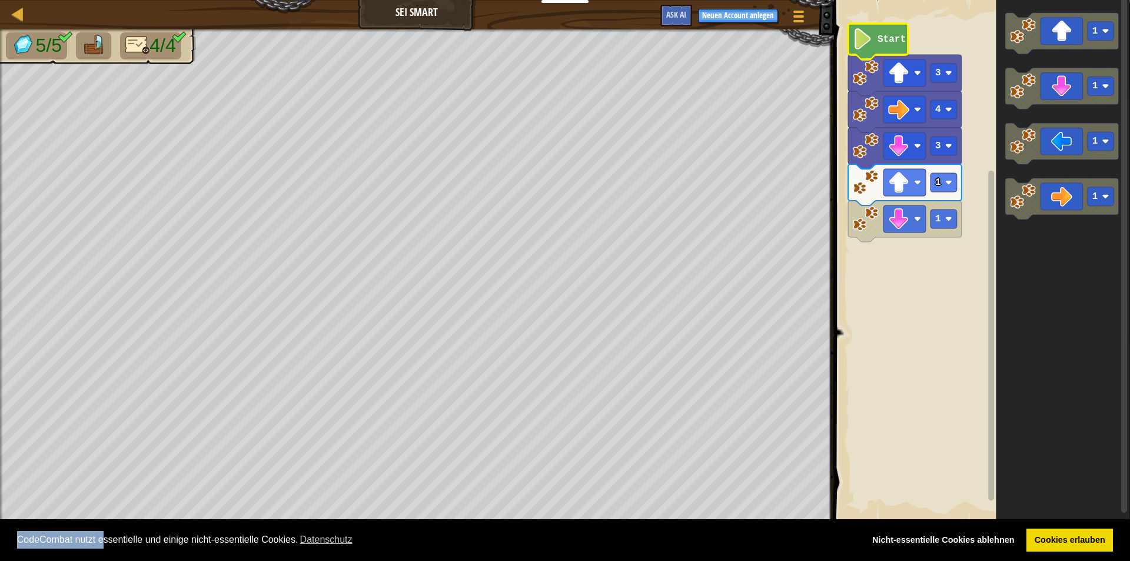
click at [861, 38] on image "Blockly Arbeitsbereich" at bounding box center [863, 38] width 20 height 21
click at [905, 44] on icon "Blockly Arbeitsbereich" at bounding box center [878, 42] width 60 height 36
click at [898, 285] on rect "Blockly Arbeitsbereich" at bounding box center [980, 261] width 300 height 534
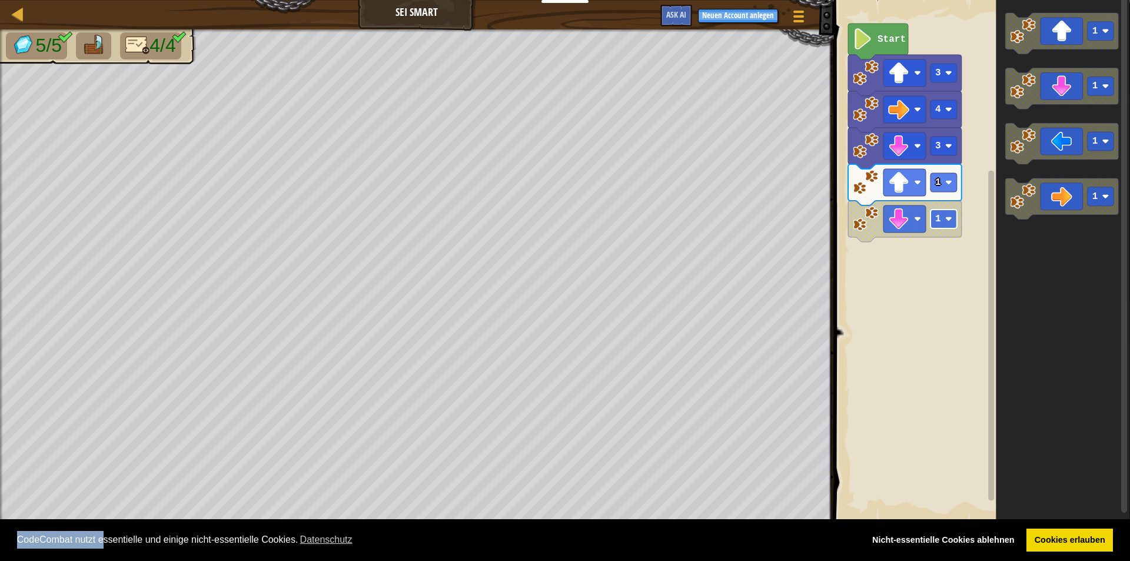
click at [943, 214] on rect "Blockly Arbeitsbereich" at bounding box center [943, 219] width 26 height 19
click at [916, 380] on rect "Blockly Arbeitsbereich" at bounding box center [980, 261] width 300 height 534
click at [916, 378] on rect "Blockly Arbeitsbereich" at bounding box center [980, 261] width 300 height 534
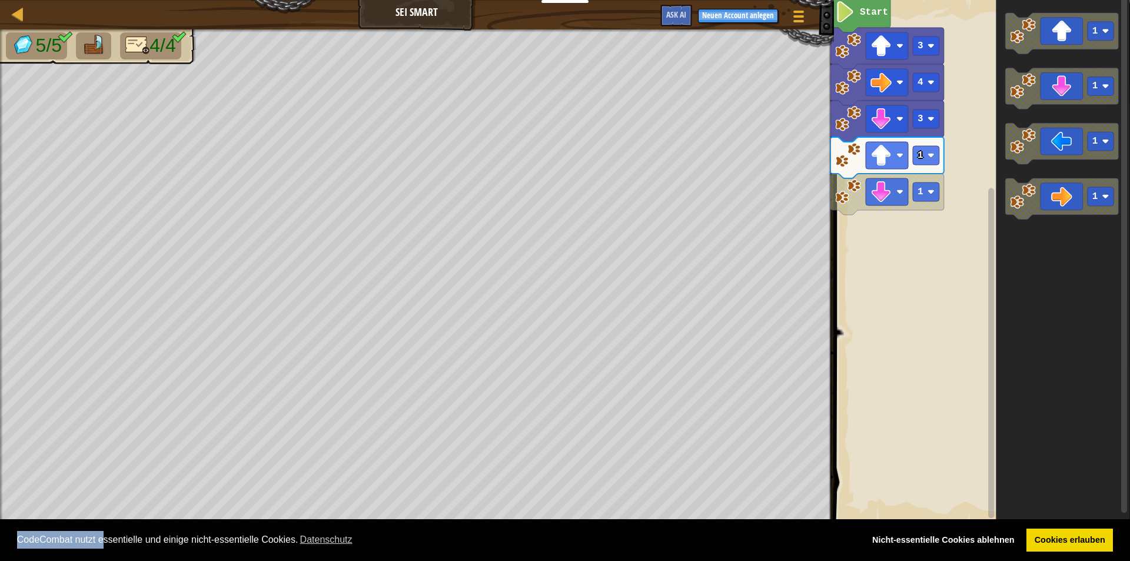
click at [857, 323] on rect "Blockly Arbeitsbereich" at bounding box center [980, 261] width 300 height 534
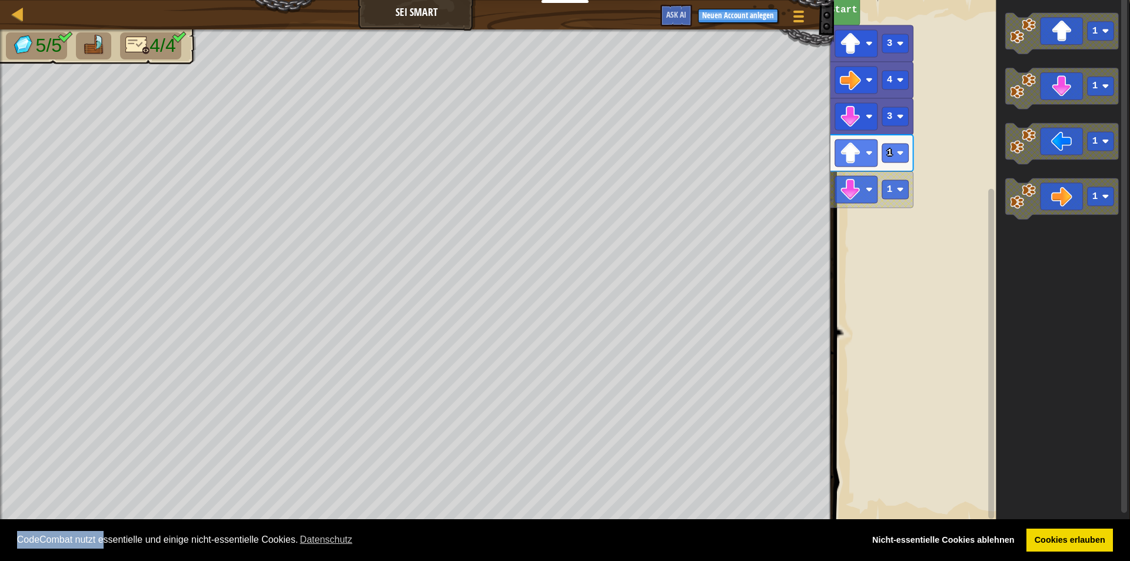
click at [842, 239] on div "Karte Sei Smart Spielmenü Neuen Account anlegen Ask AI 1 הההההההההההההההההההההה…" at bounding box center [565, 280] width 1130 height 561
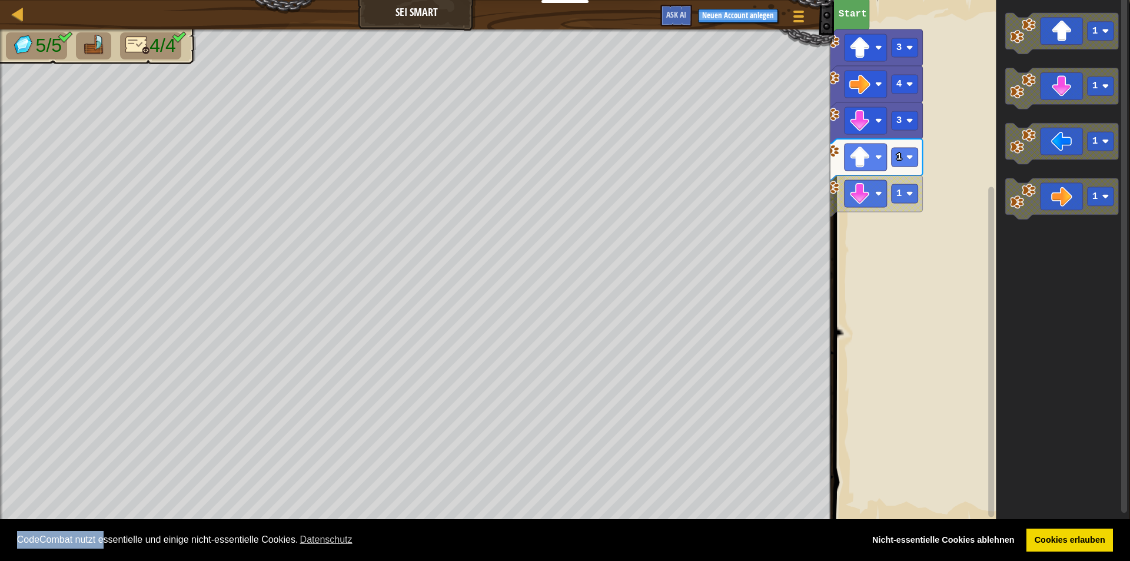
click at [925, 257] on rect "Blockly Arbeitsbereich" at bounding box center [980, 261] width 300 height 534
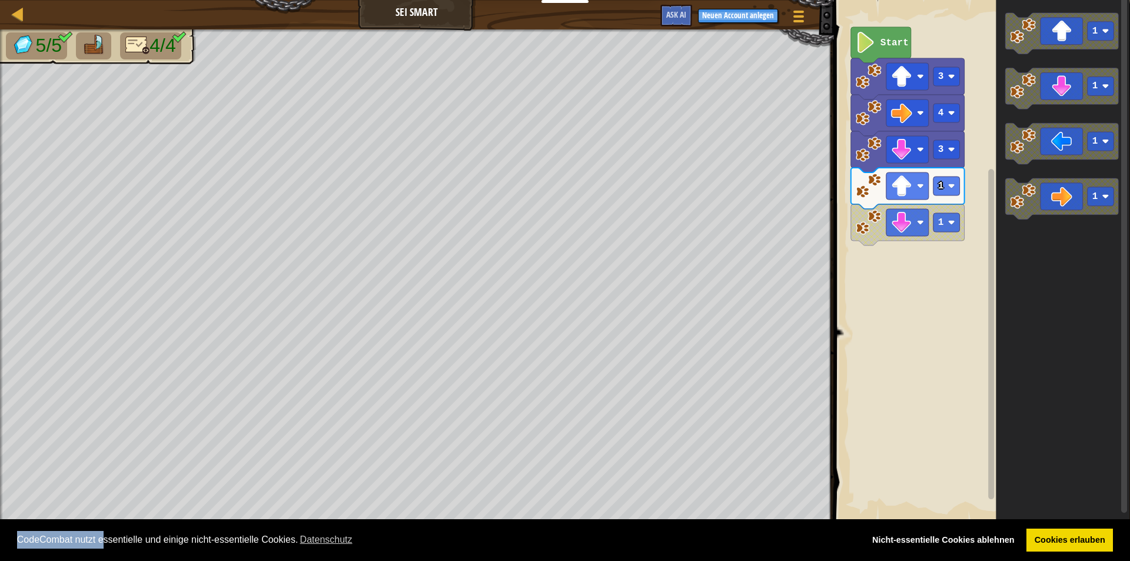
click at [962, 278] on rect "Blockly Arbeitsbereich" at bounding box center [980, 261] width 300 height 534
click at [1027, 190] on g "1 1 1 1" at bounding box center [1062, 116] width 114 height 207
click at [1024, 185] on g "1 1 1 1" at bounding box center [1062, 116] width 114 height 207
click at [1036, 152] on icon "Blockly Arbeitsbereich" at bounding box center [1062, 144] width 114 height 41
click at [928, 337] on rect "Blockly Arbeitsbereich" at bounding box center [980, 261] width 300 height 534
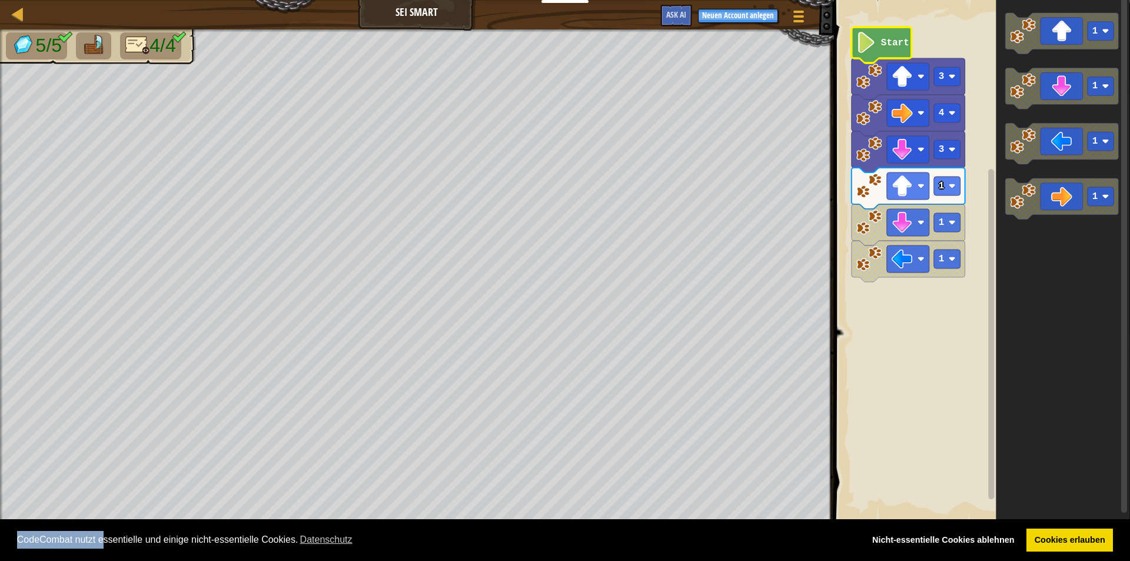
click at [880, 42] on icon "Blockly Arbeitsbereich" at bounding box center [881, 45] width 60 height 36
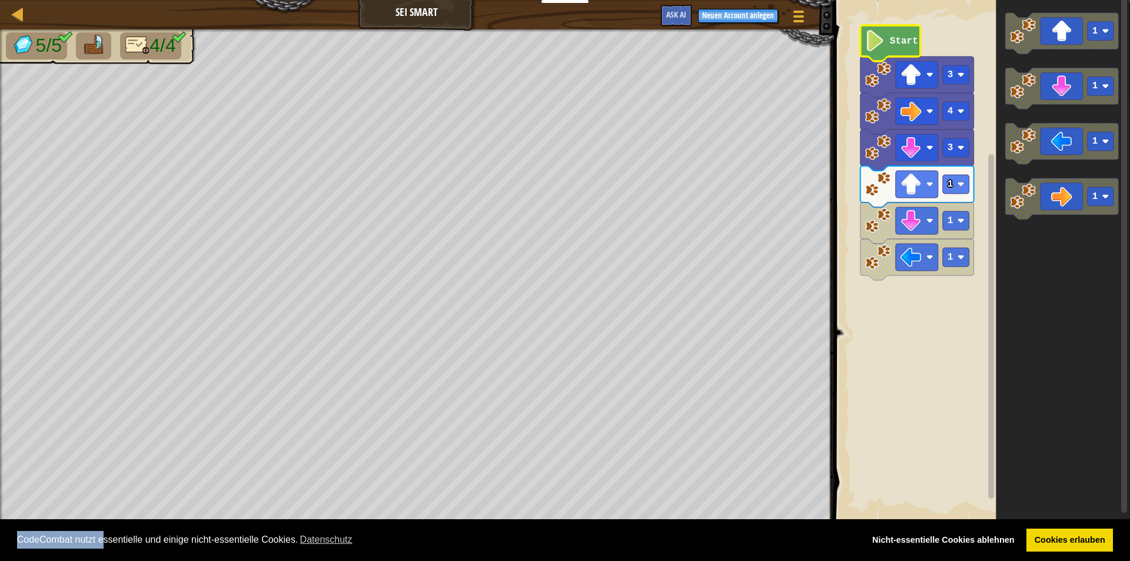
click at [889, 41] on icon "Blockly Arbeitsbereich" at bounding box center [890, 43] width 60 height 36
click at [924, 351] on rect "Blockly Arbeitsbereich" at bounding box center [980, 261] width 300 height 534
click at [959, 189] on rect "Blockly Arbeitsbereich" at bounding box center [955, 184] width 26 height 19
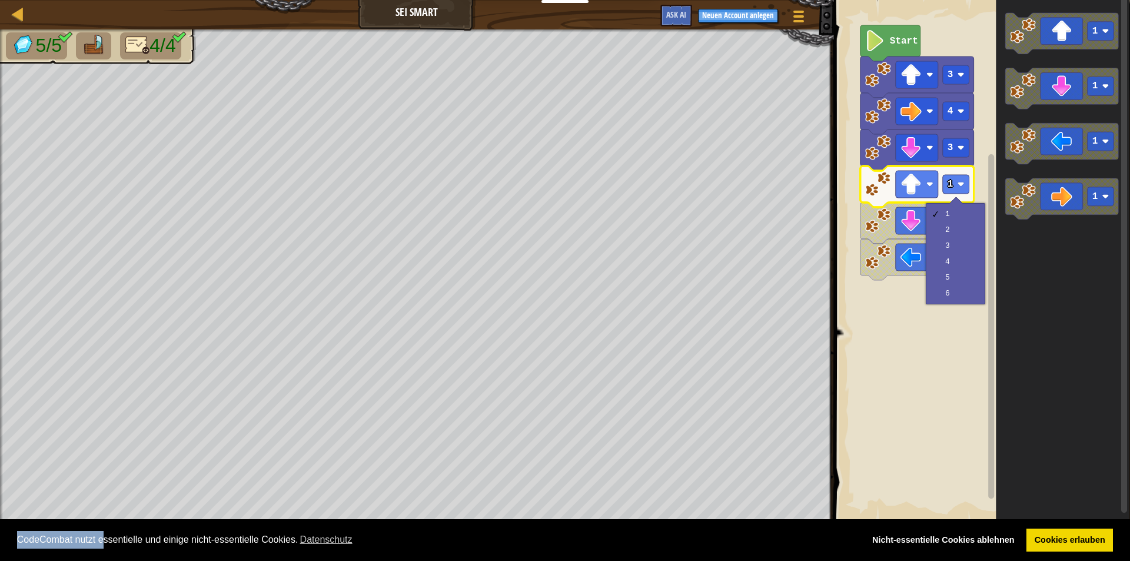
click at [970, 347] on rect "Blockly Arbeitsbereich" at bounding box center [980, 261] width 300 height 534
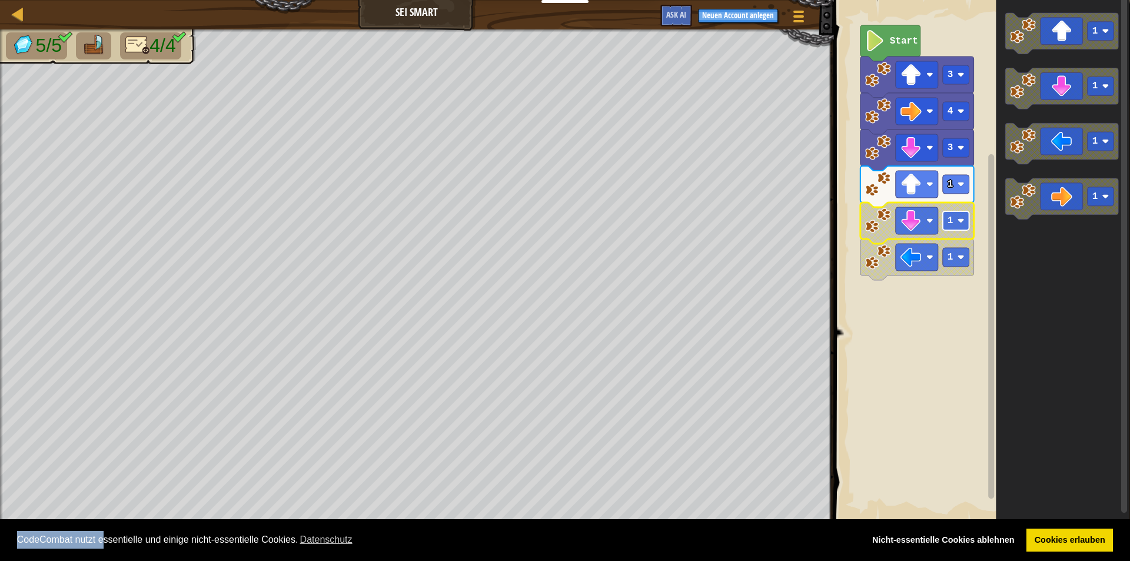
click at [962, 221] on image "Blockly Arbeitsbereich" at bounding box center [960, 220] width 7 height 7
click at [962, 251] on rect "Blockly Arbeitsbereich" at bounding box center [955, 257] width 26 height 19
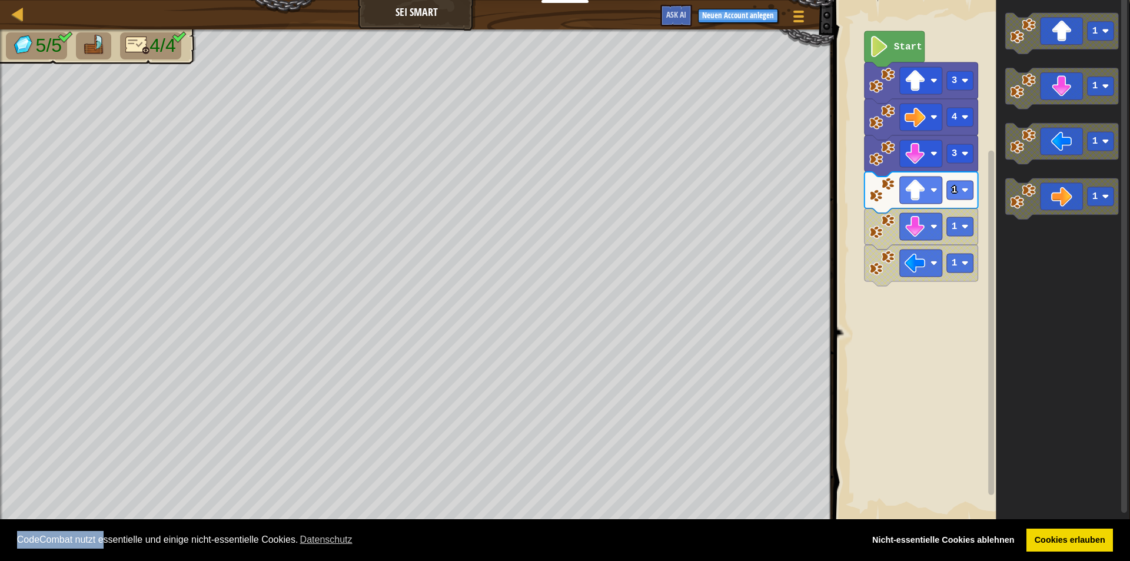
click at [182, 0] on html "Cookie Policy CodeCombat nutzt essentielle und einige nicht-essentielle Cookies…" at bounding box center [565, 0] width 1130 height 0
click at [977, 321] on div "Karte Sei Smart Spielmenü Neuen Account anlegen Ask AI 1 הההההההההההההההההההההה…" at bounding box center [565, 280] width 1130 height 561
click at [302, 0] on html "Cookie Policy CodeCombat nutzt essentielle und einige nicht-essentielle Cookies…" at bounding box center [565, 0] width 1130 height 0
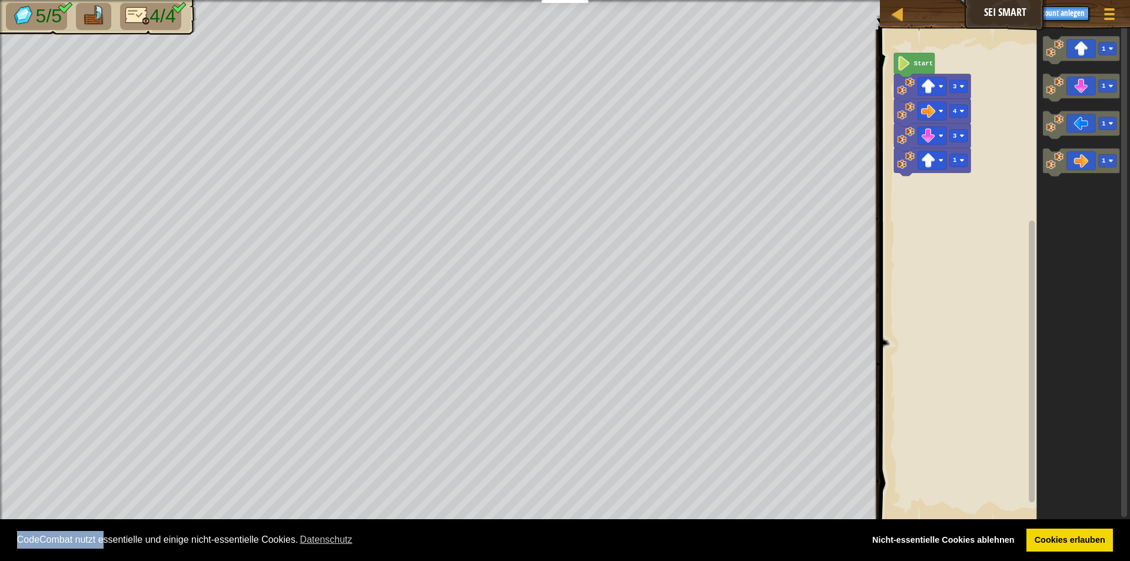
click at [902, 304] on rect "Blockly Arbeitsbereich" at bounding box center [1003, 276] width 254 height 504
click at [1042, 148] on icon "1 1 1 1" at bounding box center [1083, 276] width 94 height 504
click at [1042, 119] on icon "1 1 1 1" at bounding box center [1083, 276] width 94 height 504
click at [1062, 81] on image "Blockly Arbeitsbereich" at bounding box center [1055, 86] width 18 height 18
click at [1051, 212] on icon "Blockly Arbeitsbereich" at bounding box center [1083, 276] width 94 height 504
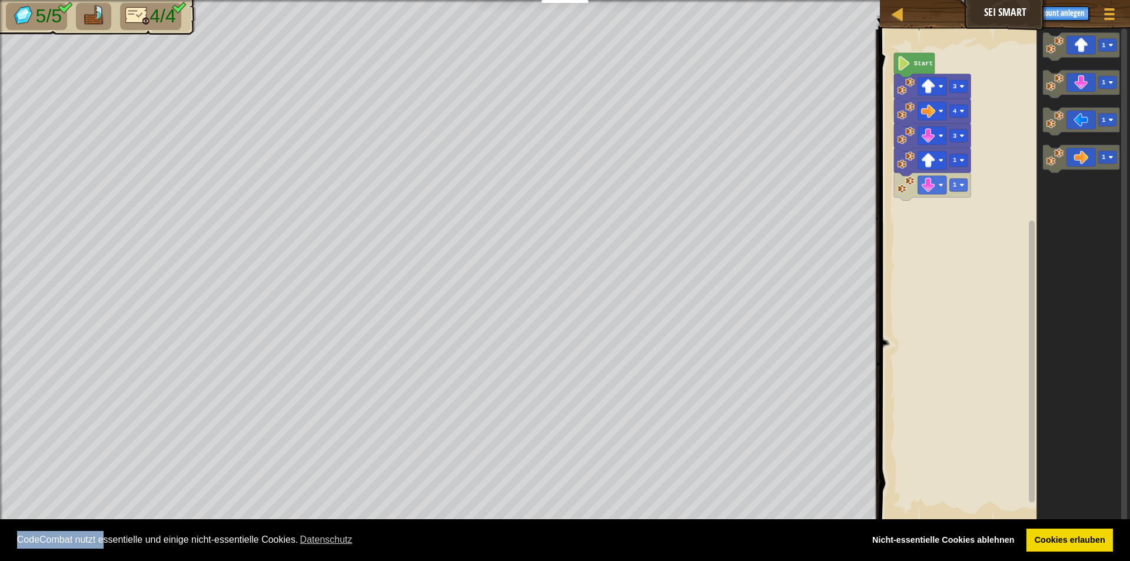
click at [1120, 132] on div "Karte Sei Smart Spielmenü Neuen Account anlegen Ask AI 1 הההההההההההההההההההההה…" at bounding box center [565, 280] width 1130 height 561
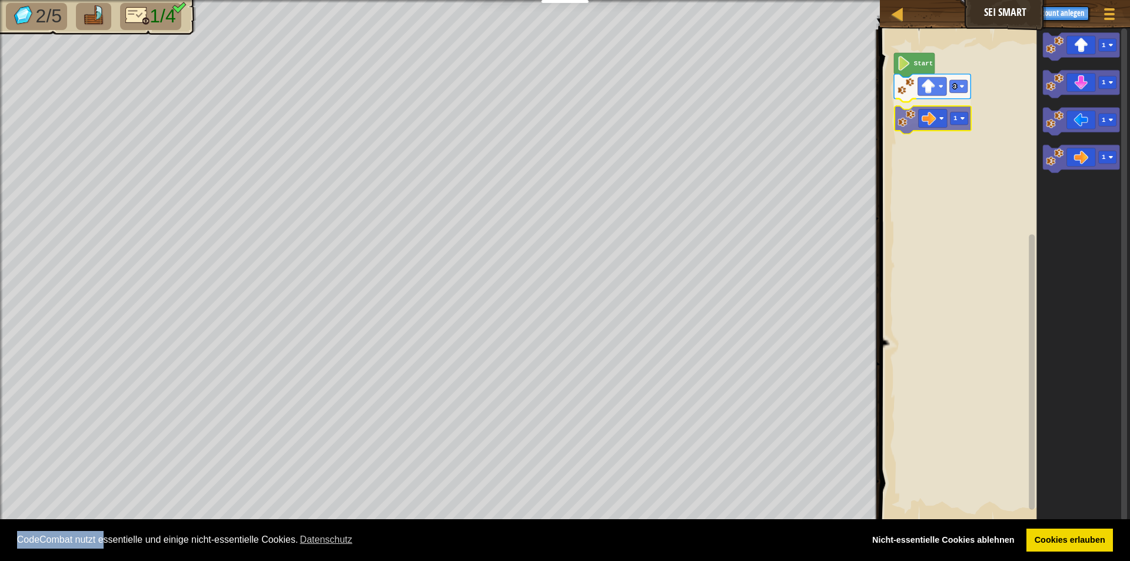
click at [940, 115] on div "3 1 Start 1 1 1 1 1" at bounding box center [1003, 276] width 254 height 504
click at [952, 105] on rect "Blockly Arbeitsbereich" at bounding box center [959, 111] width 18 height 13
click at [950, 114] on rect "Blockly Arbeitsbereich" at bounding box center [959, 111] width 18 height 13
click at [949, 114] on icon "Blockly Arbeitsbereich" at bounding box center [932, 113] width 77 height 28
click at [954, 114] on text "3" at bounding box center [955, 111] width 4 height 7
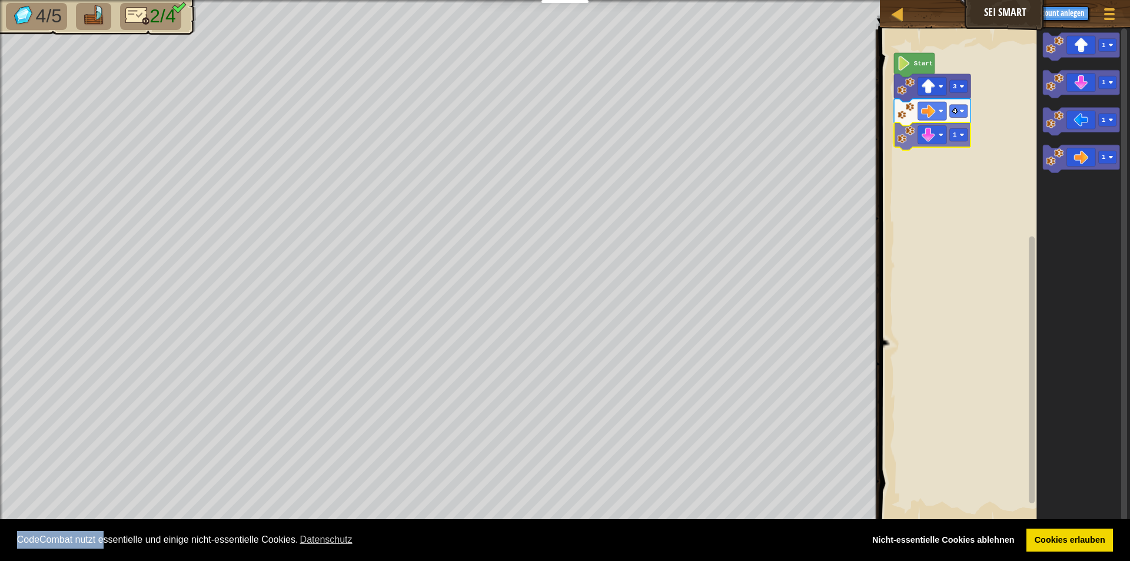
click at [936, 139] on div "Start 3 4 1 1 1 1 1 1" at bounding box center [1003, 276] width 254 height 504
click at [954, 139] on text "1" at bounding box center [955, 135] width 4 height 7
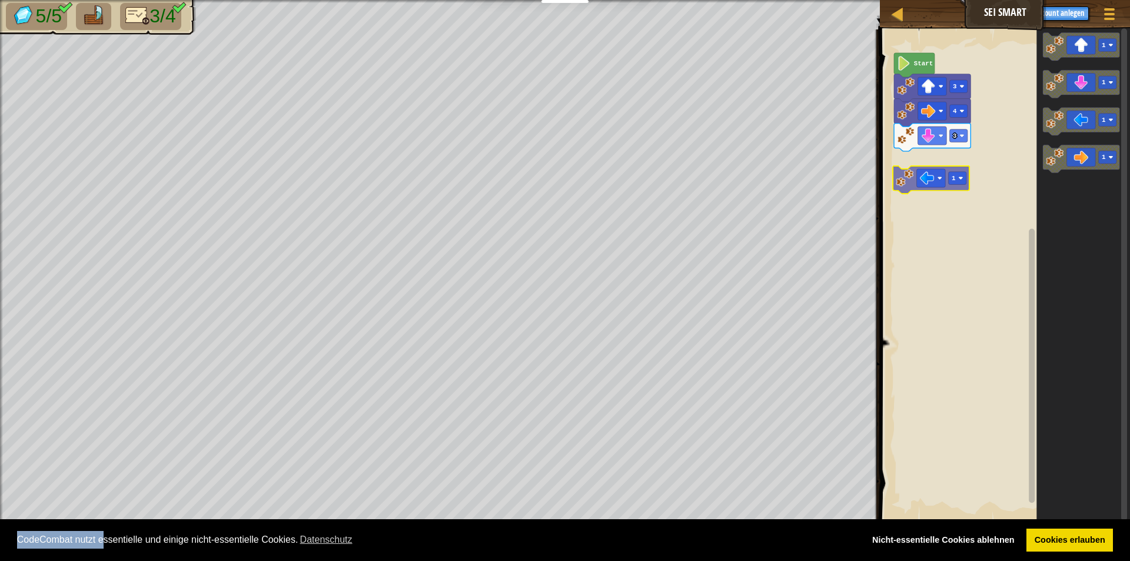
click at [950, 168] on div "Start 3 4 3 1 1 1 1 1" at bounding box center [1003, 276] width 254 height 504
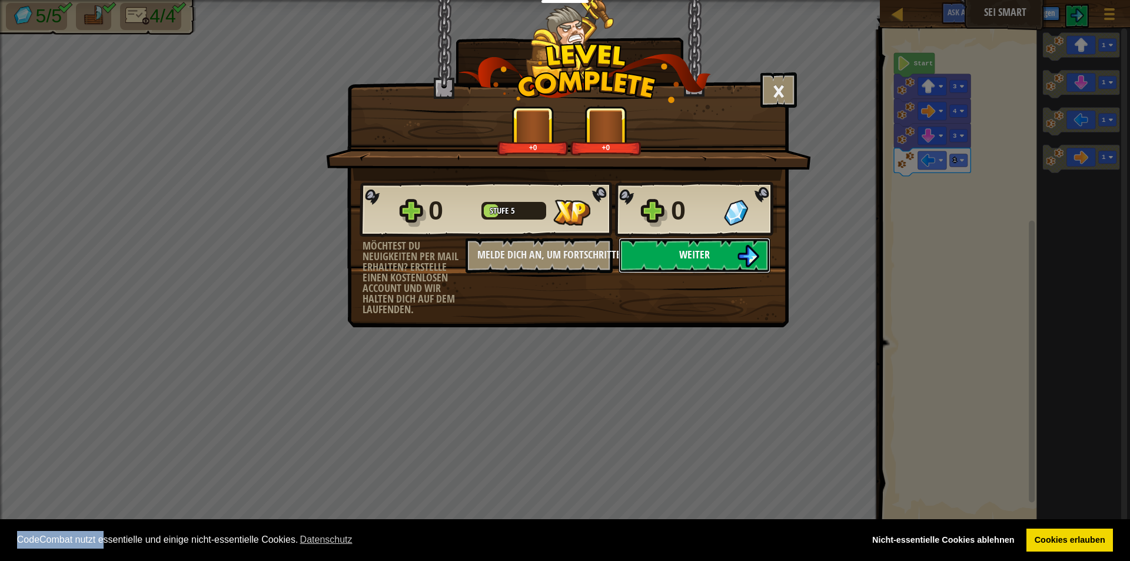
click at [683, 254] on span "Weiter" at bounding box center [694, 254] width 31 height 15
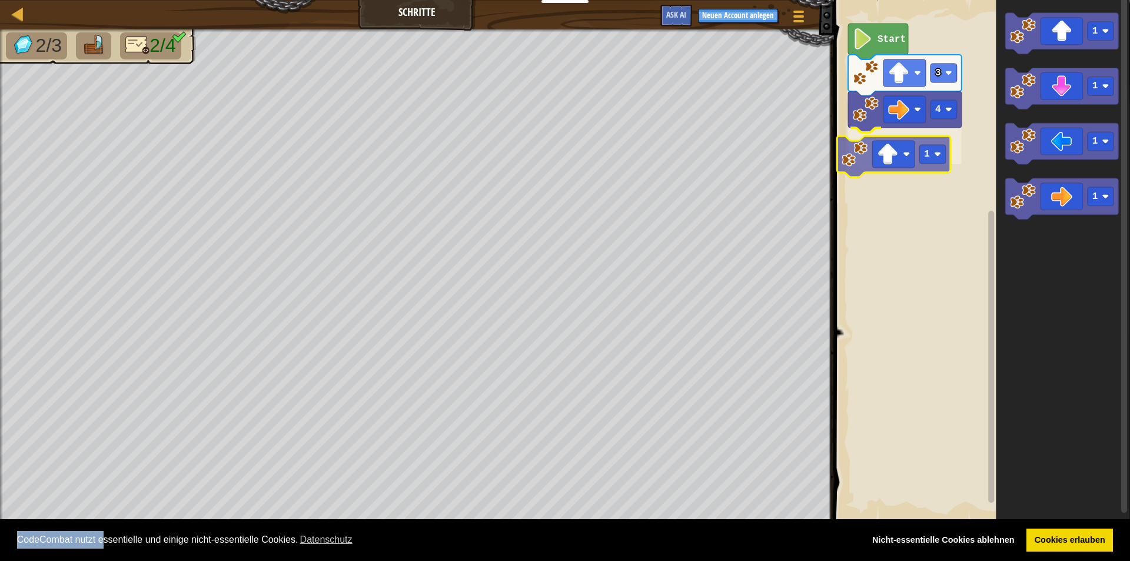
click at [915, 161] on div "4 1 3 Start 1 1 1 1 1" at bounding box center [980, 261] width 300 height 534
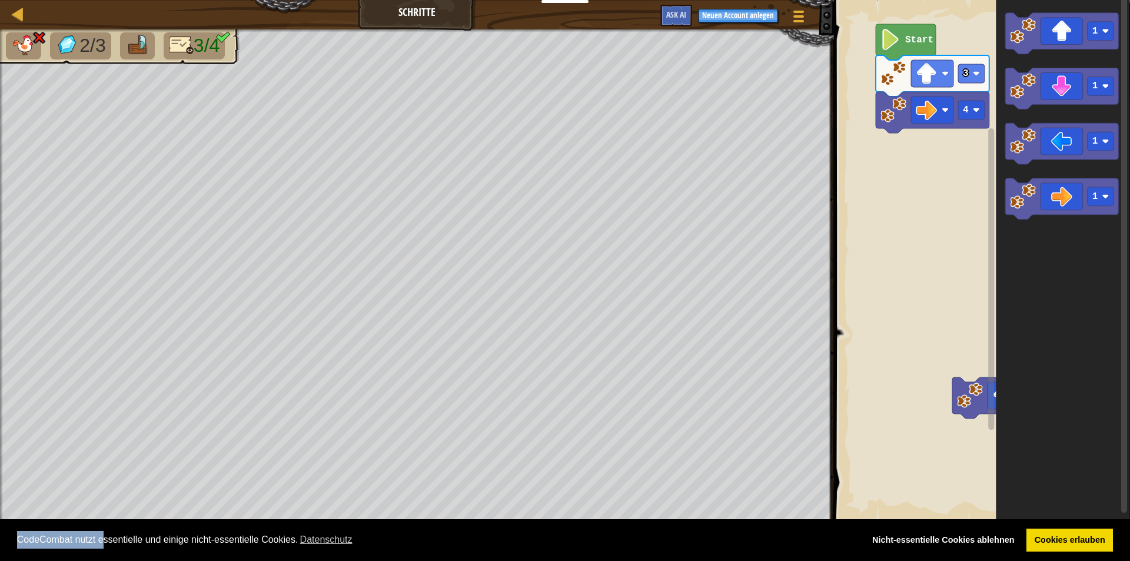
click at [972, 377] on rect "Blockly Arbeitsbereich" at bounding box center [980, 261] width 300 height 534
click at [984, 381] on rect "Blockly Arbeitsbereich" at bounding box center [980, 261] width 300 height 534
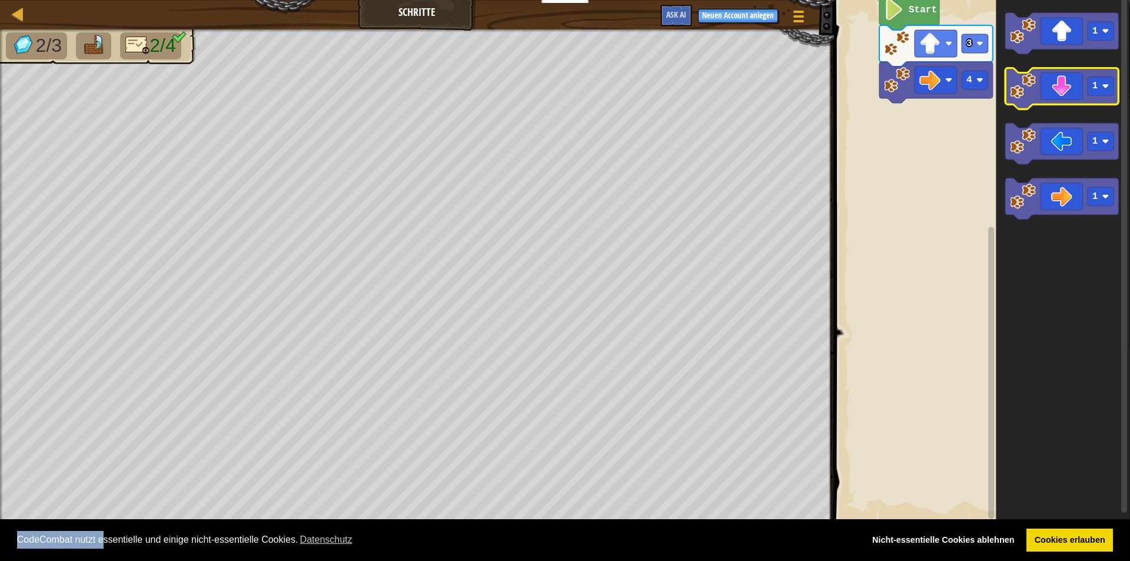
click at [1063, 78] on icon "Blockly Arbeitsbereich" at bounding box center [1062, 88] width 114 height 41
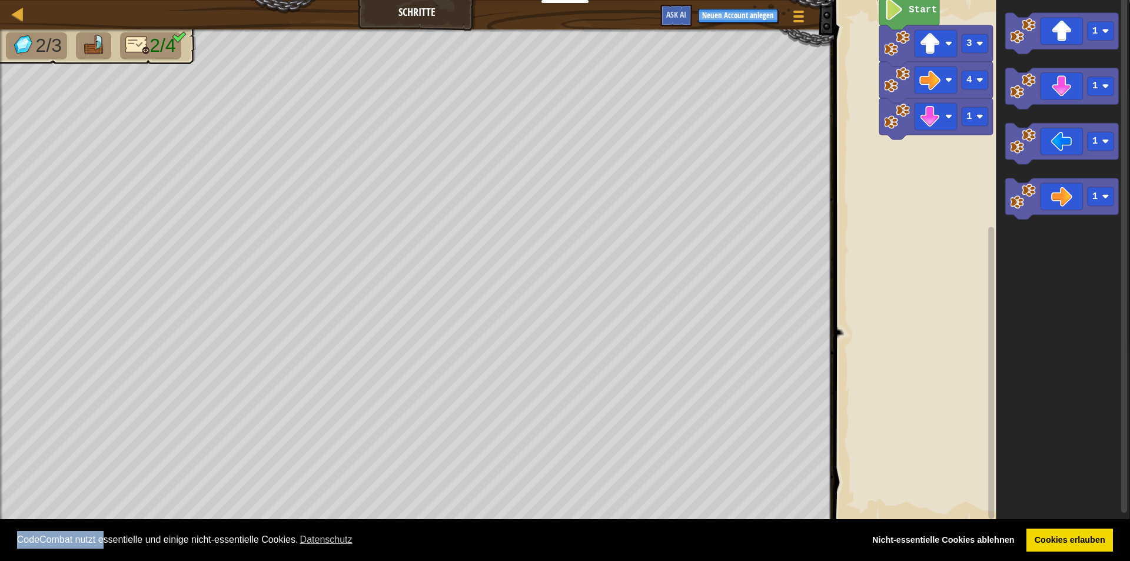
click at [1061, 88] on icon "Blockly Arbeitsbereich" at bounding box center [1062, 88] width 114 height 41
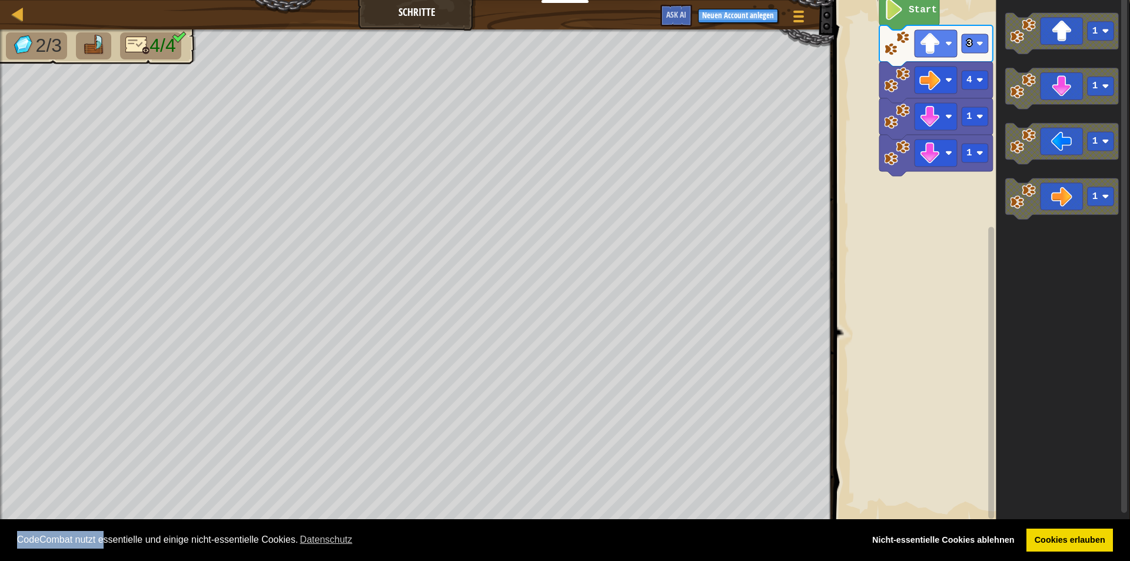
click at [1073, 97] on icon "Blockly Arbeitsbereich" at bounding box center [1062, 88] width 114 height 41
click at [927, 197] on image "Blockly Arbeitsbereich" at bounding box center [929, 189] width 21 height 21
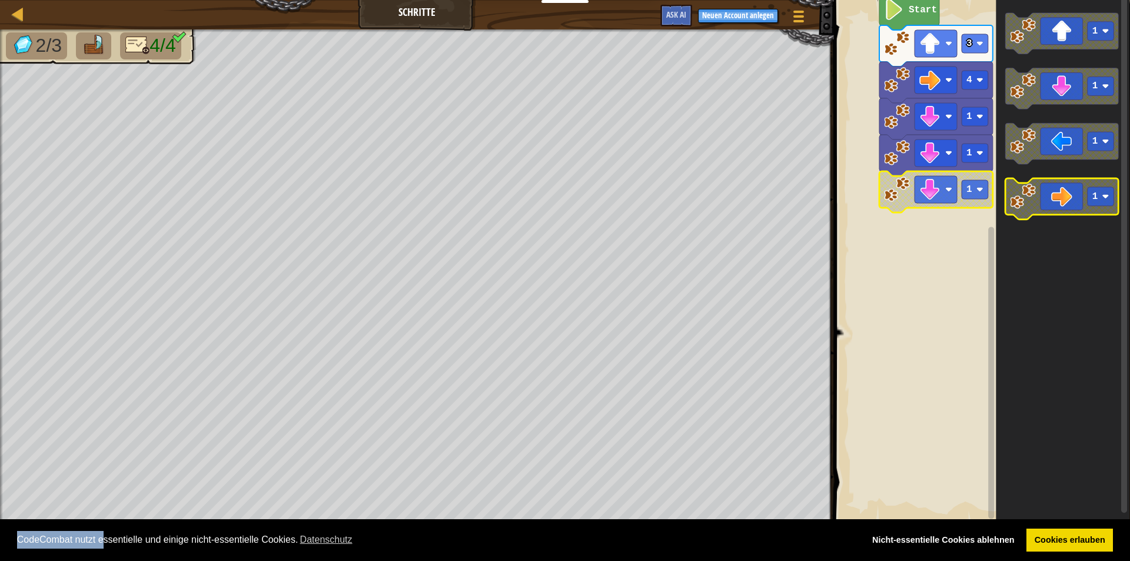
click at [1022, 201] on image "Blockly Arbeitsbereich" at bounding box center [1023, 197] width 26 height 26
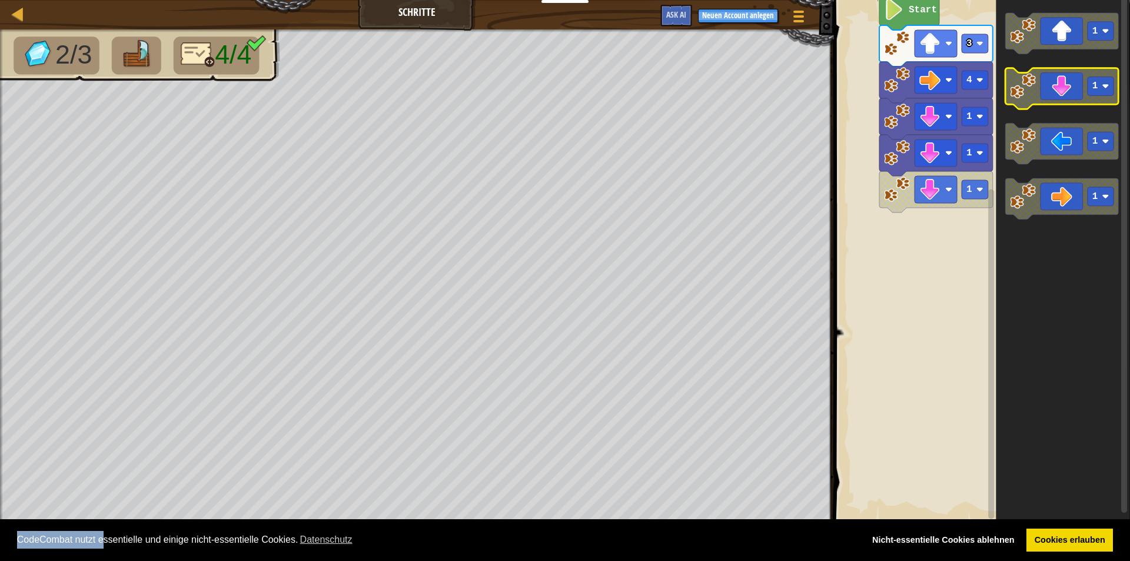
click at [1041, 90] on icon "Blockly Arbeitsbereich" at bounding box center [1062, 88] width 114 height 41
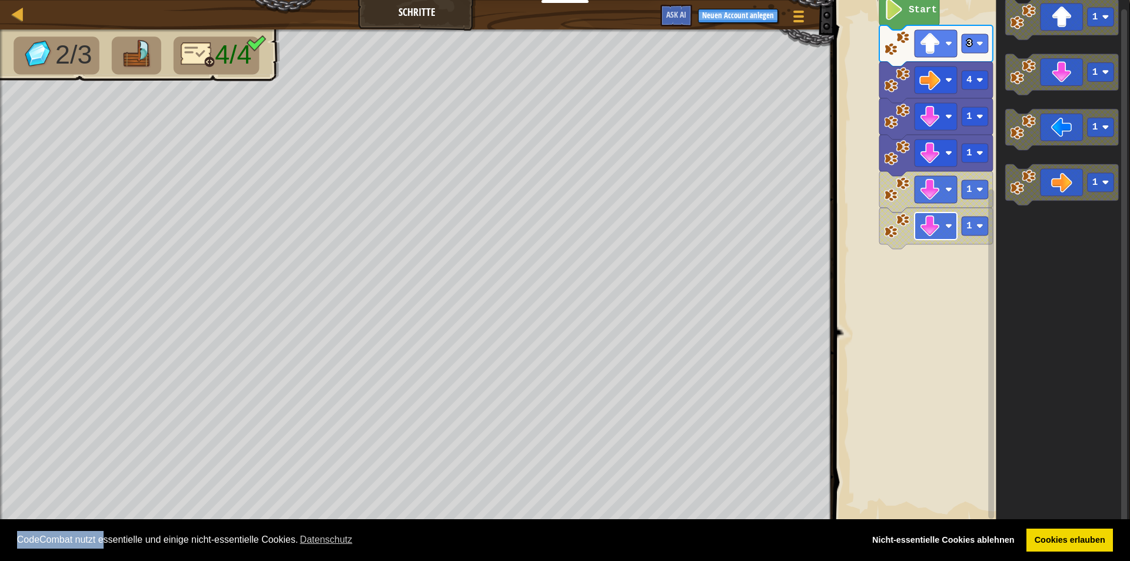
click at [922, 228] on image "Blockly Arbeitsbereich" at bounding box center [929, 225] width 21 height 21
click at [922, 227] on image "Blockly Arbeitsbereich" at bounding box center [929, 225] width 21 height 21
click at [922, 228] on image "Blockly Arbeitsbereich" at bounding box center [929, 225] width 21 height 21
click at [918, 231] on rect "Blockly Arbeitsbereich" at bounding box center [936, 225] width 42 height 27
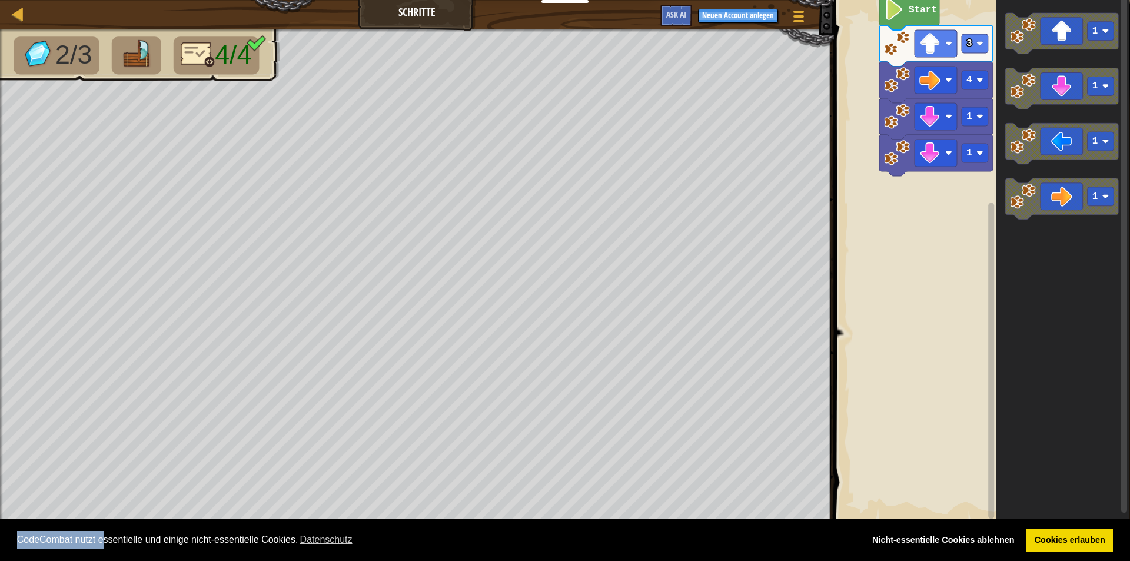
click at [995, 201] on div "Start 3 4 1 1 1 1 1 1" at bounding box center [980, 261] width 300 height 534
click at [980, 142] on div "Start 3 4 1 1 1 1 1 1" at bounding box center [980, 261] width 300 height 534
click at [1005, 134] on g "1 1 1 1" at bounding box center [1062, 116] width 114 height 207
click at [1004, 133] on icon "1 1 1 1" at bounding box center [1063, 261] width 134 height 534
click at [1060, 68] on icon "Blockly Arbeitsbereich" at bounding box center [1062, 88] width 114 height 41
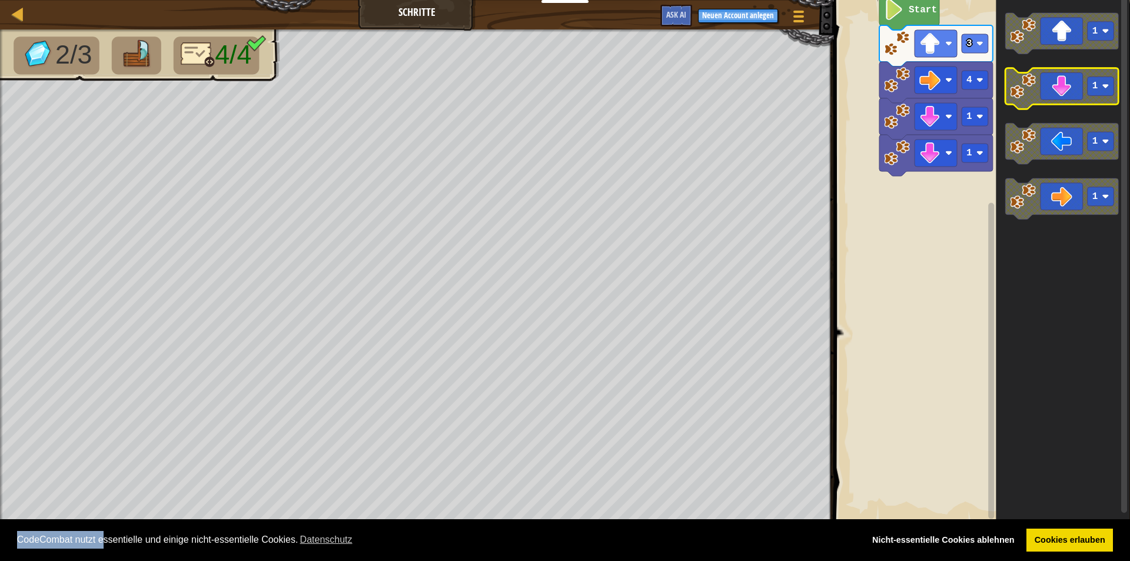
click at [1060, 82] on icon "Blockly Arbeitsbereich" at bounding box center [1062, 88] width 114 height 41
click at [1002, 152] on icon "1 1 1 1" at bounding box center [1063, 261] width 134 height 534
click at [974, 148] on div "Start 3 4 1 1 1 1 1 1" at bounding box center [980, 261] width 300 height 534
click at [985, 159] on div "Start 3 4 1 1 1 1 1 1" at bounding box center [980, 261] width 300 height 534
click at [895, 232] on div "Start 3 4 1 1 1 1 1 1" at bounding box center [980, 261] width 300 height 534
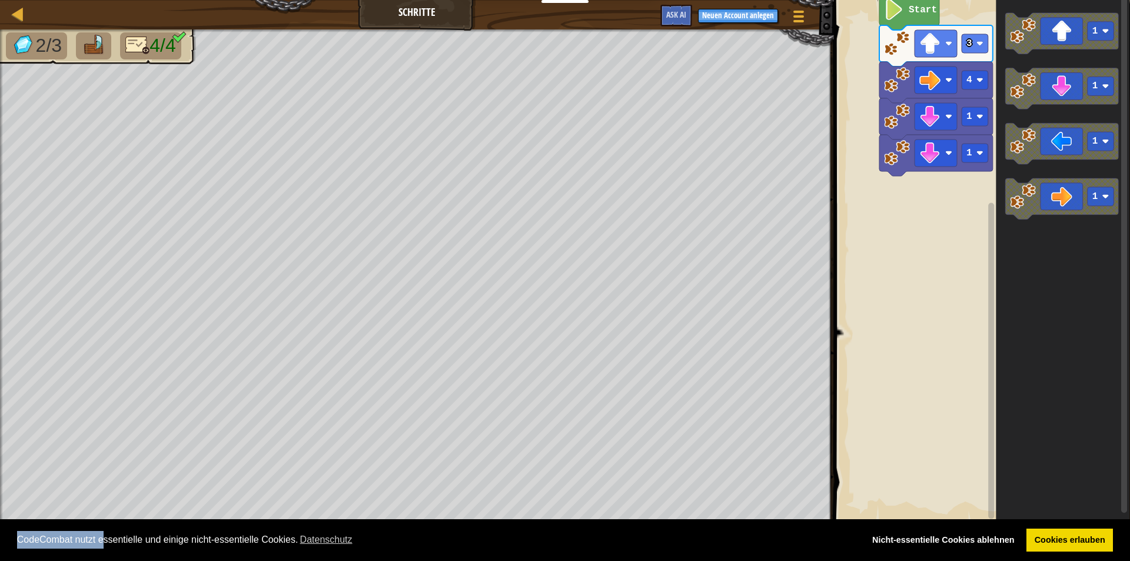
click at [967, 212] on div "Start 3 4 1 1 1 1 1 1" at bounding box center [980, 261] width 300 height 534
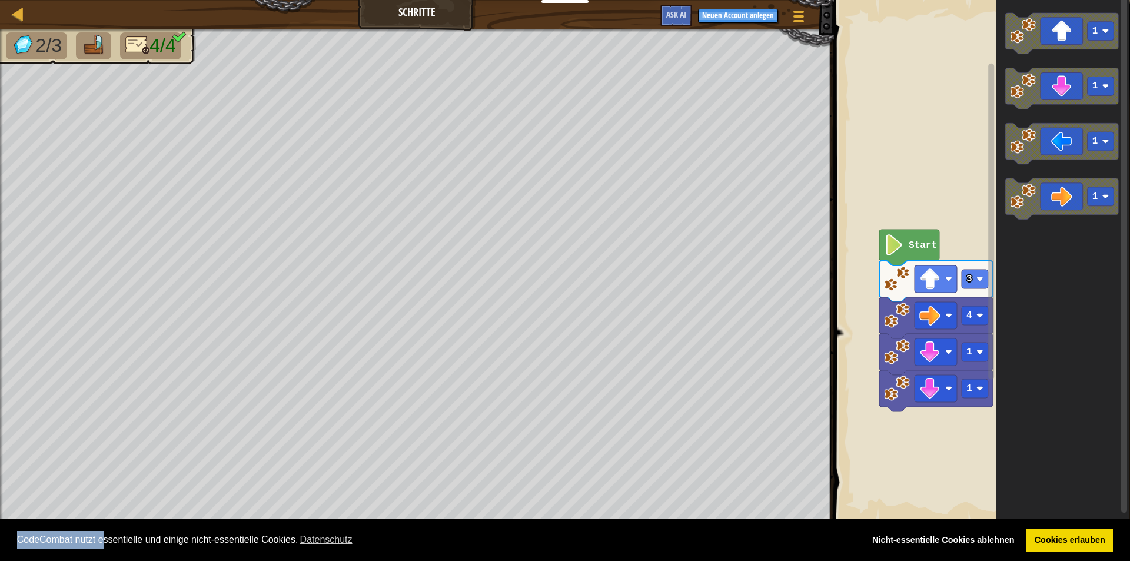
click at [913, 419] on div "Start 3 4 1 1 1 1 1 1" at bounding box center [980, 261] width 300 height 534
click at [1056, 89] on icon "1 1 1 1" at bounding box center [1063, 261] width 134 height 534
click at [892, 325] on div "Start 3 4 1 1 1 1 1 1" at bounding box center [980, 261] width 300 height 534
click at [1046, 91] on icon "Blockly Arbeitsbereich" at bounding box center [1062, 88] width 114 height 41
click at [900, 249] on image "Blockly Arbeitsbereich" at bounding box center [894, 244] width 20 height 21
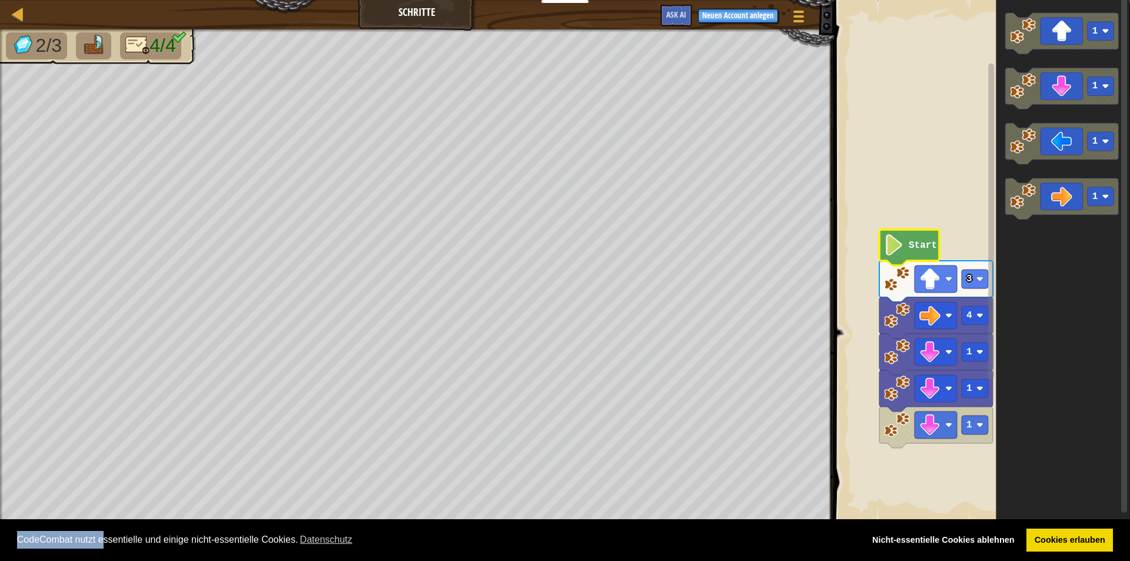
click at [900, 249] on image "Blockly Arbeitsbereich" at bounding box center [894, 244] width 20 height 21
click at [900, 260] on icon "Blockly Arbeitsbereich" at bounding box center [909, 248] width 60 height 36
click at [910, 129] on rect "Blockly Arbeitsbereich" at bounding box center [980, 261] width 300 height 534
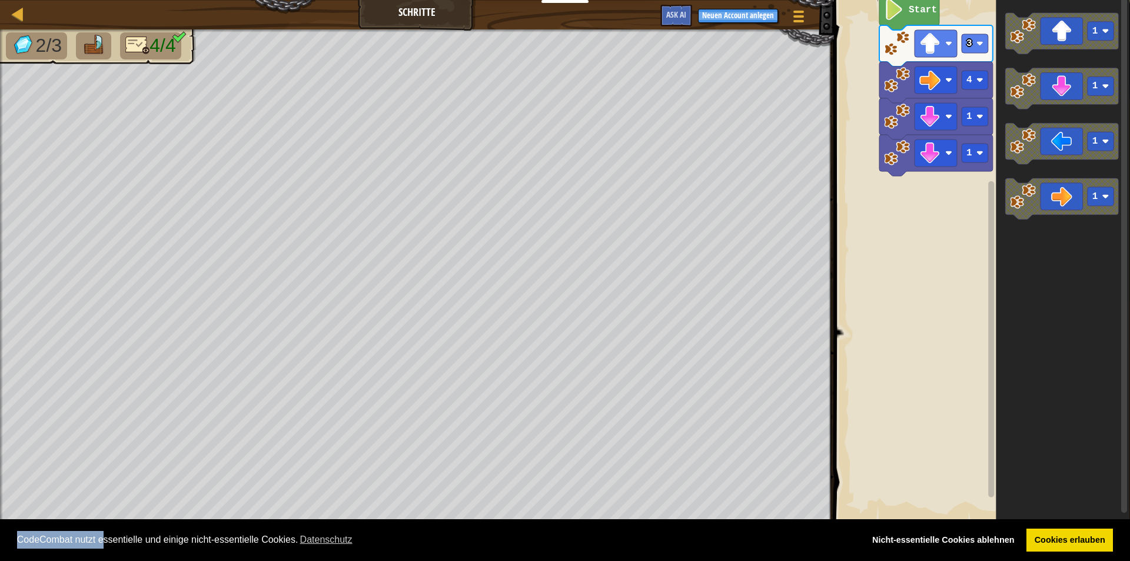
click at [938, 164] on div "Start 3 4 1 1 1 1 1 1" at bounding box center [980, 261] width 300 height 534
click at [903, 188] on div "Start 3 4 1 1 1 1 1 1" at bounding box center [980, 261] width 300 height 534
click at [928, 199] on rect "Blockly Arbeitsbereich" at bounding box center [980, 261] width 300 height 534
click at [907, 194] on div "Start 3 4 1 1 1 1 1 1" at bounding box center [980, 261] width 300 height 534
click at [966, 148] on text "1" at bounding box center [969, 153] width 6 height 11
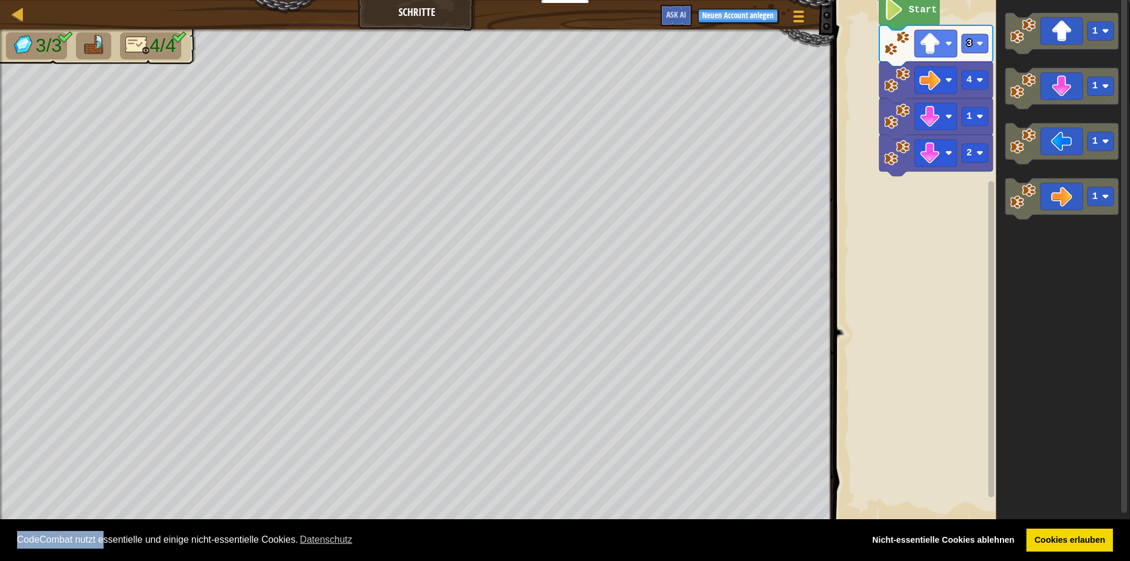
click at [1006, 191] on g "1 1 1 1" at bounding box center [1062, 116] width 114 height 207
click at [1060, 158] on icon "Blockly Arbeitsbereich" at bounding box center [1062, 144] width 114 height 41
click at [975, 187] on rect "Blockly Arbeitsbereich" at bounding box center [975, 189] width 26 height 19
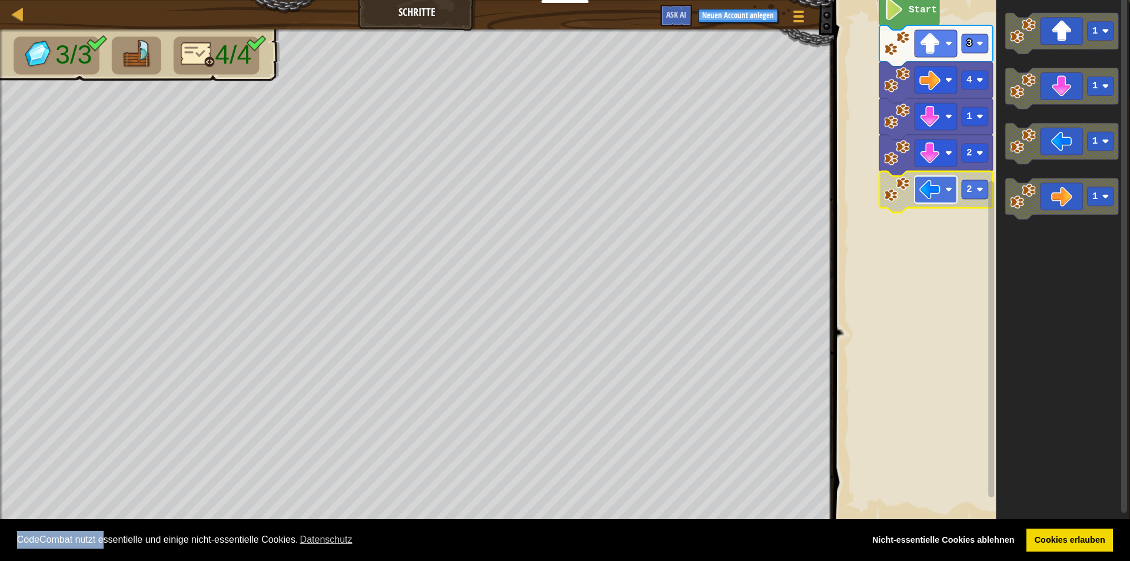
click at [919, 195] on rect "Blockly Arbeitsbereich" at bounding box center [936, 189] width 42 height 27
click at [926, 188] on image "Blockly Arbeitsbereich" at bounding box center [929, 189] width 21 height 21
click at [925, 274] on rect "Blockly Arbeitsbereich" at bounding box center [980, 261] width 300 height 534
click at [965, 188] on rect "Blockly Arbeitsbereich" at bounding box center [975, 189] width 26 height 19
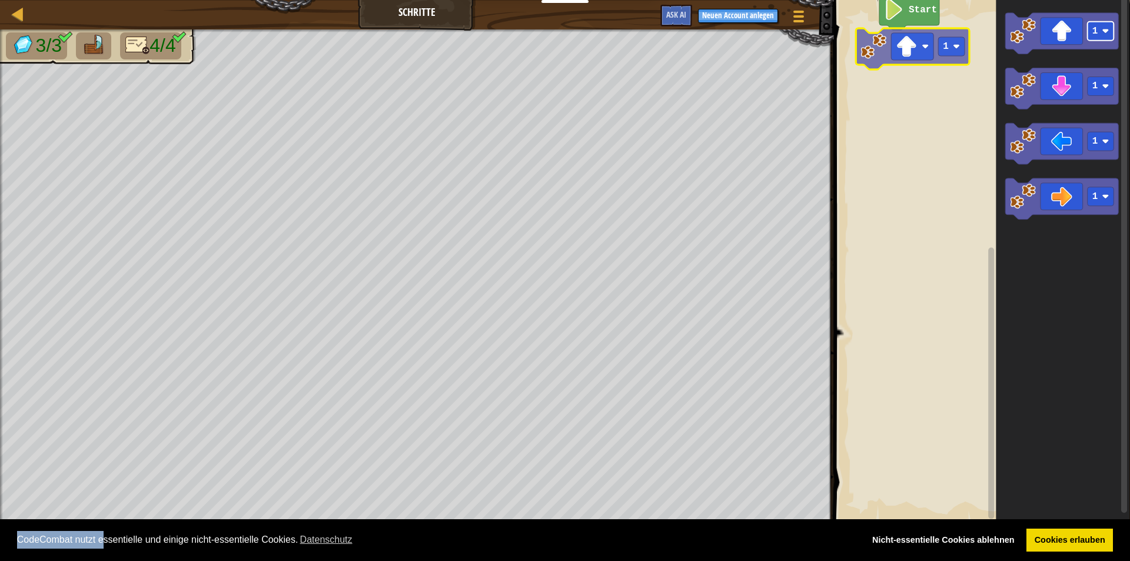
click at [944, 52] on div "Start 1 1 1 1 1 1" at bounding box center [980, 261] width 300 height 534
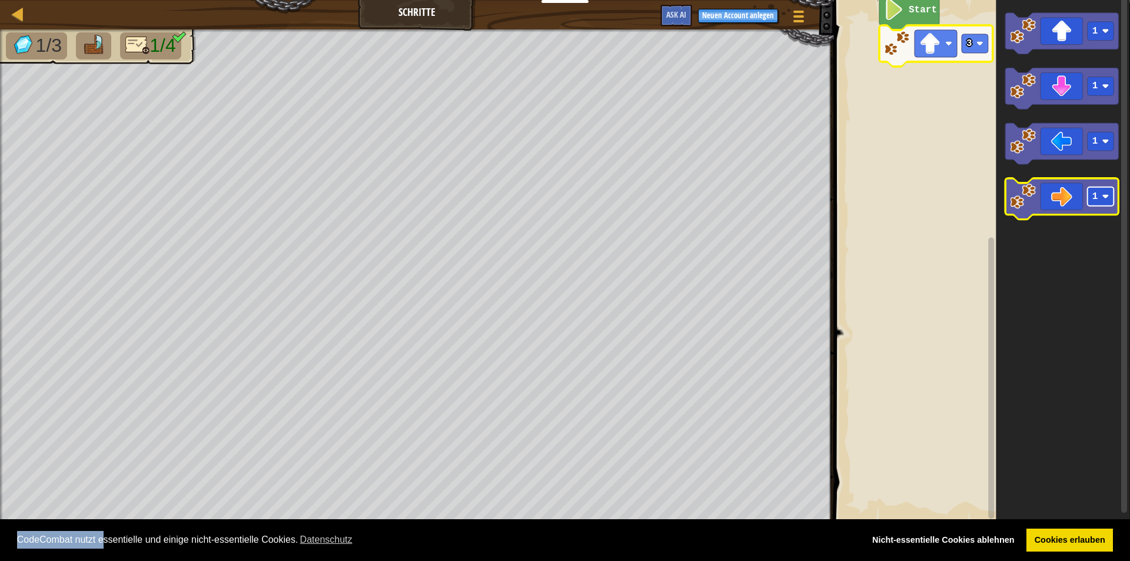
click at [1101, 204] on rect "Blockly Arbeitsbereich" at bounding box center [1101, 197] width 26 height 19
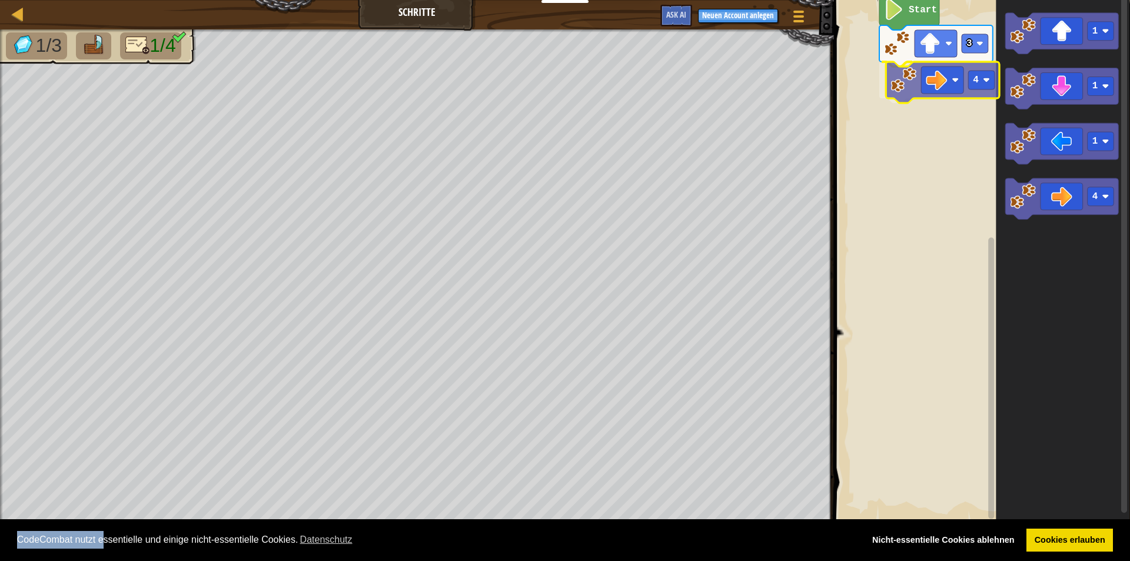
click at [949, 88] on div "Start 3 4 1 1 1 4 4" at bounding box center [980, 261] width 300 height 534
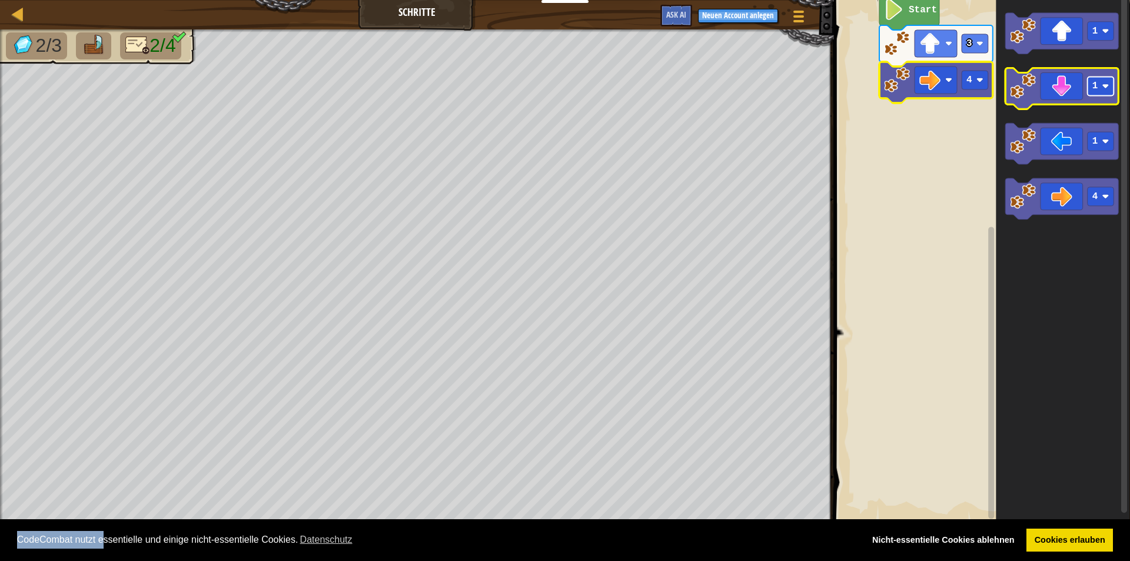
click at [1109, 88] on image "Blockly Arbeitsbereich" at bounding box center [1105, 86] width 7 height 7
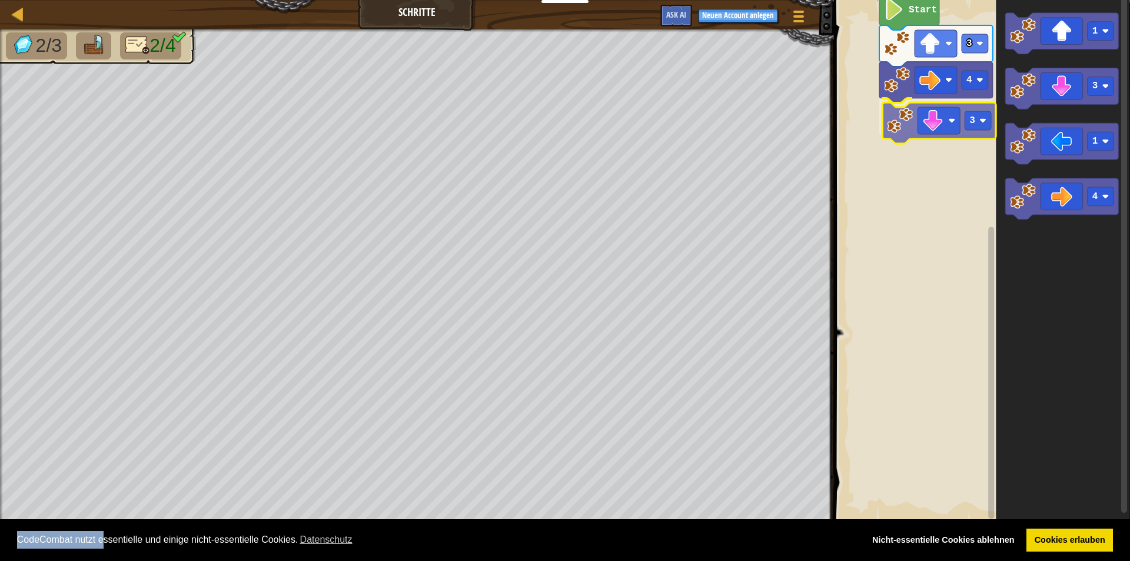
click at [932, 138] on div "Start 3 4 3 1 3 1 4 3" at bounding box center [980, 261] width 300 height 534
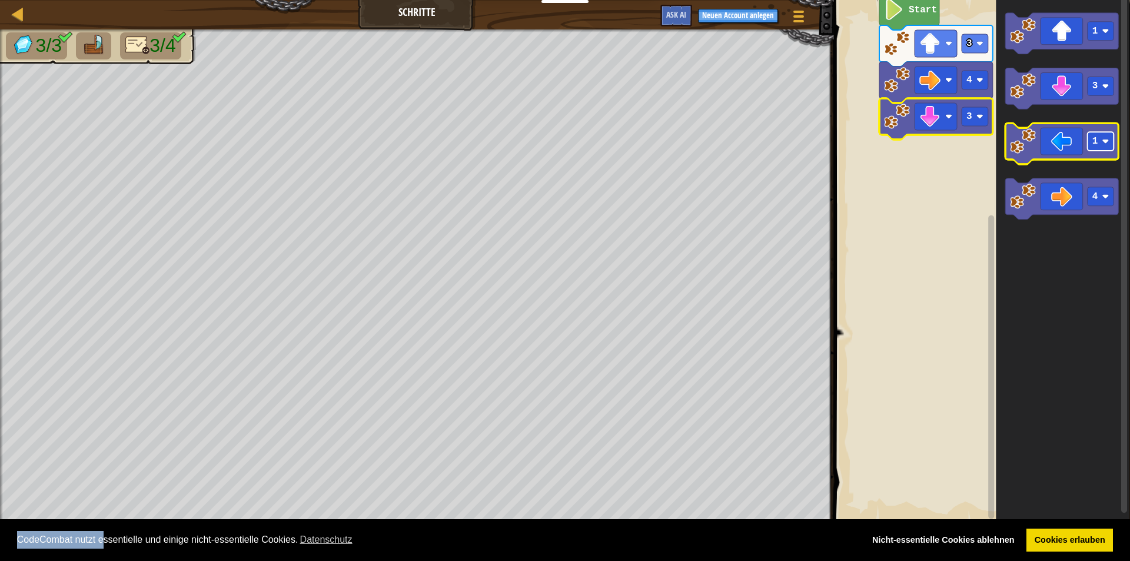
click at [1105, 144] on image "Blockly Arbeitsbereich" at bounding box center [1105, 141] width 7 height 7
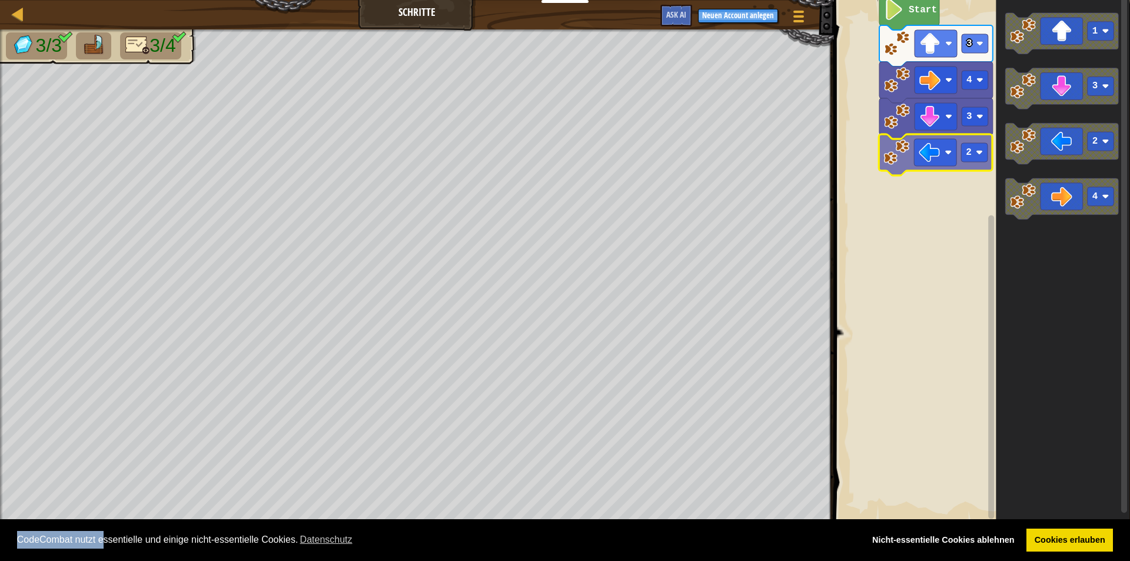
click at [944, 168] on div "Start 3 4 3 2 1 3 2 4 2" at bounding box center [980, 261] width 300 height 534
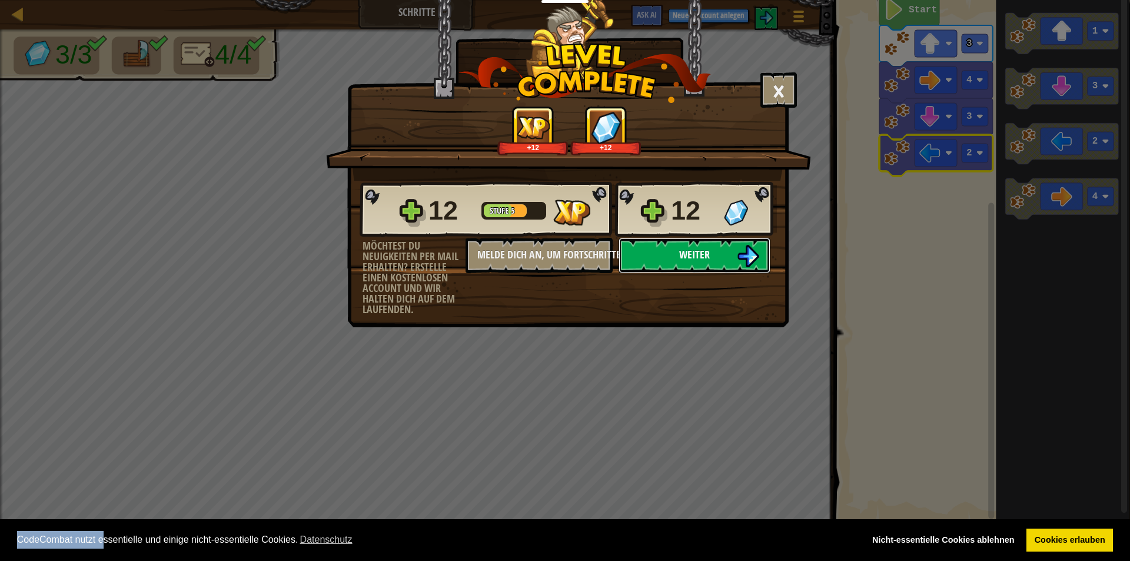
click at [725, 267] on button "Weiter" at bounding box center [695, 255] width 152 height 35
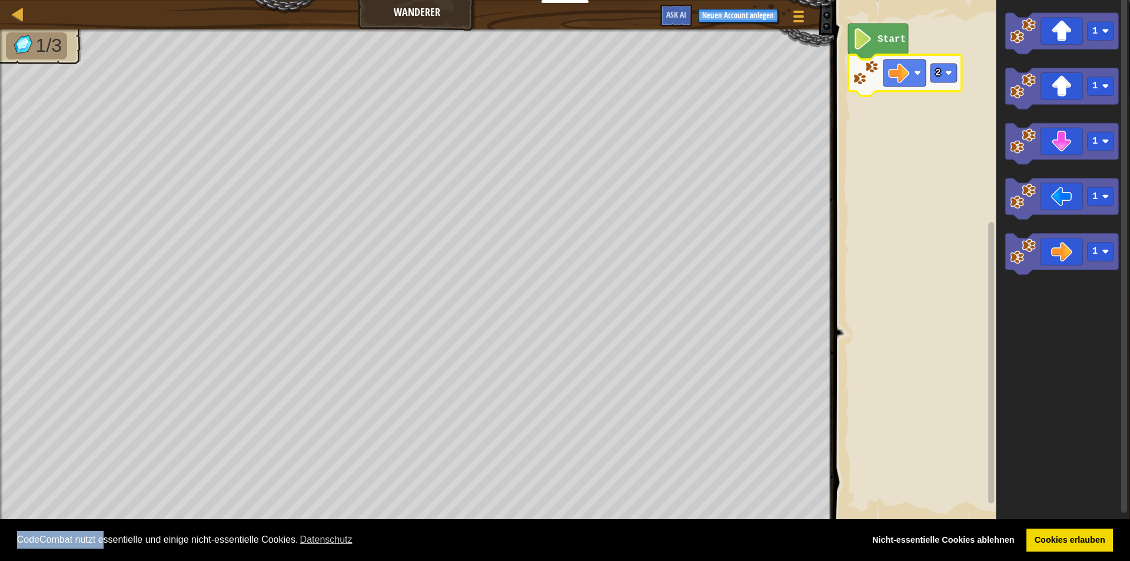
click at [951, 179] on rect "Blockly Arbeitsbereich" at bounding box center [980, 261] width 300 height 534
click at [886, 49] on icon "Blockly Arbeitsbereich" at bounding box center [878, 42] width 60 height 36
click at [889, 58] on icon "Blockly Arbeitsbereich" at bounding box center [905, 75] width 114 height 41
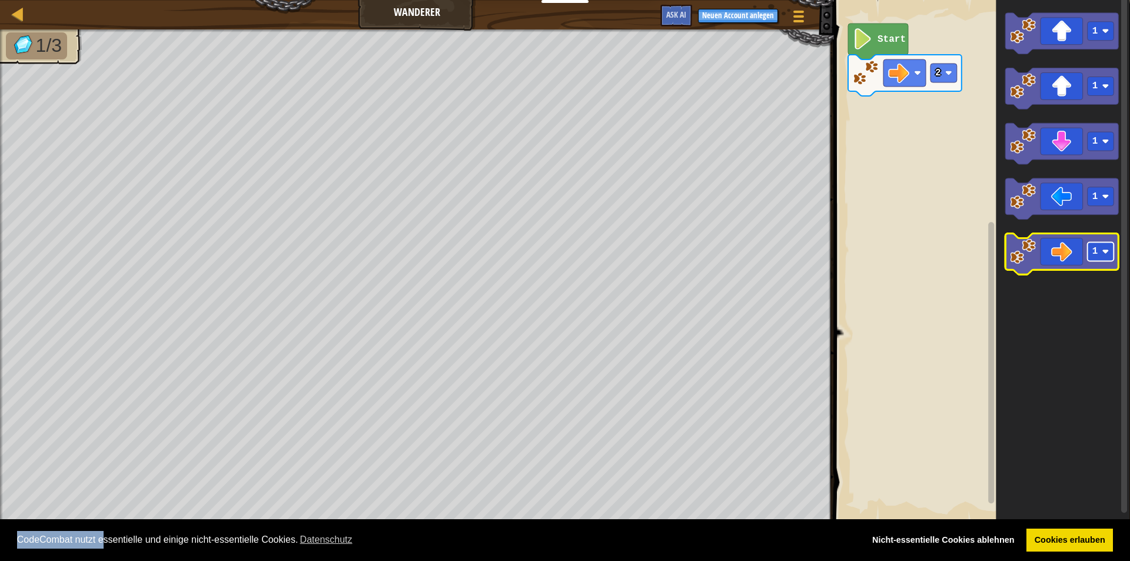
click at [1106, 252] on image "Blockly Arbeitsbereich" at bounding box center [1105, 252] width 7 height 7
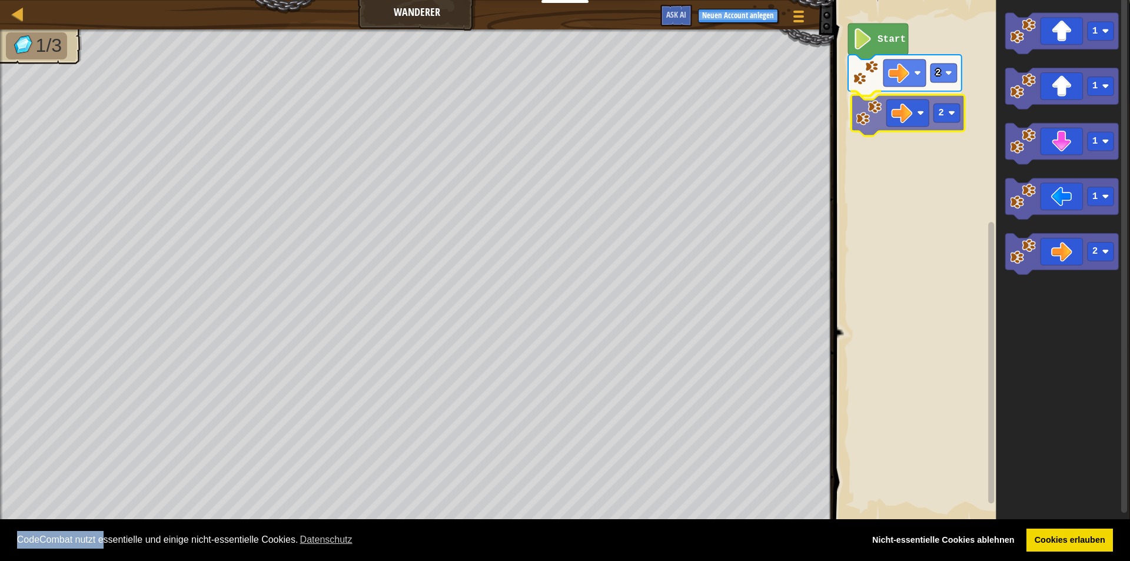
click at [925, 117] on div "Start 2 2 1 1 1 1 2 2" at bounding box center [980, 261] width 300 height 534
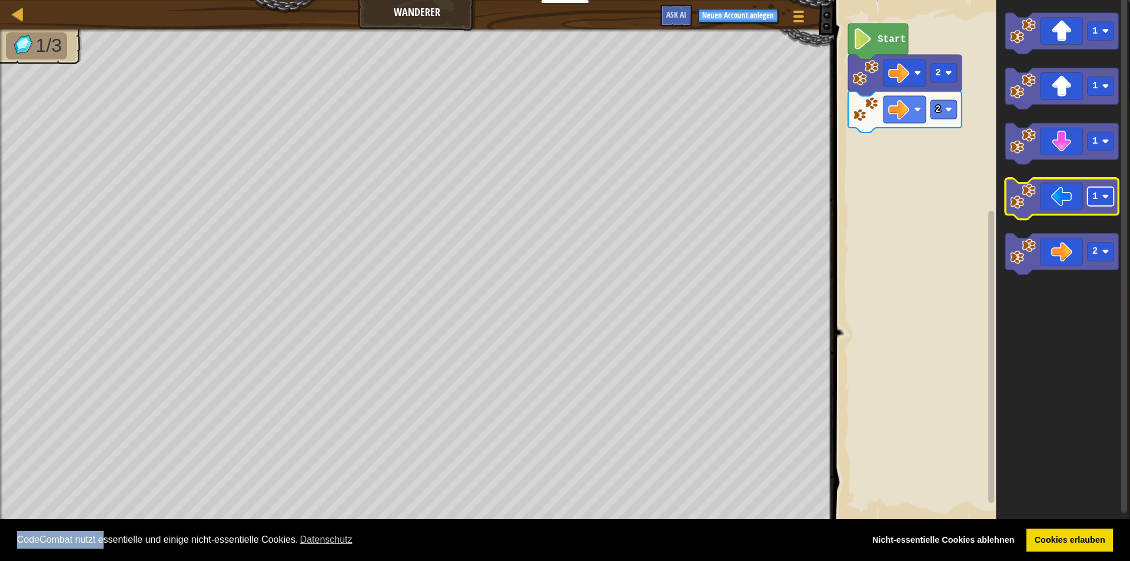
click at [1092, 193] on text "1" at bounding box center [1095, 197] width 6 height 11
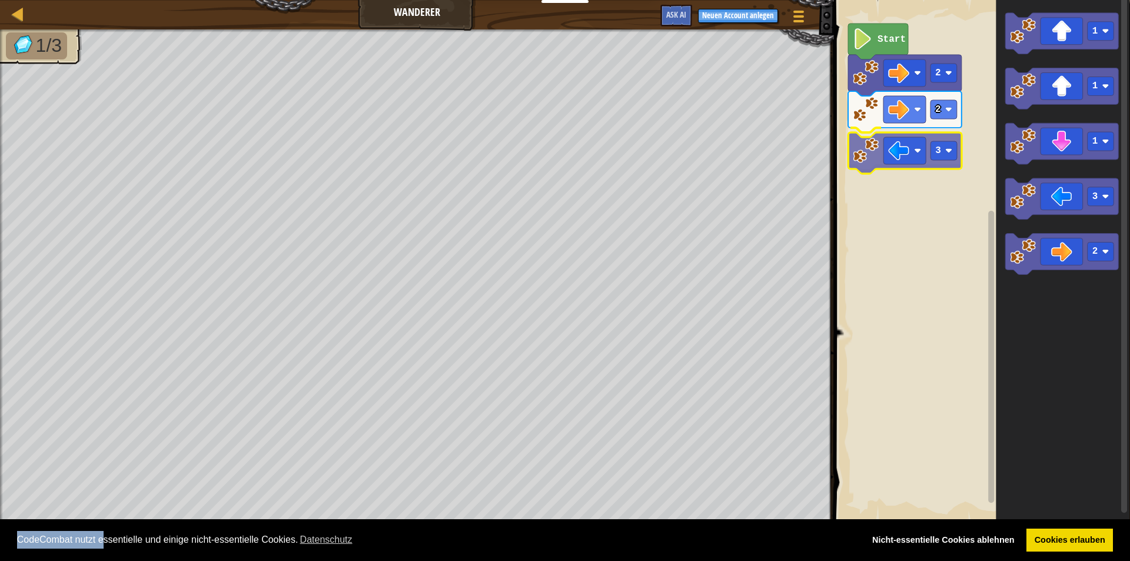
click at [901, 145] on div "Start 2 2 3 1 1 1 3 2 3" at bounding box center [980, 261] width 300 height 534
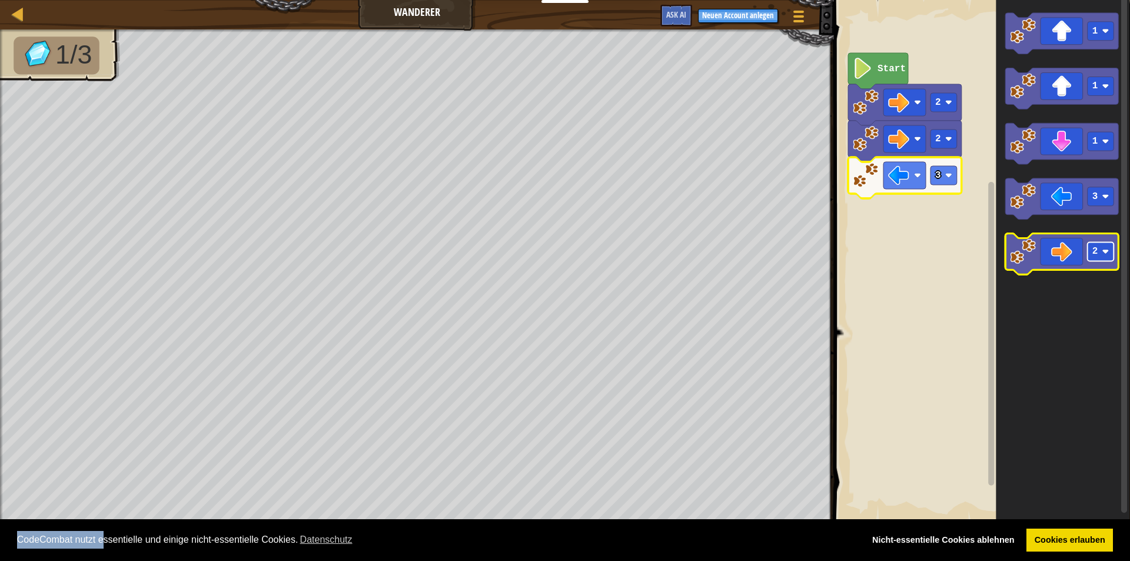
click at [1096, 255] on text "2" at bounding box center [1095, 252] width 6 height 11
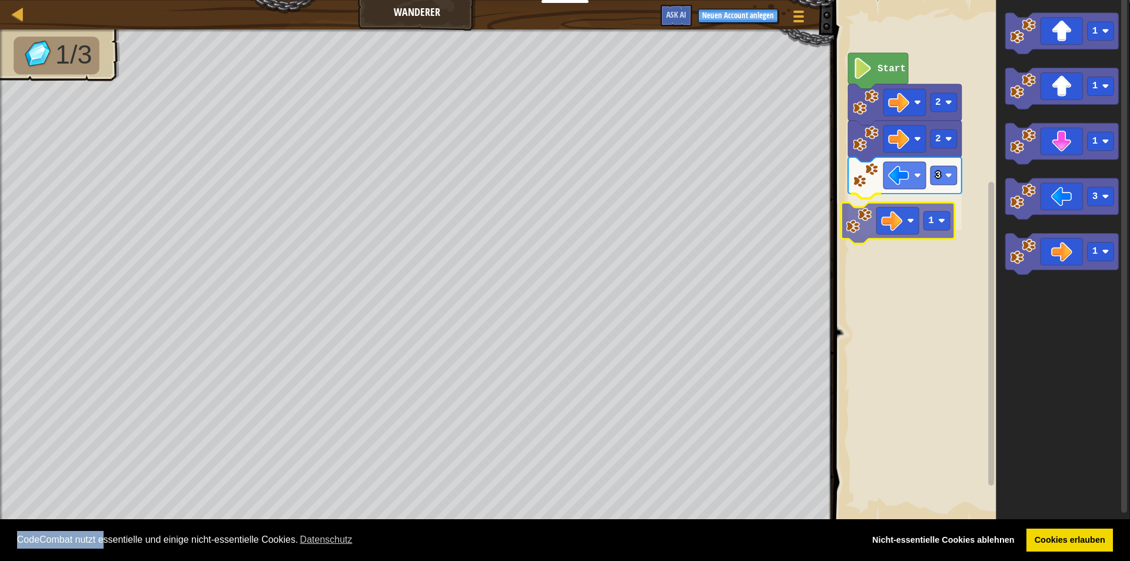
click at [885, 218] on div "Start 2 2 3 1 1 1 1 3 1 1" at bounding box center [980, 261] width 300 height 534
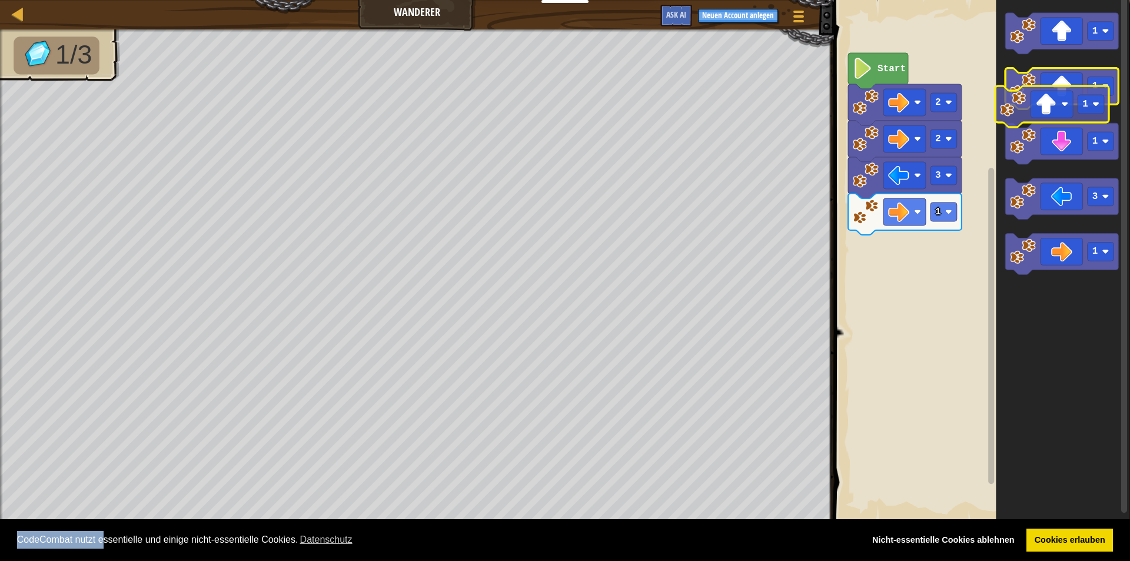
click at [1045, 108] on g "1 1 1 3 1" at bounding box center [1062, 144] width 114 height 262
click at [1108, 86] on image "Blockly Arbeitsbereich" at bounding box center [1105, 86] width 7 height 7
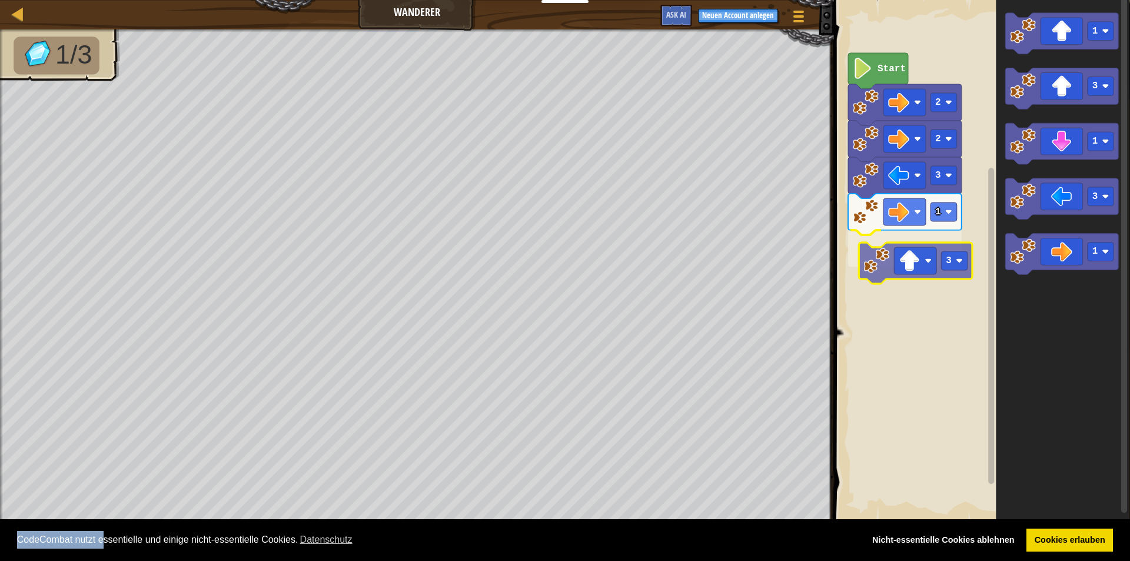
click at [915, 259] on div "Start 2 2 3 1 3 1 3 1 3 1 3" at bounding box center [980, 261] width 300 height 534
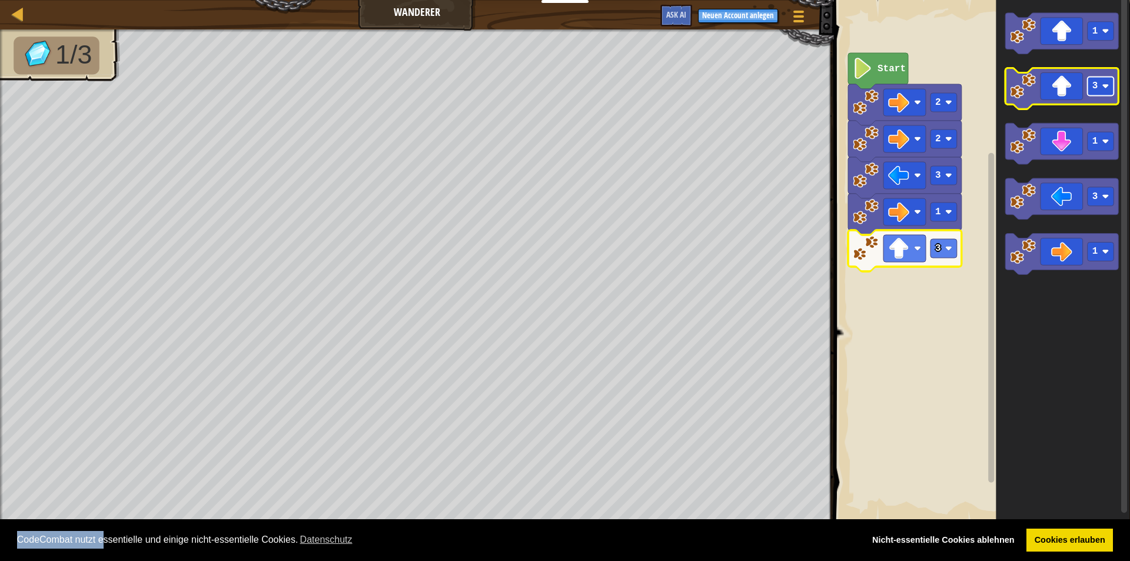
click at [1110, 87] on rect "Blockly Arbeitsbereich" at bounding box center [1101, 86] width 26 height 19
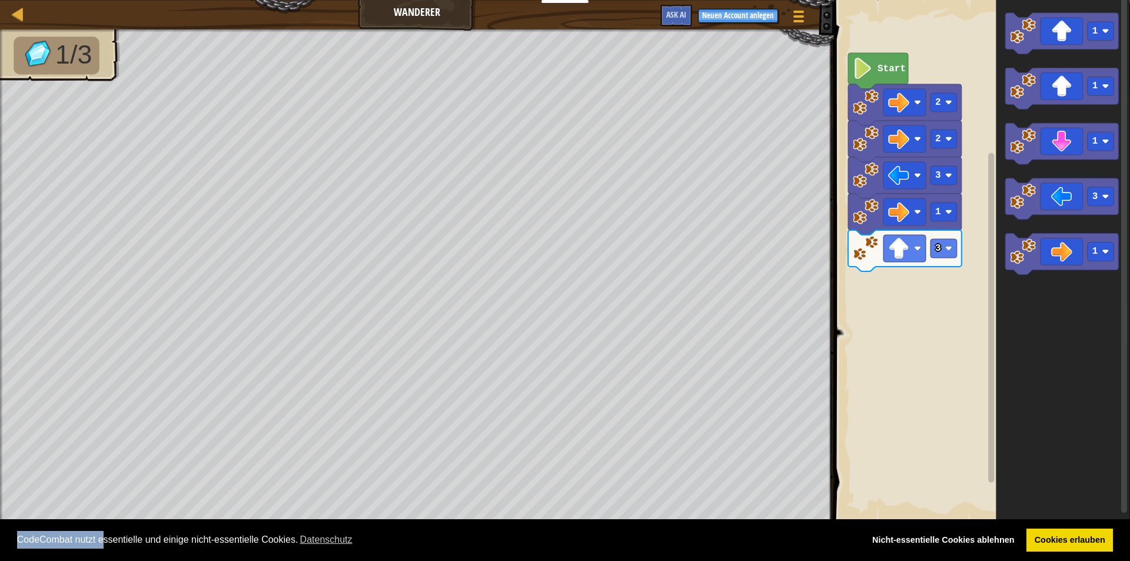
click at [1000, 168] on icon "1 1 1 3 1" at bounding box center [1063, 261] width 134 height 534
click at [894, 292] on div "Start 2 2 3 1 3 1 1 1 1 3 1 1" at bounding box center [980, 261] width 300 height 534
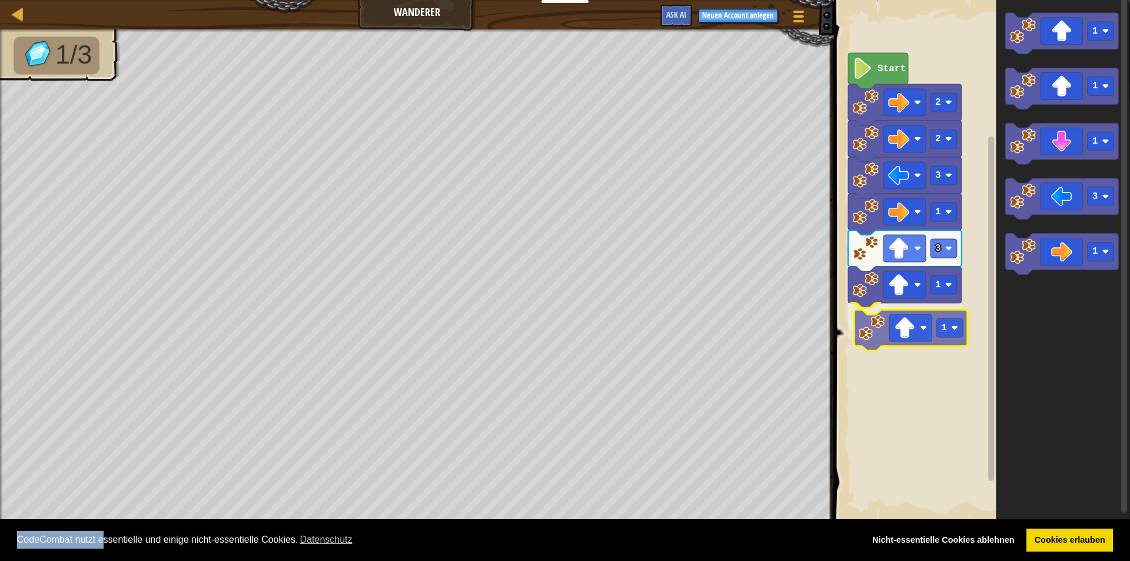
click at [913, 333] on div "Start 2 2 3 1 3 1 1 1 1 1 3 1 1" at bounding box center [980, 261] width 300 height 534
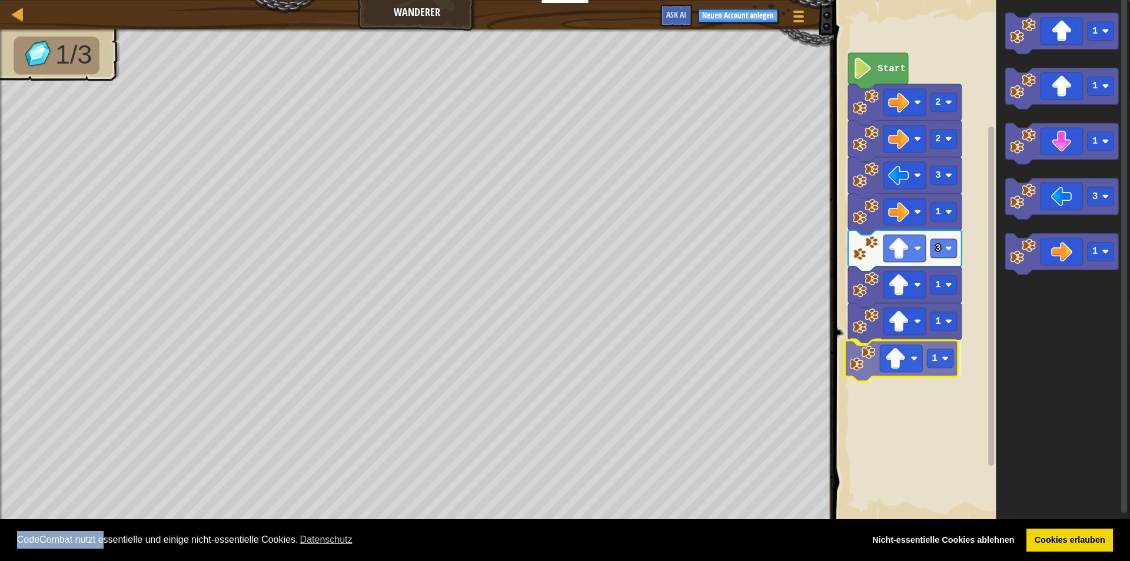
click at [918, 361] on div "Start 2 2 3 1 3 1 1 1 1 1 1 3 1 1" at bounding box center [980, 261] width 300 height 534
